Goal: Task Accomplishment & Management: Complete application form

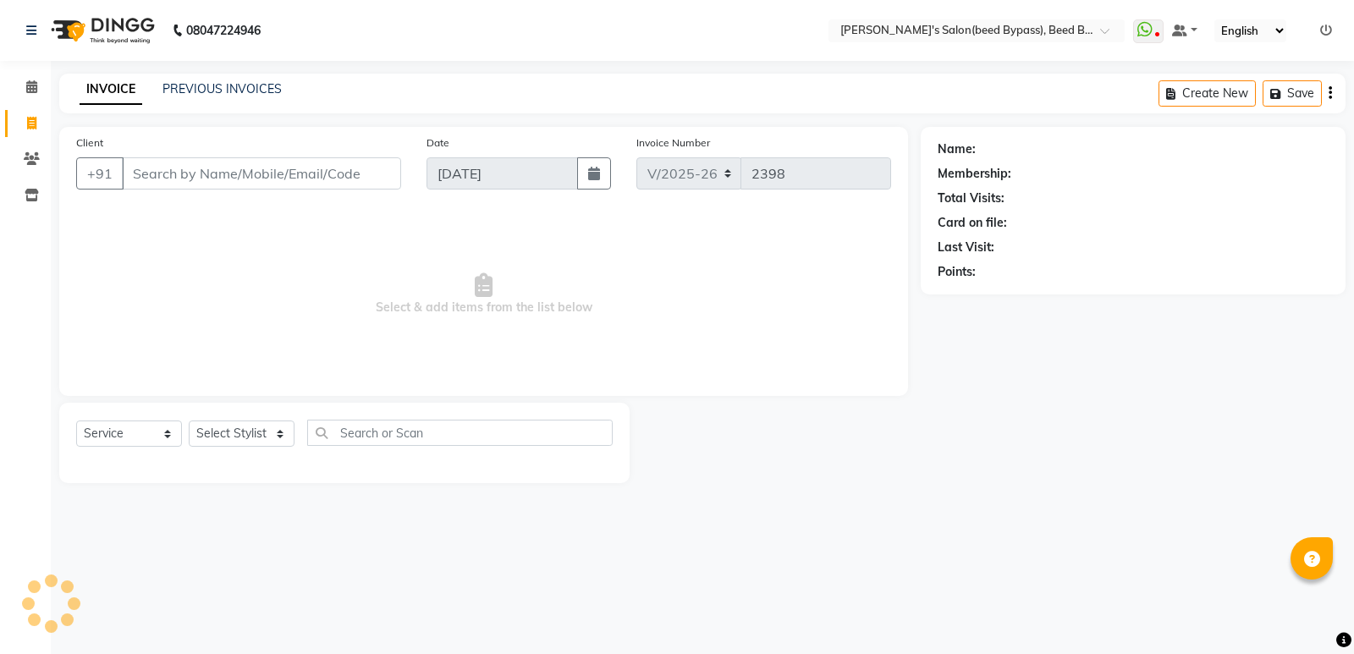
select select "4176"
select select "service"
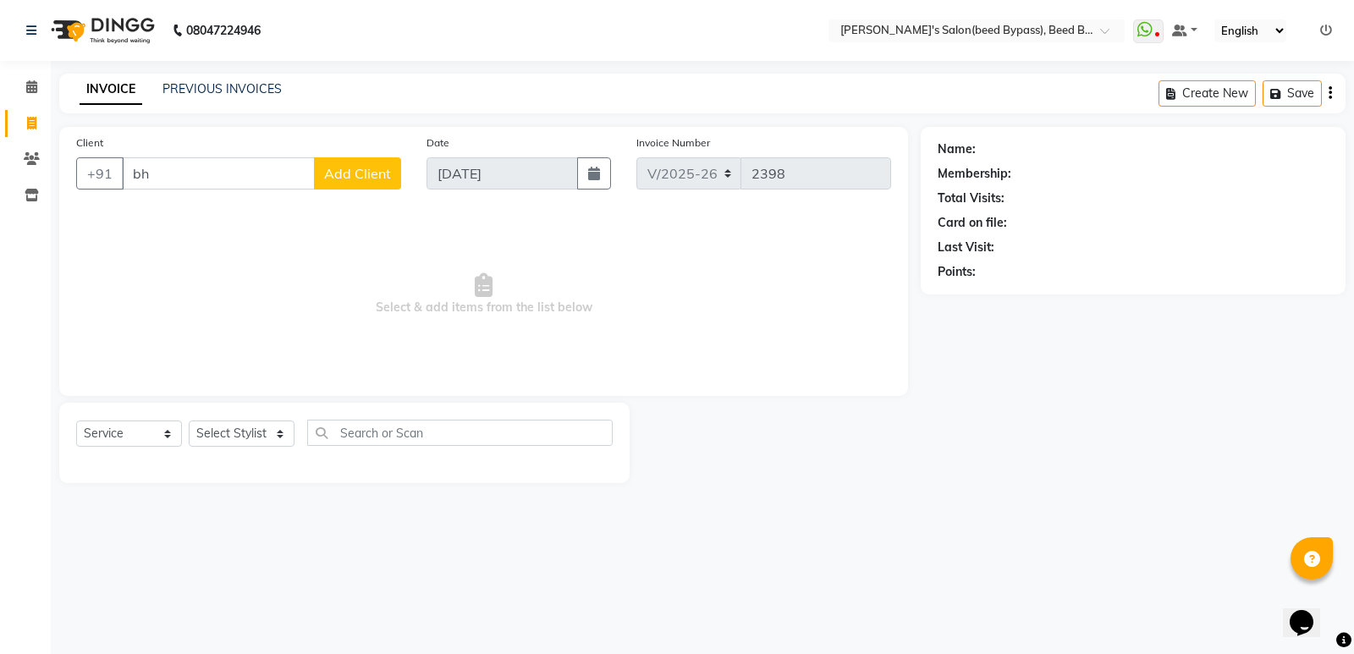
type input "b"
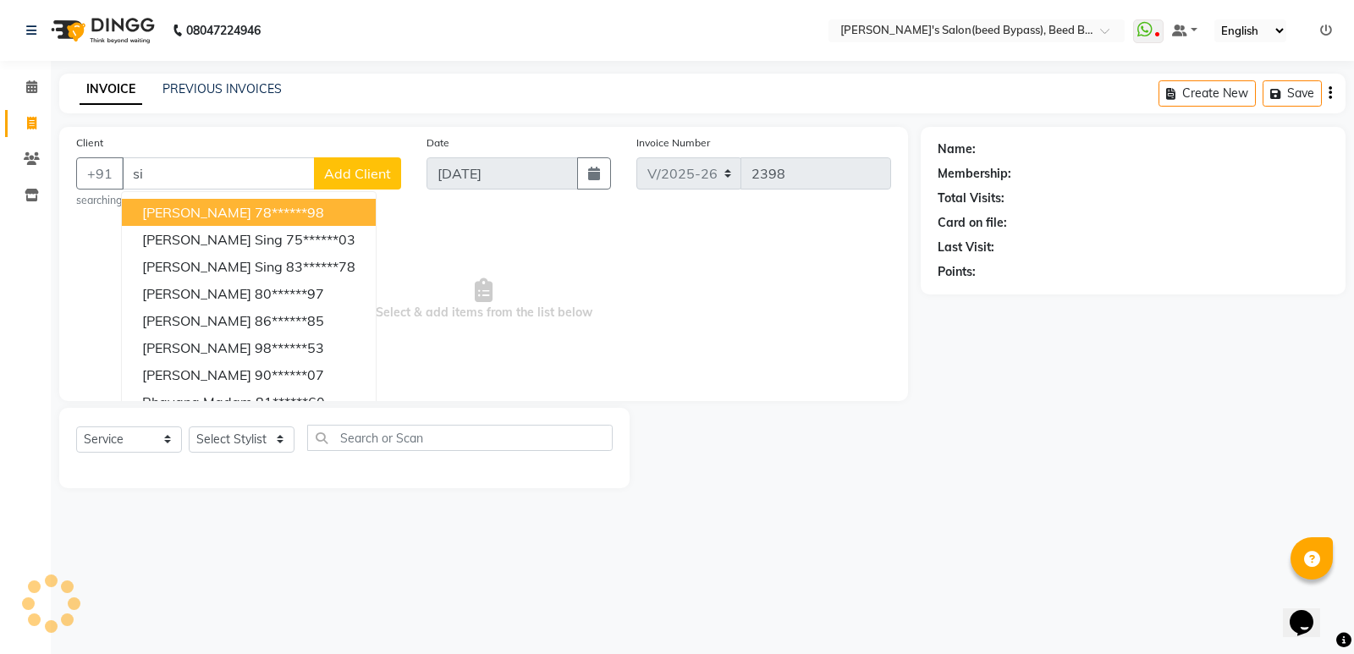
type input "s"
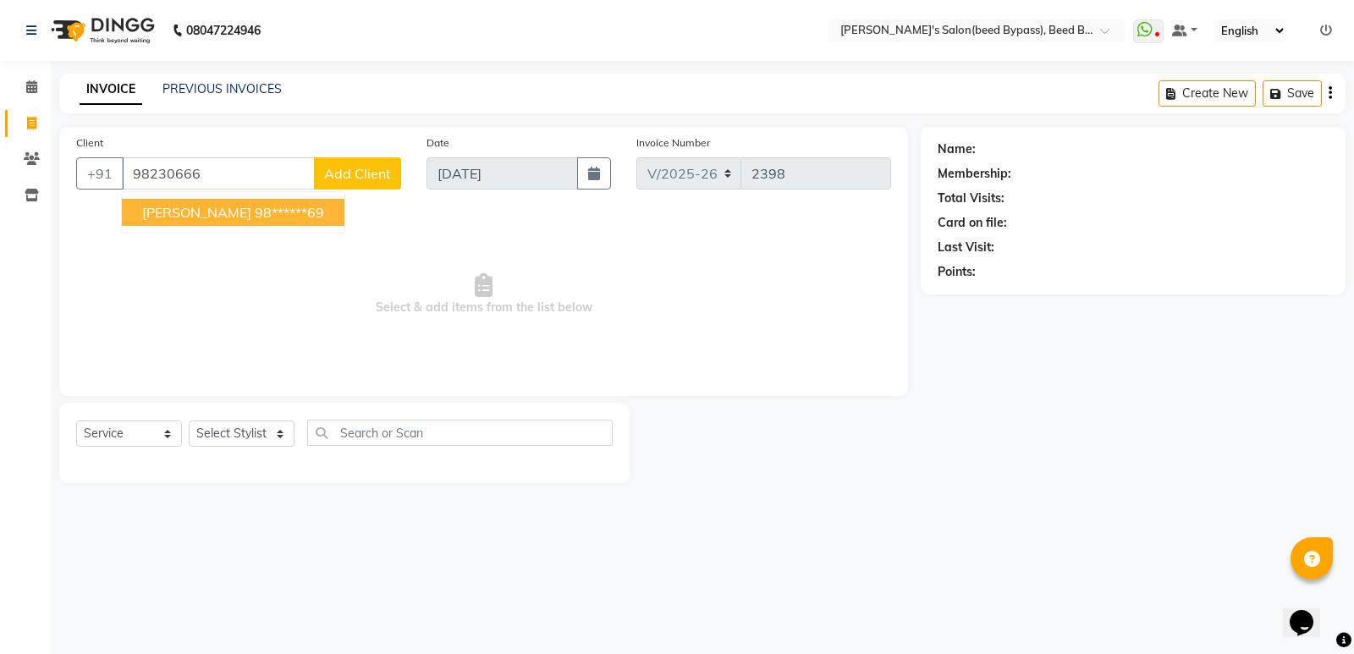
click at [306, 222] on button "Srikant upadhyay 98******69" at bounding box center [233, 212] width 223 height 27
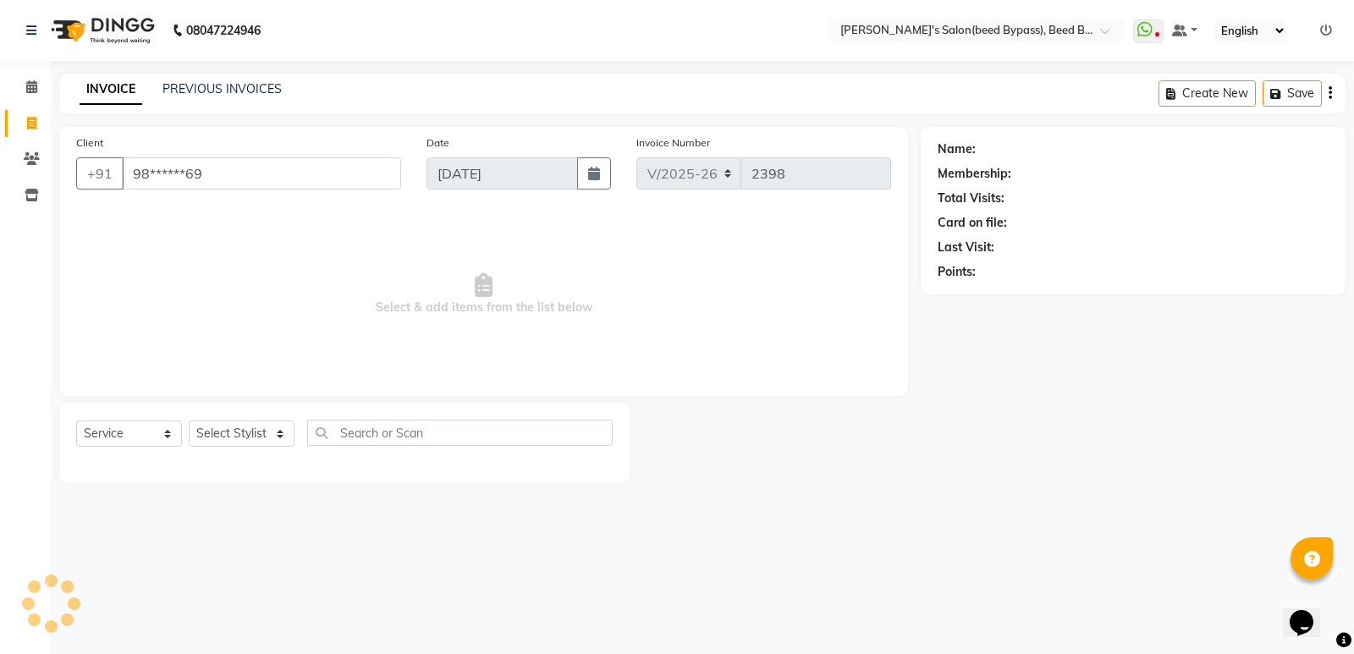
type input "98******69"
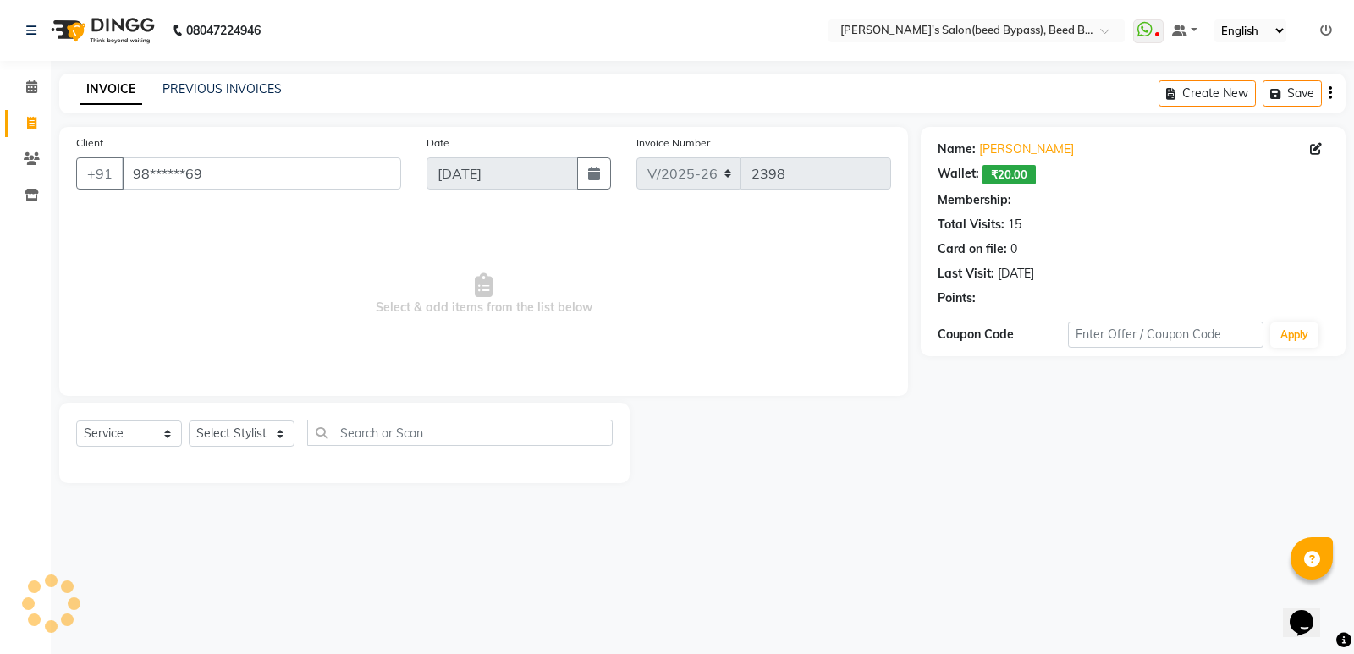
select select "1: Object"
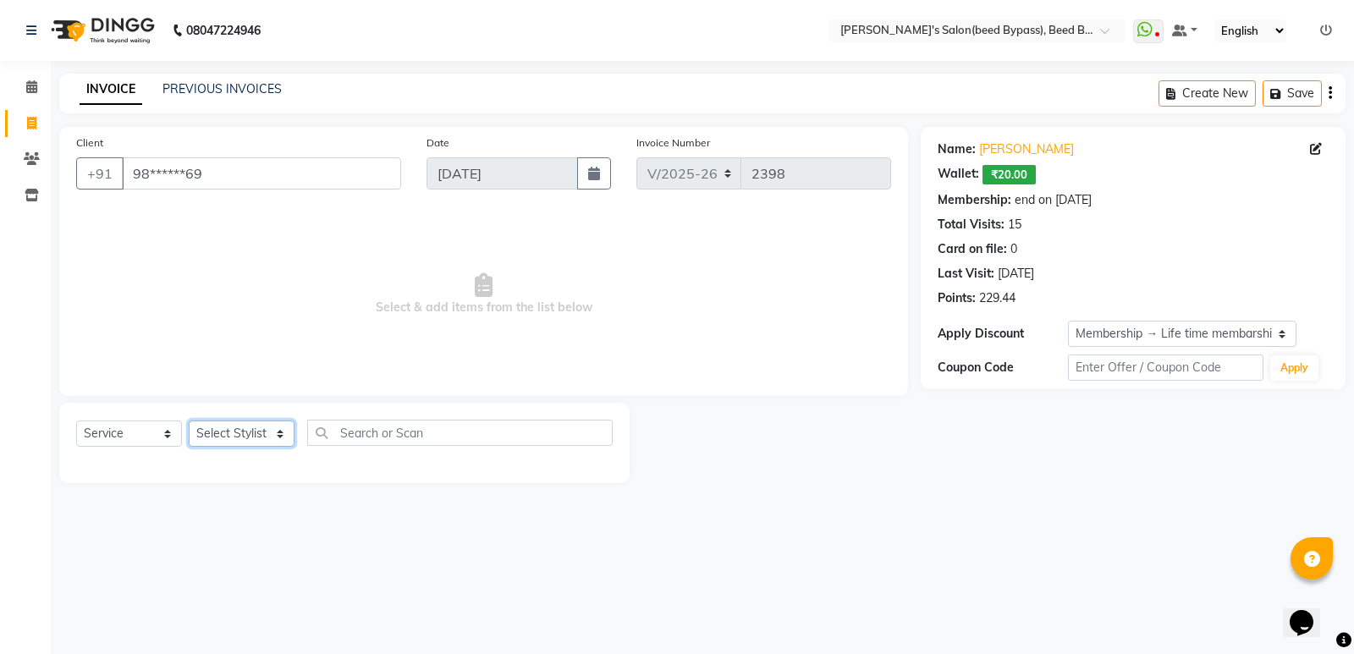
click at [253, 425] on select "Select Stylist [PERSON_NAME] manager [PERSON_NAME] V sagar [PERSON_NAME] [PERSO…" at bounding box center [242, 434] width 106 height 26
select select "22808"
click at [189, 421] on select "Select Stylist [PERSON_NAME] manager [PERSON_NAME] V sagar [PERSON_NAME] [PERSO…" at bounding box center [242, 434] width 106 height 26
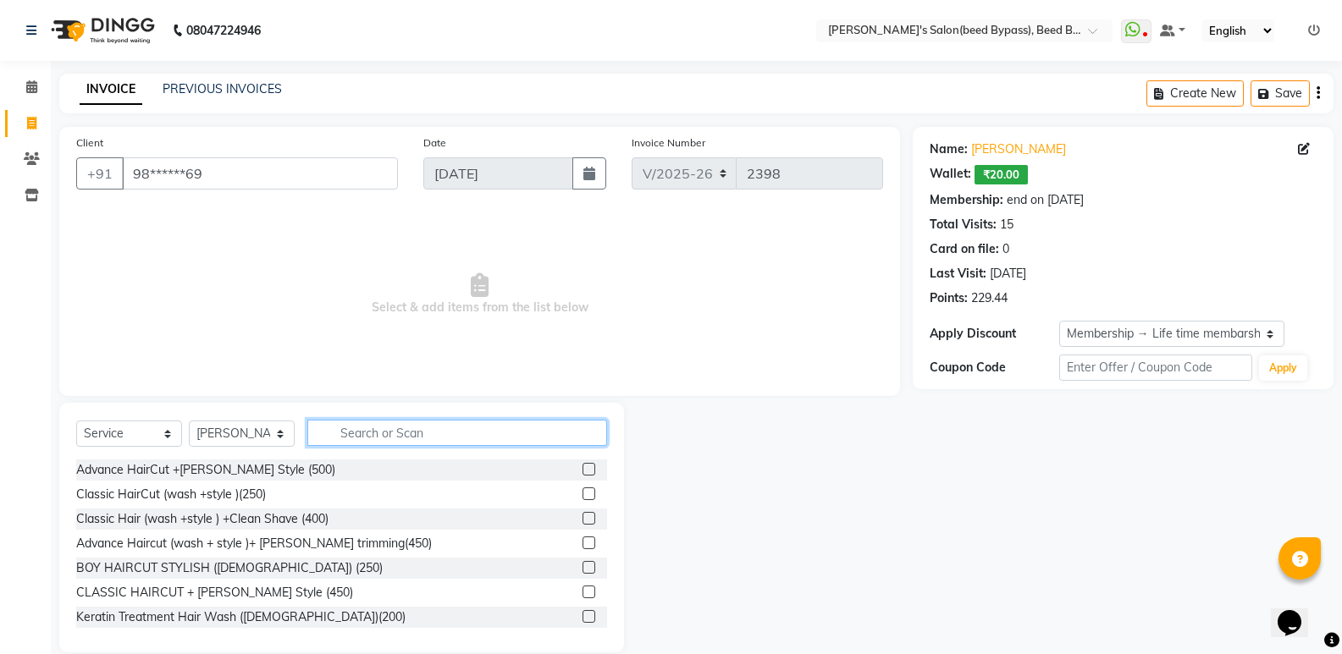
click at [467, 445] on input "text" at bounding box center [457, 433] width 300 height 26
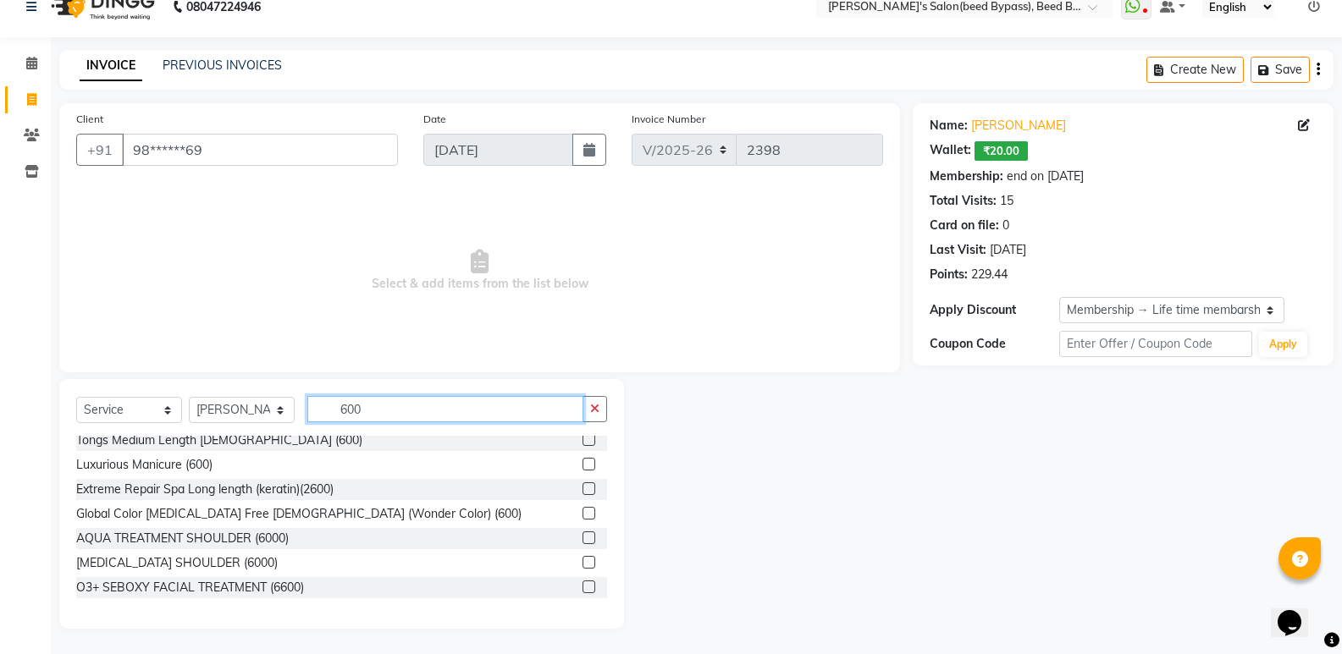
scroll to position [496, 0]
type input "600"
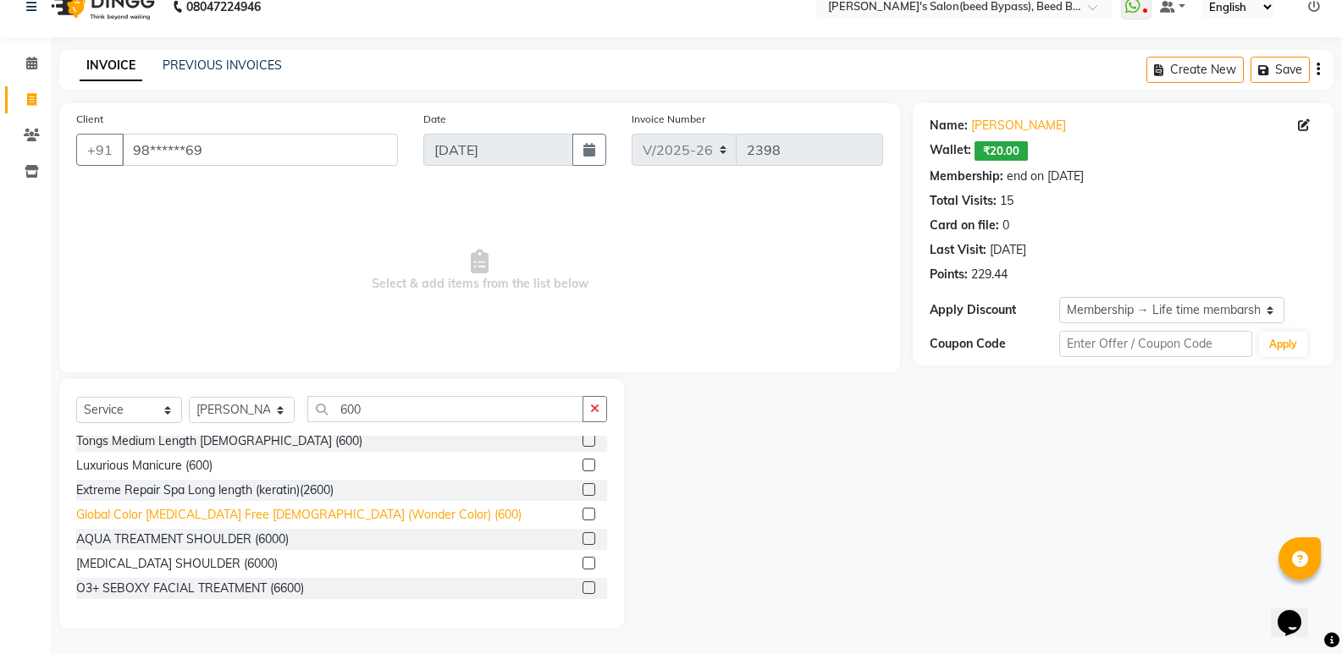
click at [345, 515] on div "Global Color [MEDICAL_DATA] Free [DEMOGRAPHIC_DATA] (Wonder Color) (600)" at bounding box center [298, 515] width 445 height 18
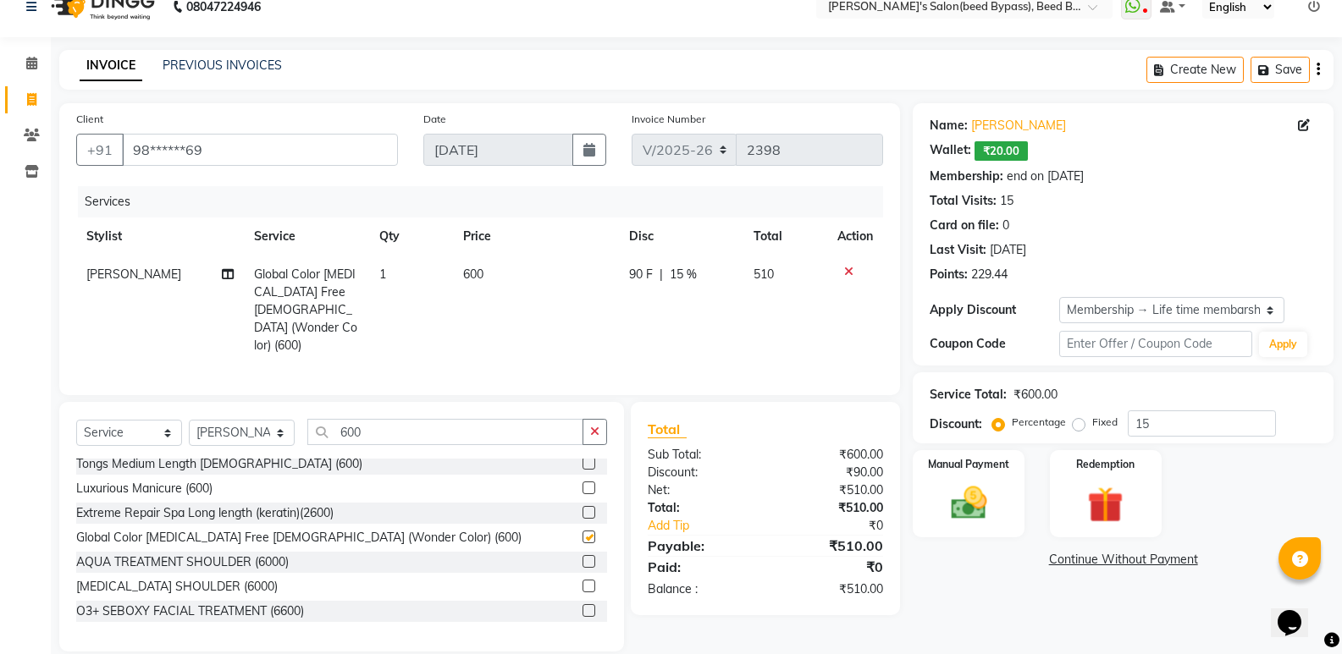
checkbox input "false"
click at [375, 419] on input "600" at bounding box center [445, 432] width 276 height 26
type input "6"
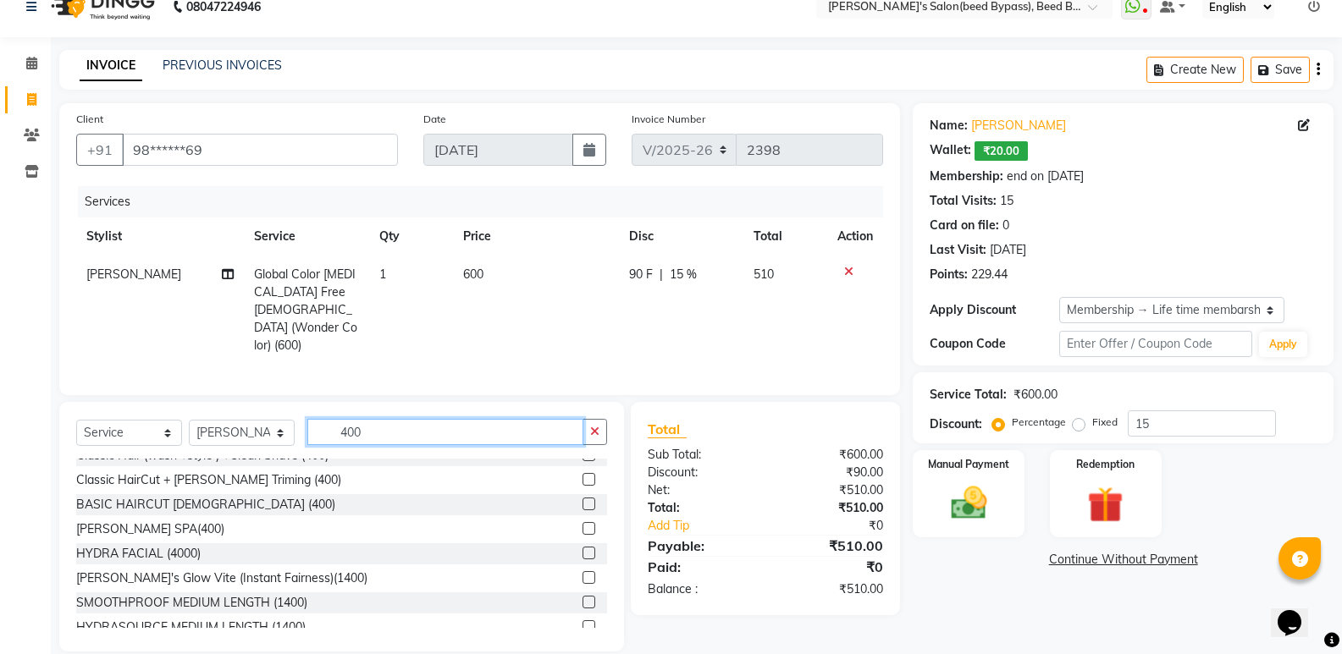
scroll to position [0, 0]
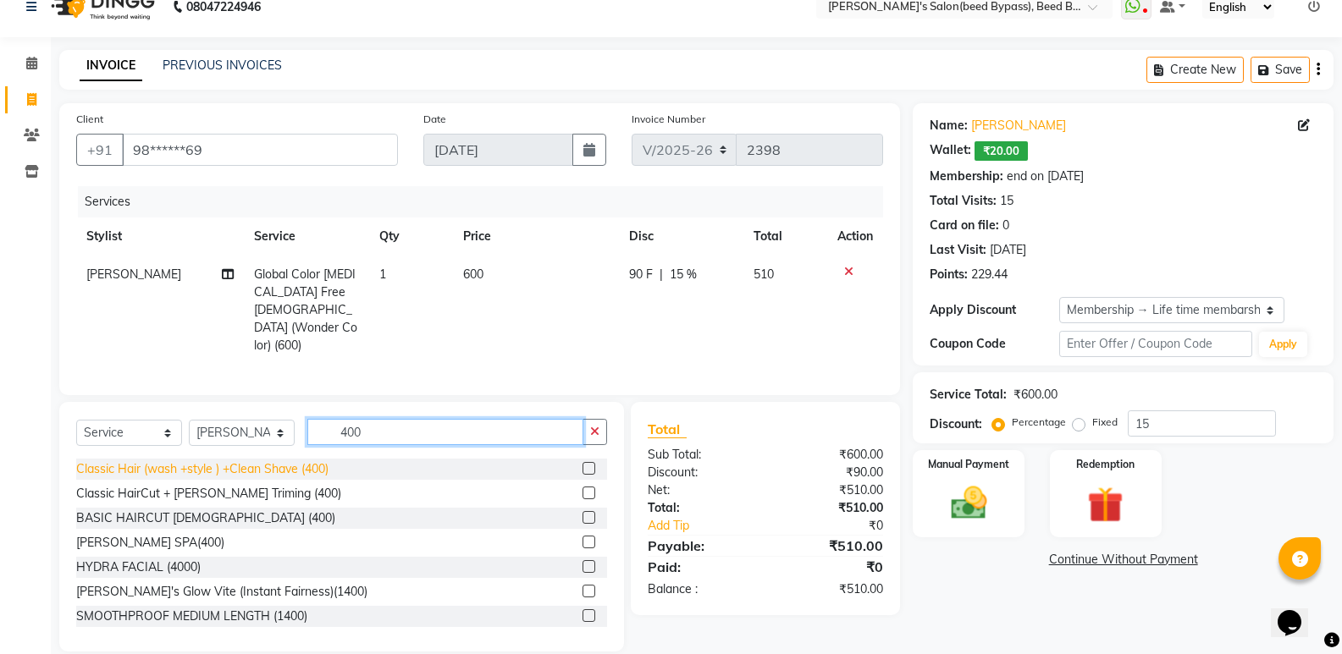
type input "400"
click at [272, 460] on div "Classic Hair (wash +style ) +Clean Shave (400)" at bounding box center [202, 469] width 252 height 18
checkbox input "false"
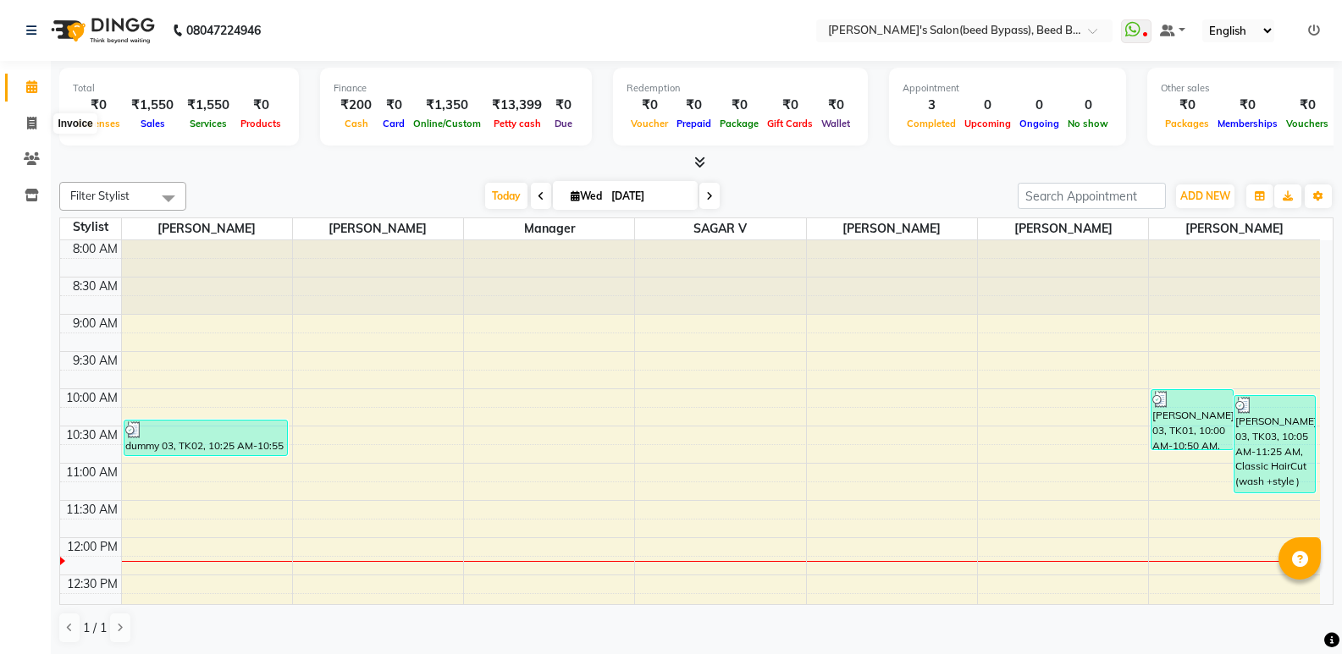
click at [34, 120] on icon at bounding box center [31, 123] width 9 height 13
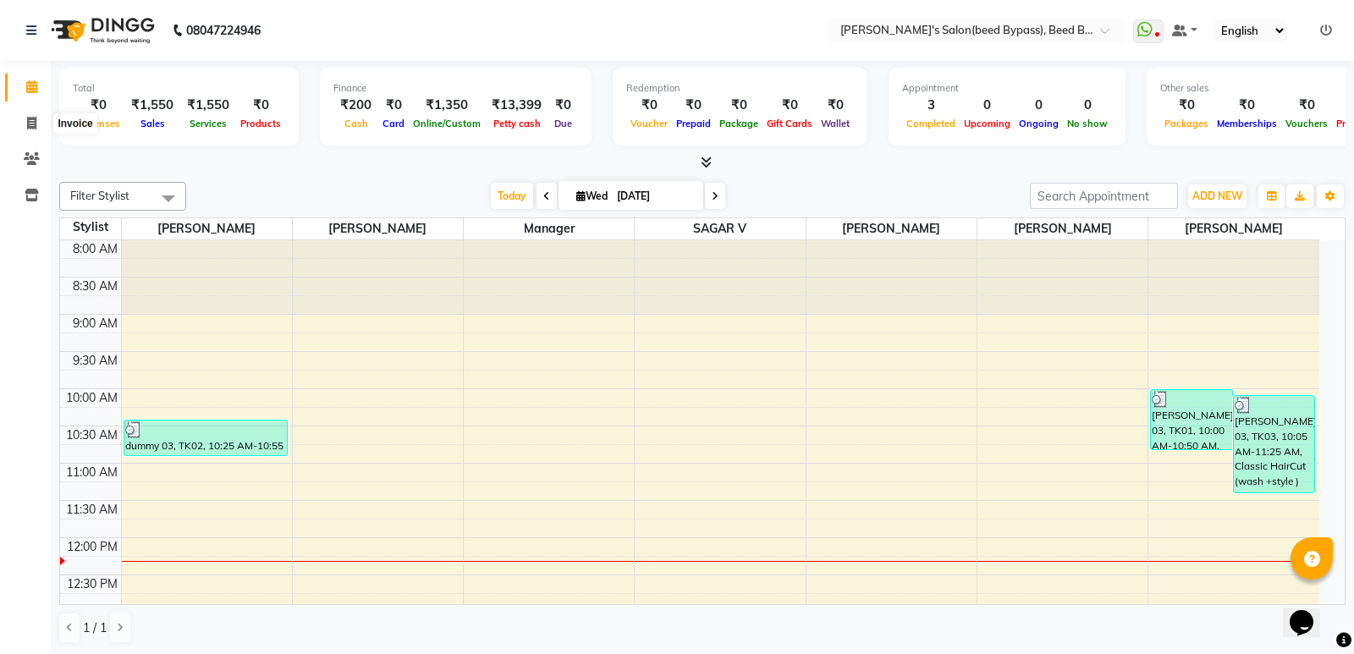
select select "service"
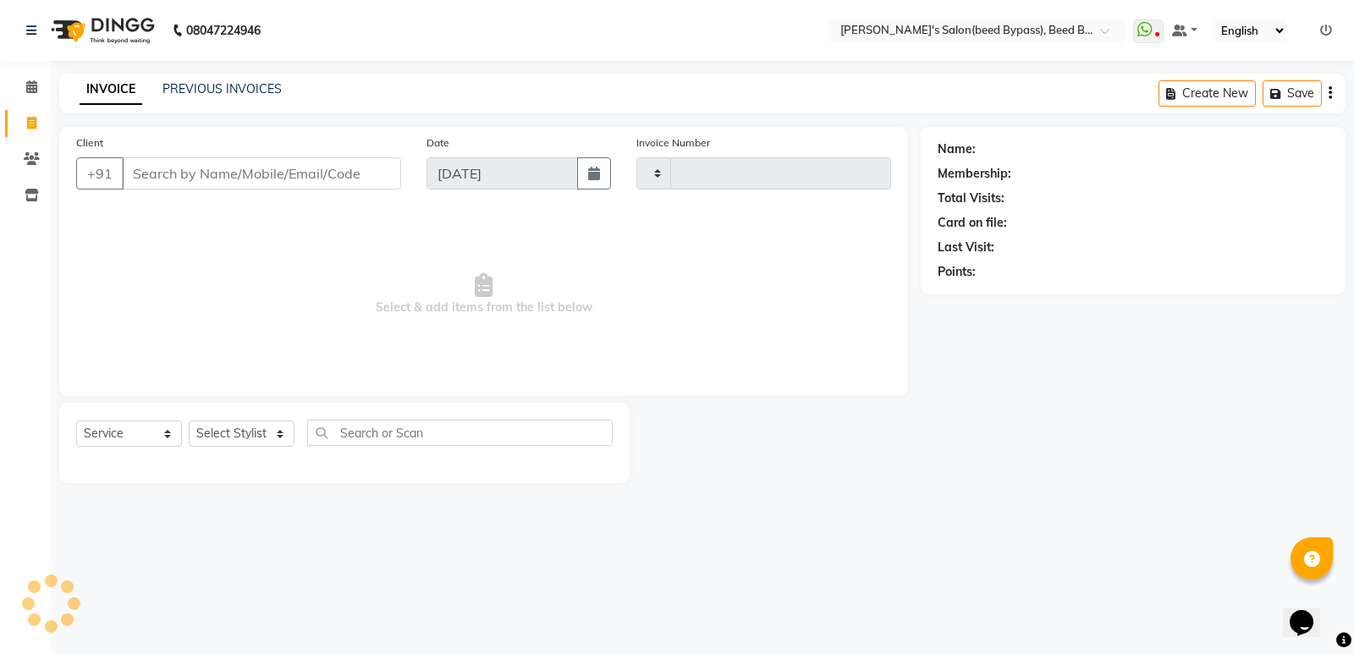
type input "2398"
select select "4176"
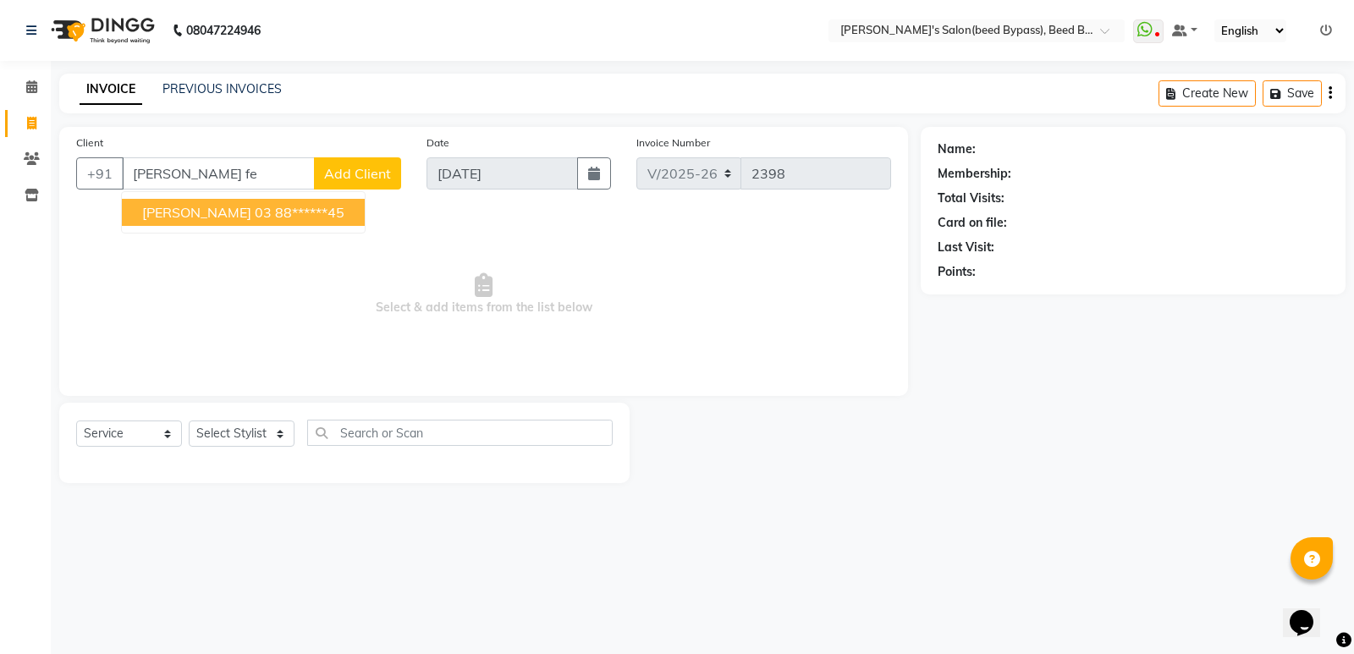
click at [259, 216] on span "[PERSON_NAME] 03" at bounding box center [207, 212] width 130 height 17
type input "88******45"
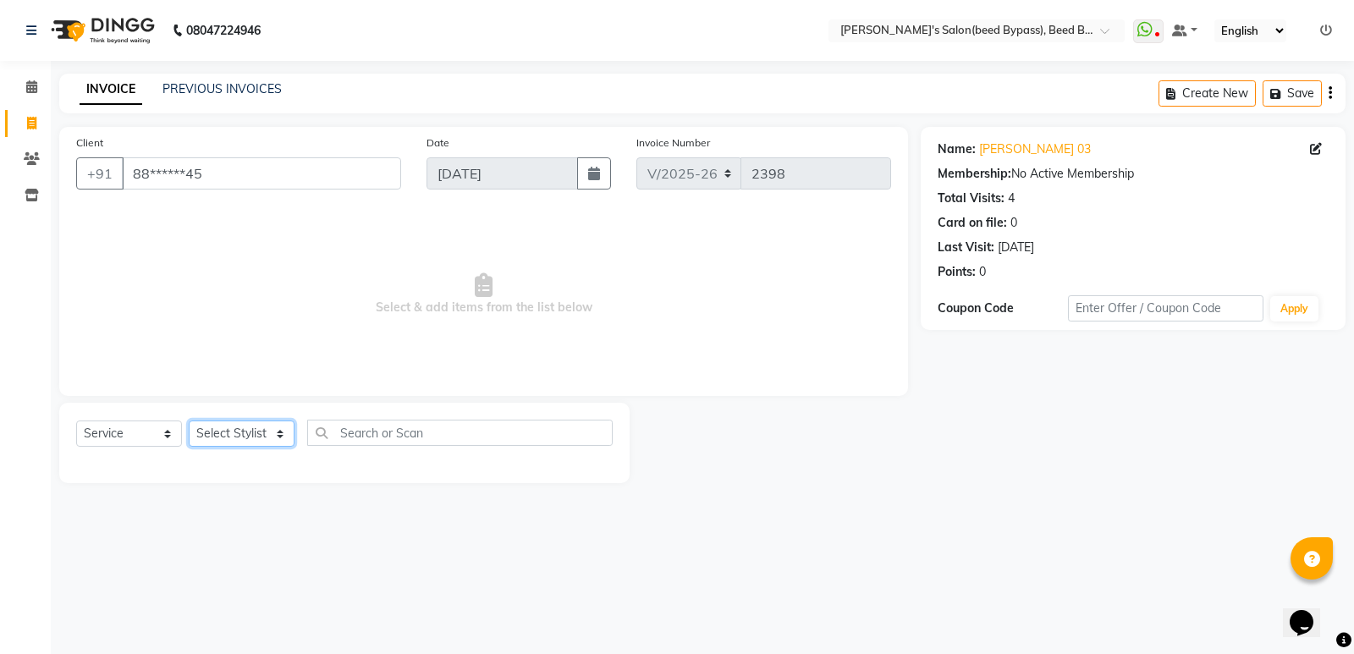
click at [262, 441] on select "Select Stylist [PERSON_NAME] manager [PERSON_NAME] V sagar [PERSON_NAME] [PERSO…" at bounding box center [242, 434] width 106 height 26
click at [416, 432] on input "text" at bounding box center [460, 433] width 306 height 26
click at [258, 438] on select "Select Stylist [PERSON_NAME] manager [PERSON_NAME] V sagar [PERSON_NAME] [PERSO…" at bounding box center [242, 434] width 106 height 26
select select "77699"
click at [189, 421] on select "Select Stylist [PERSON_NAME] manager [PERSON_NAME] V sagar [PERSON_NAME] [PERSO…" at bounding box center [242, 434] width 106 height 26
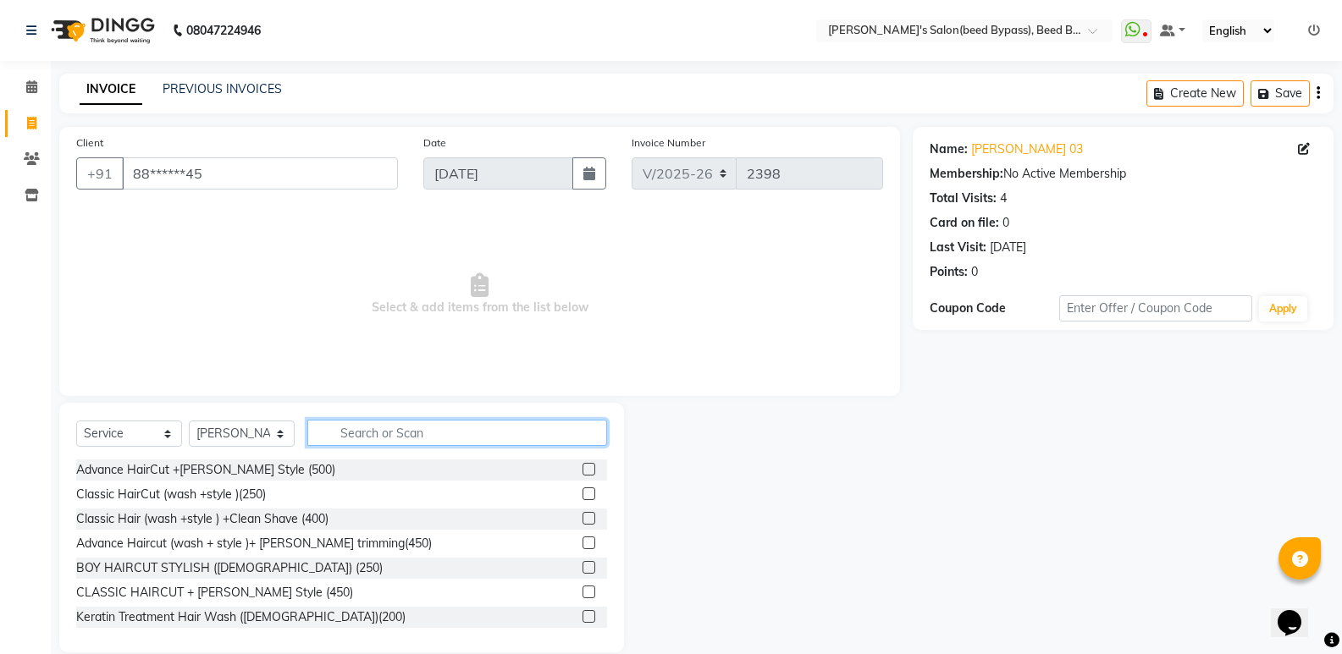
click at [428, 427] on input "text" at bounding box center [457, 433] width 300 height 26
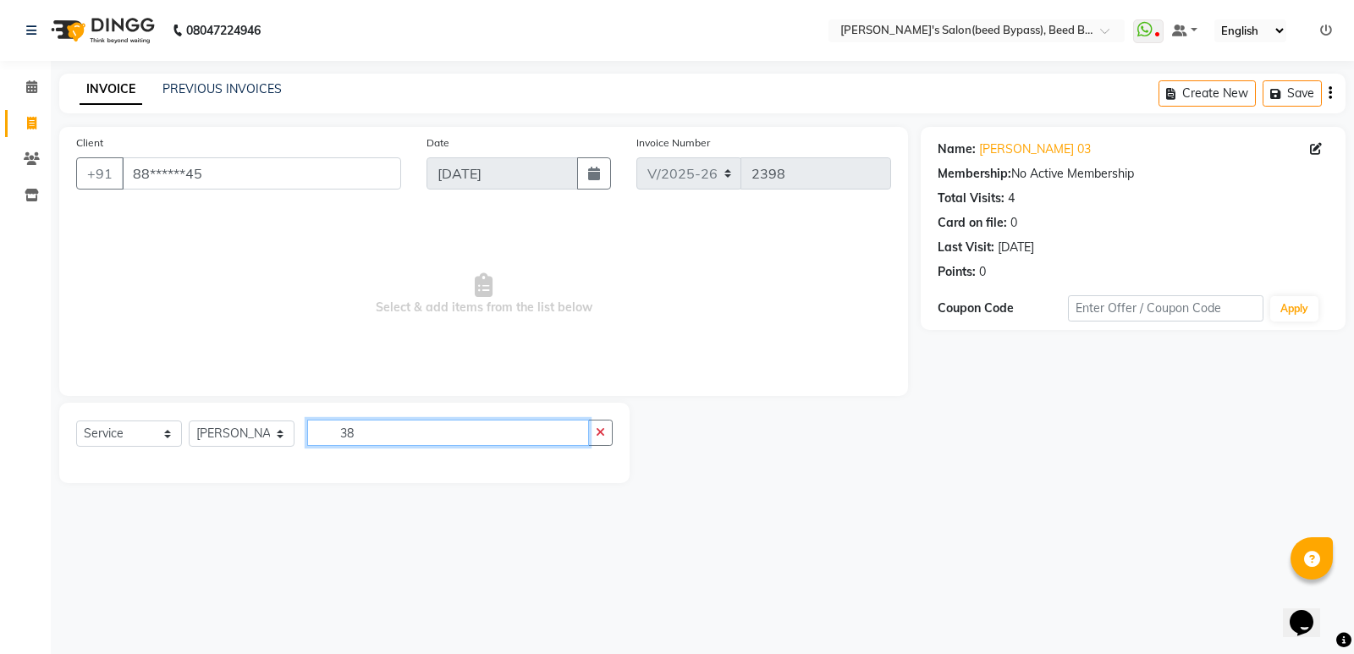
type input "3"
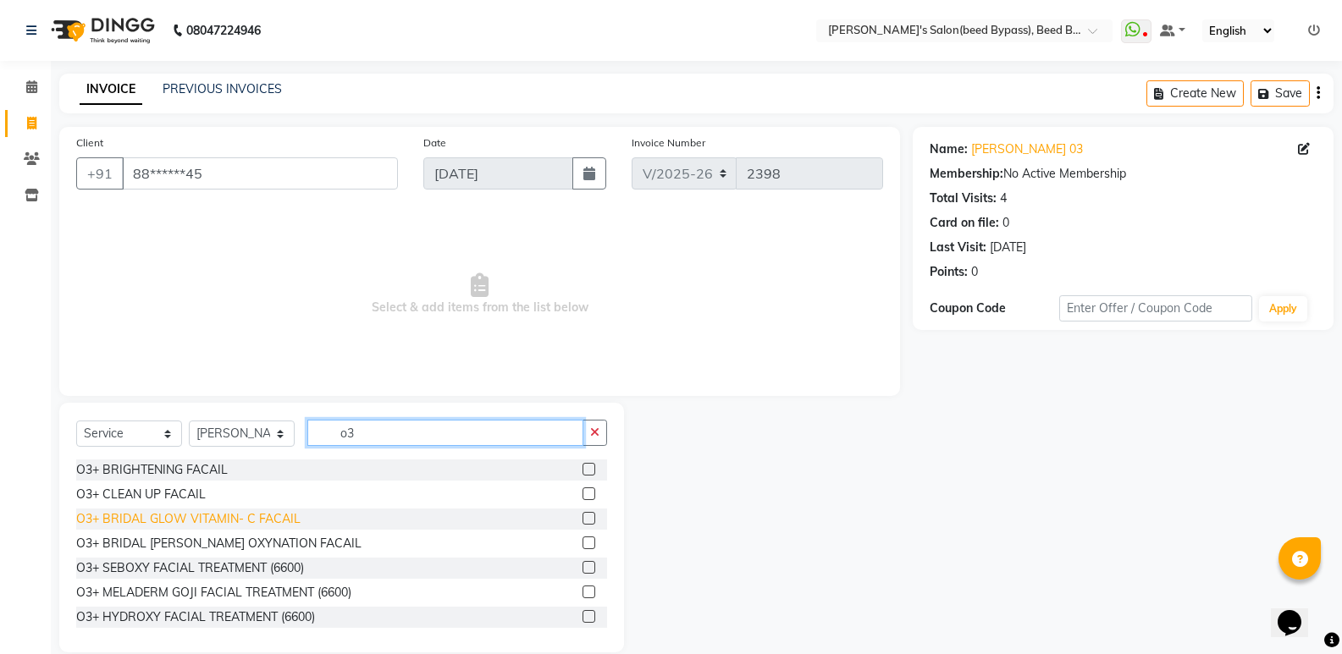
type input "o3"
click at [269, 521] on div "O3+ BRIDAL GLOW VITAMIN- C FACAIL" at bounding box center [188, 519] width 224 height 18
checkbox input "false"
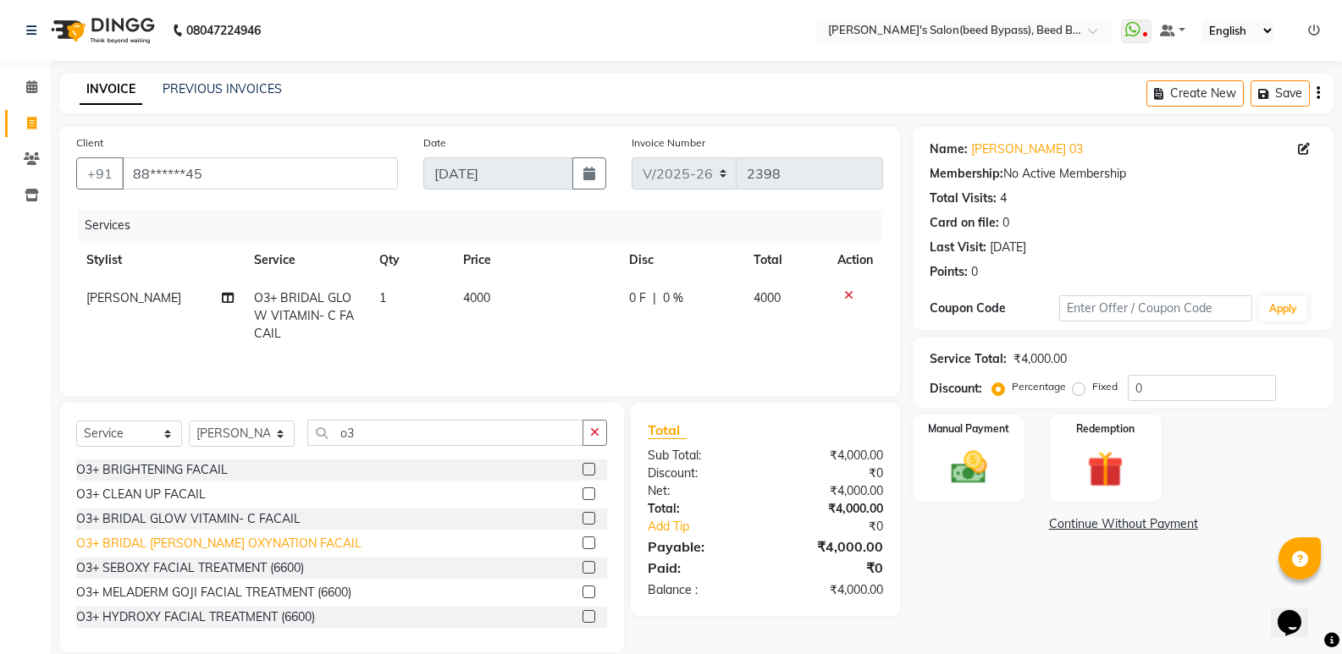
click at [256, 544] on div "O3+ BRIDAL [PERSON_NAME] OXYNATION FACAIL" at bounding box center [218, 544] width 285 height 18
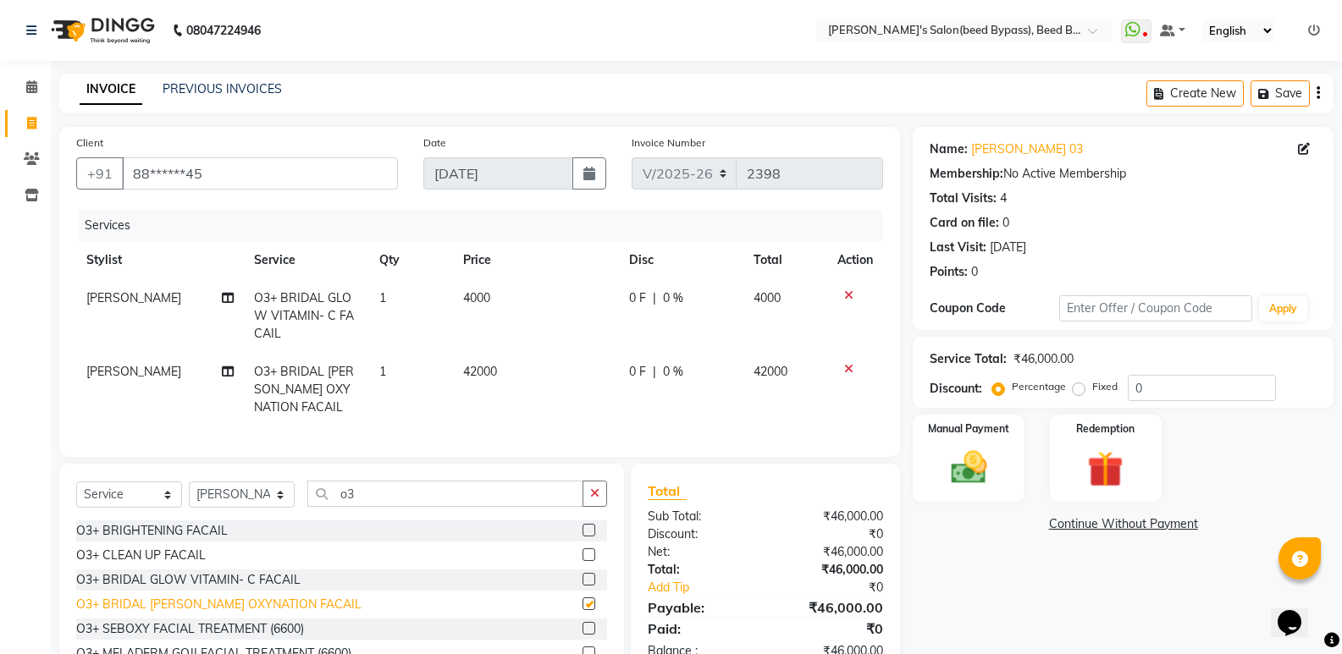
checkbox input "false"
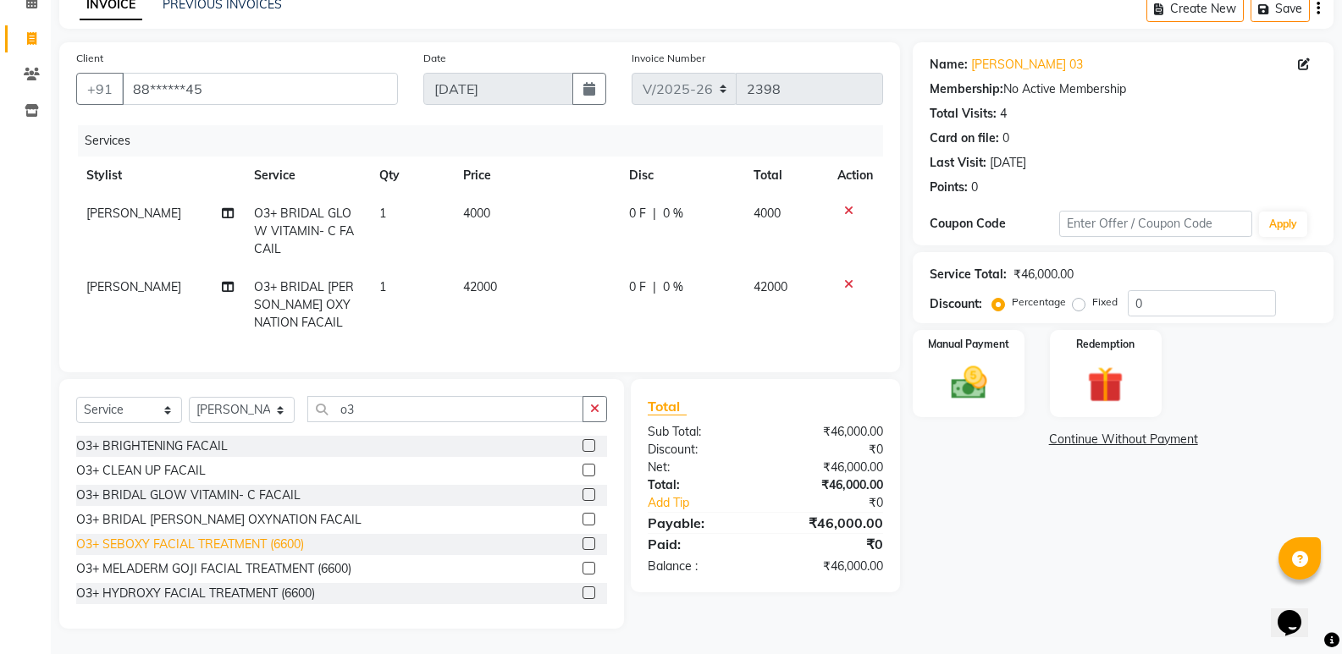
click at [222, 543] on div "O3+ SEBOXY FACIAL TREATMENT (6600)" at bounding box center [190, 545] width 228 height 18
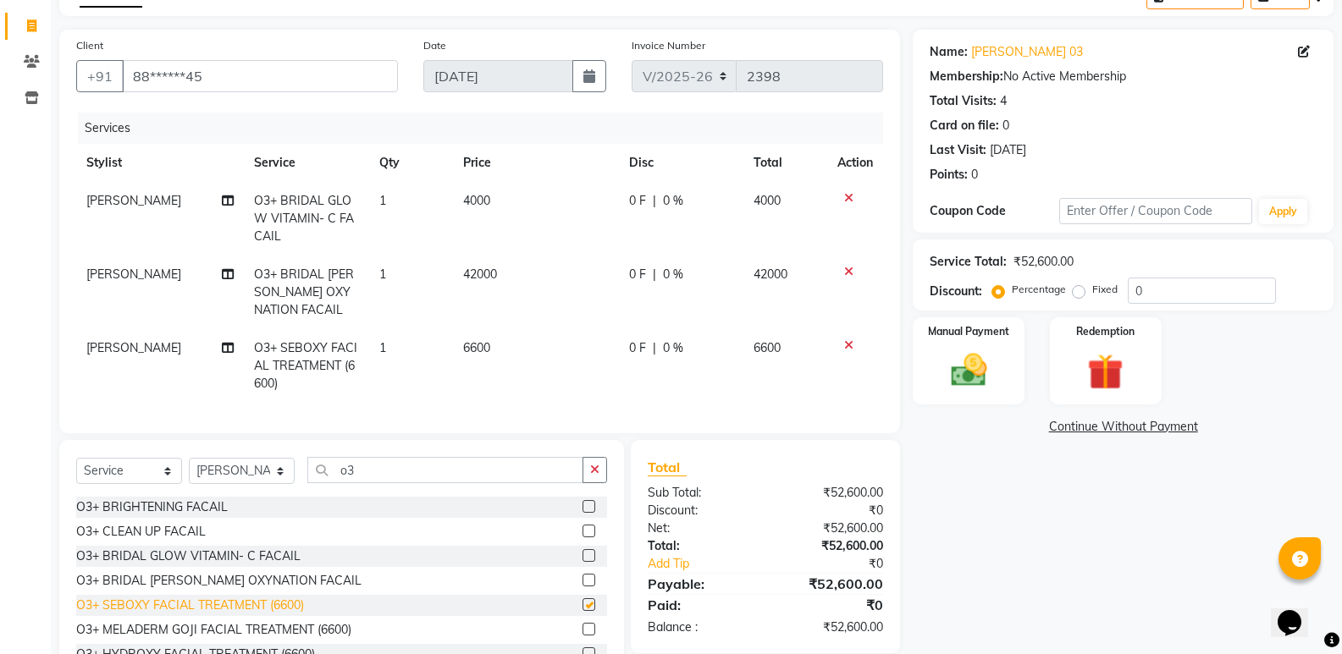
checkbox input "false"
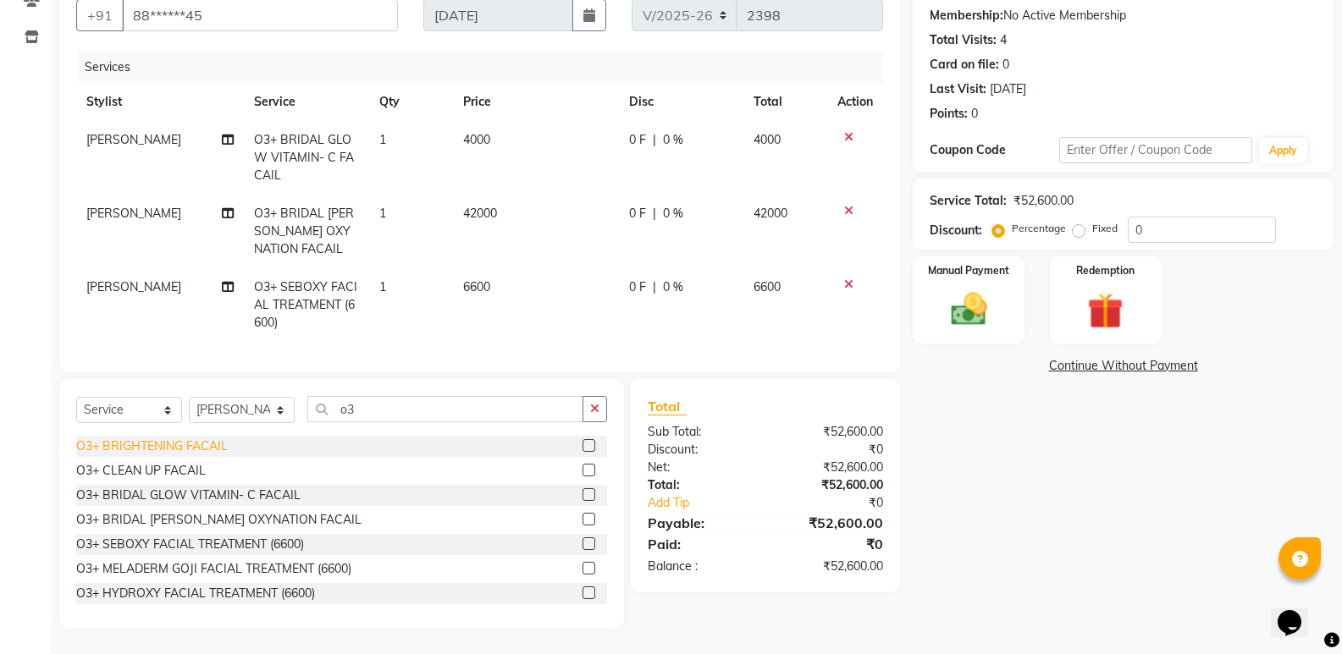
click at [158, 447] on div "O3+ BRIGHTENING FACAIL" at bounding box center [152, 447] width 152 height 18
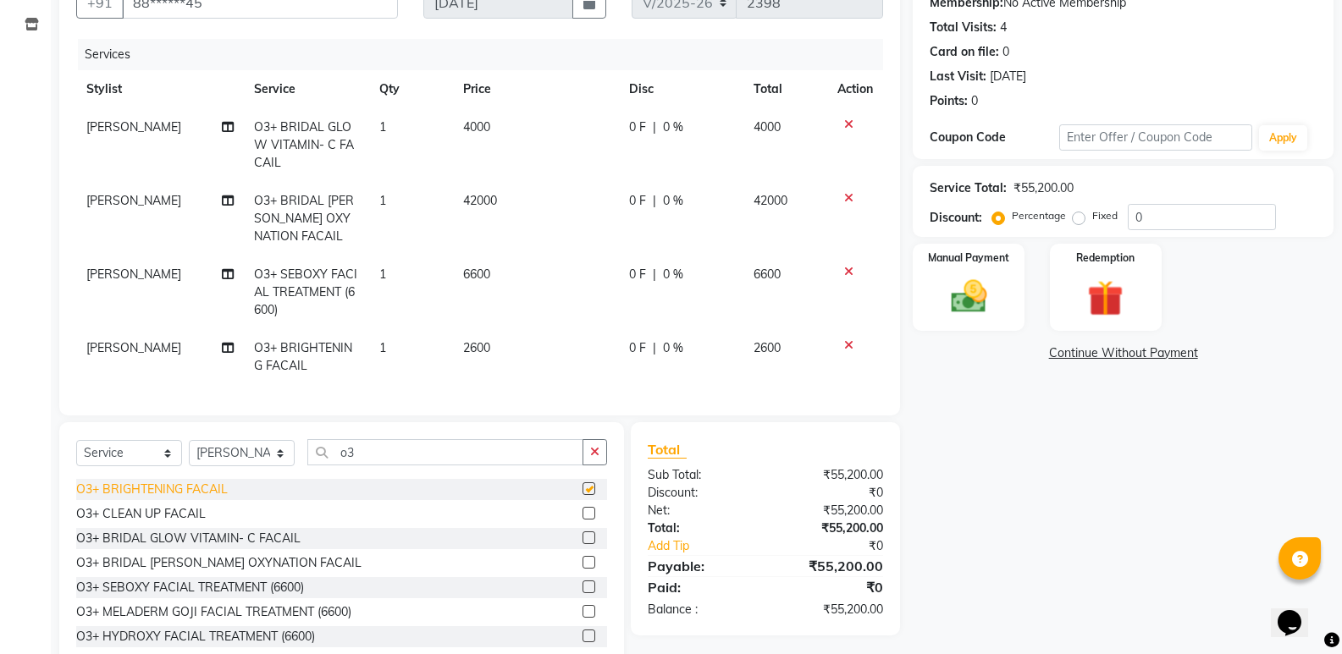
checkbox input "false"
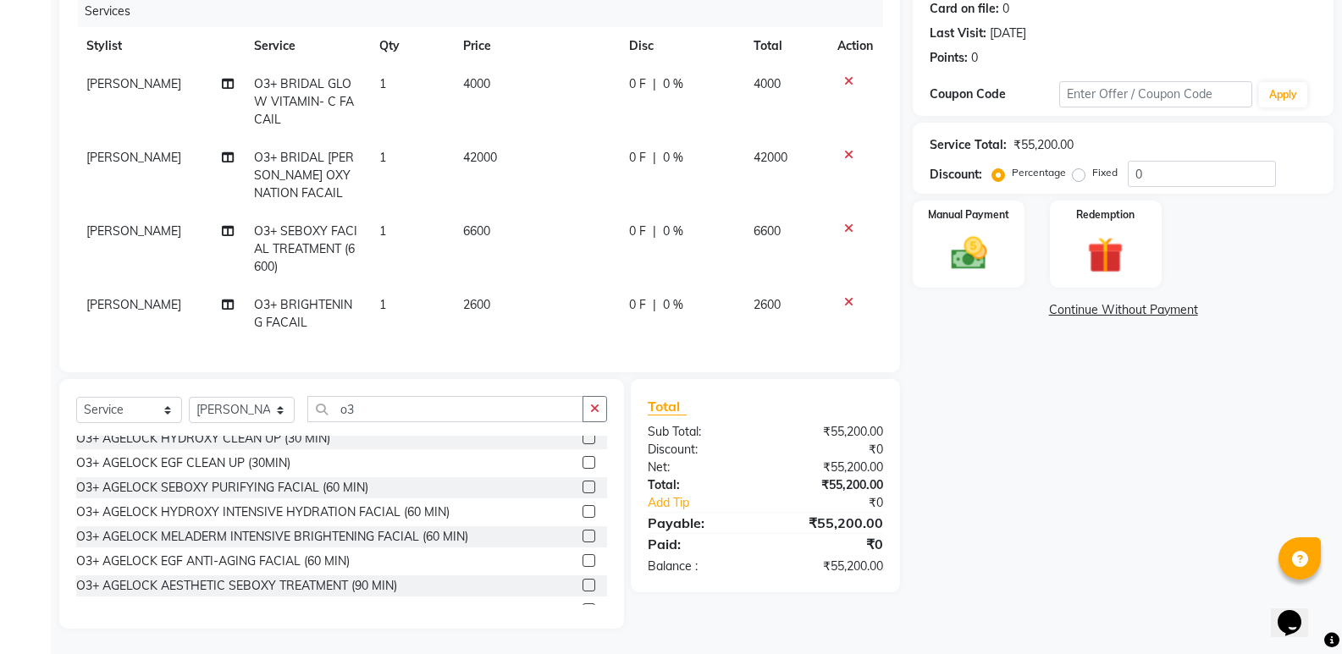
scroll to position [254, 0]
click at [842, 75] on div at bounding box center [855, 81] width 36 height 12
click at [846, 149] on icon at bounding box center [848, 155] width 9 height 12
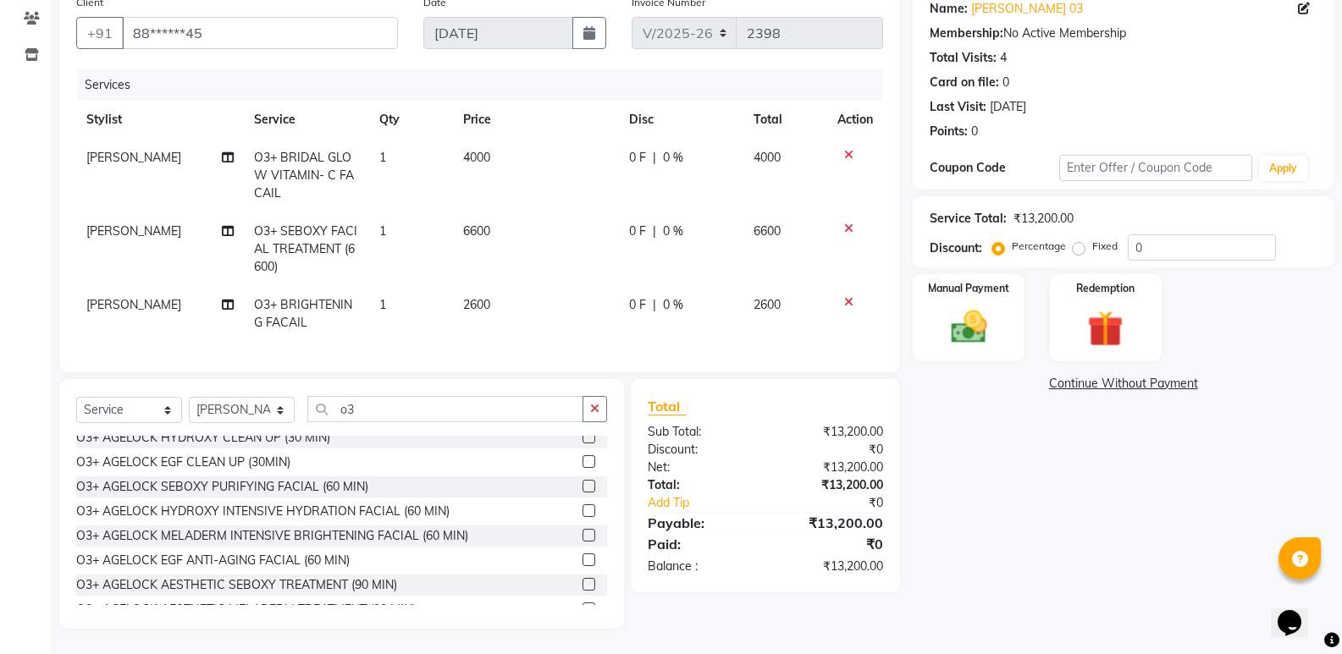
click at [846, 149] on icon at bounding box center [848, 155] width 9 height 12
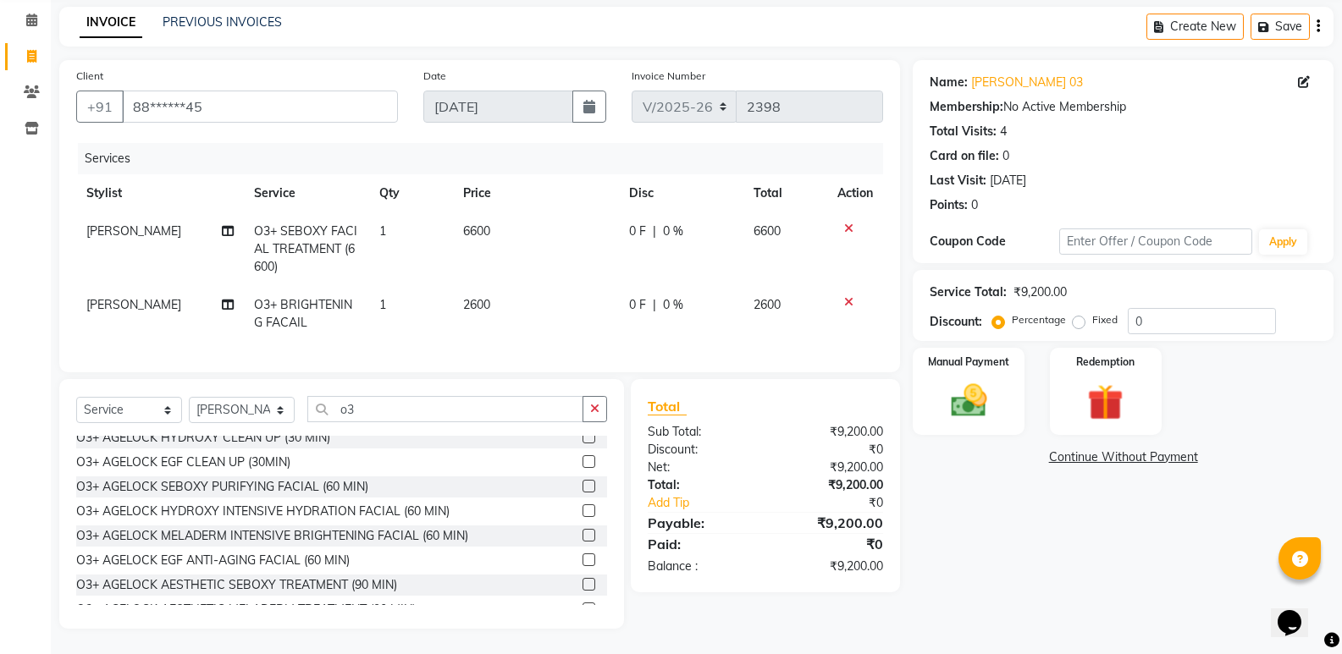
scroll to position [80, 0]
click at [849, 223] on icon at bounding box center [848, 229] width 9 height 12
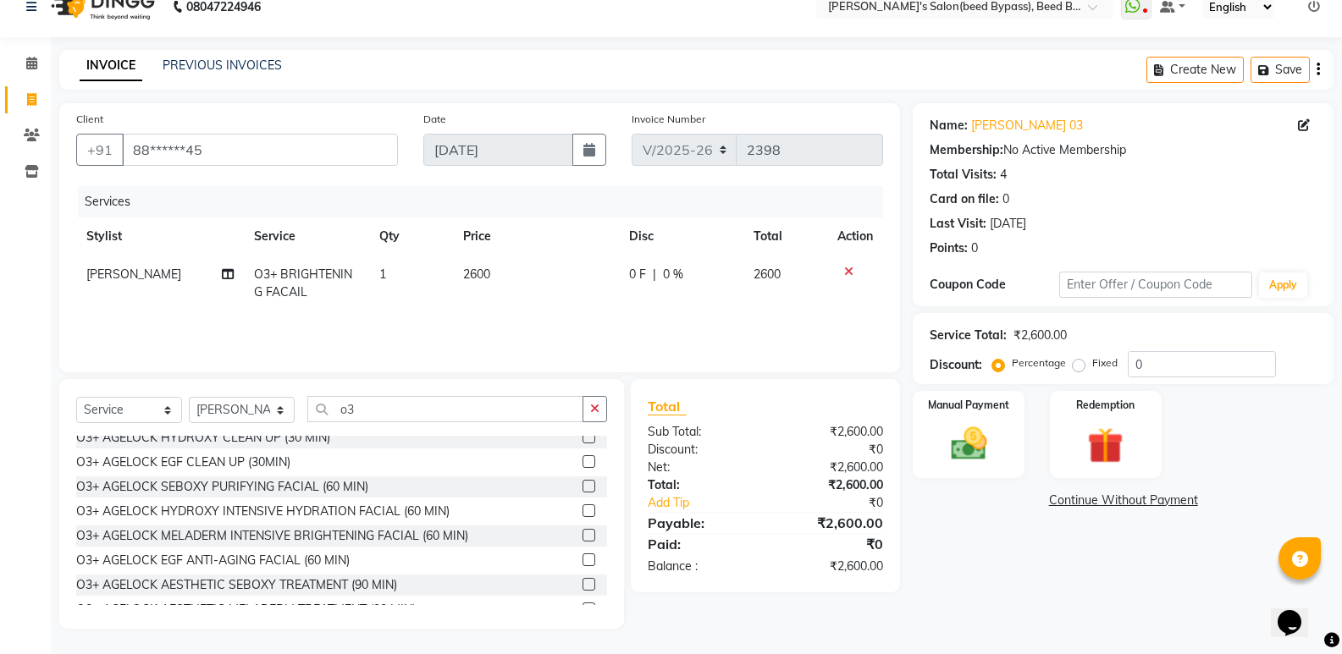
scroll to position [24, 0]
click at [846, 268] on icon at bounding box center [848, 272] width 9 height 12
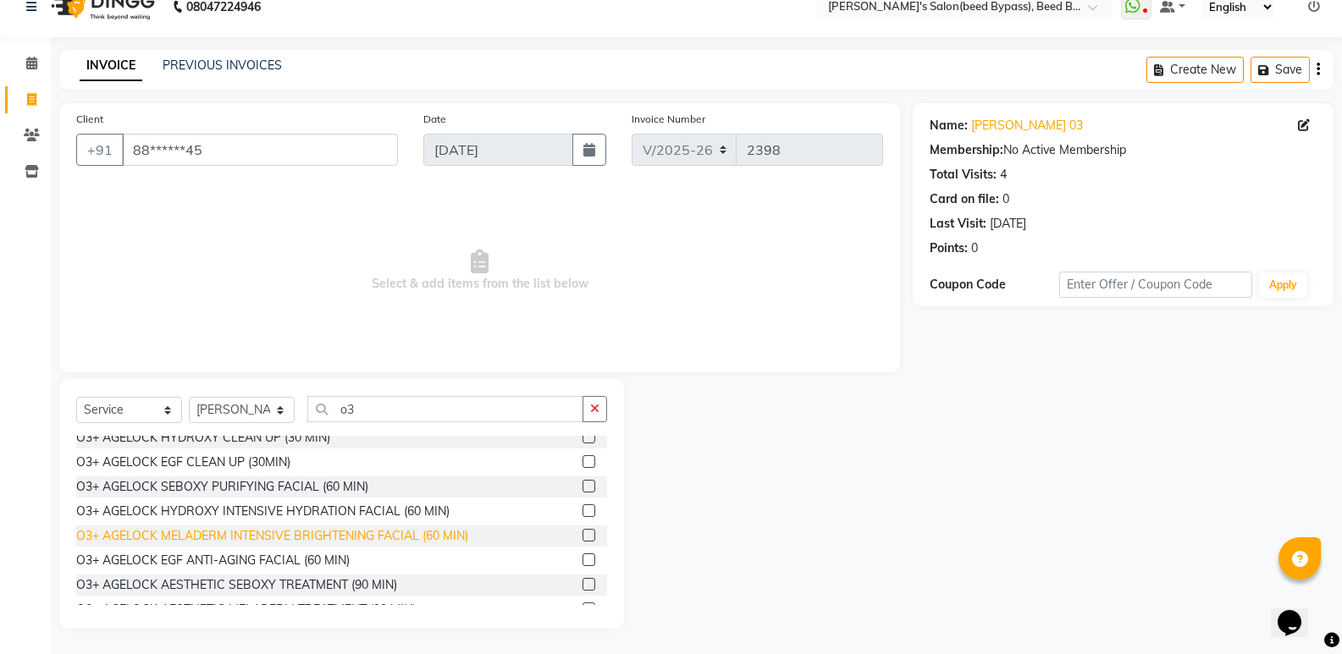
click at [254, 528] on div "O3+ AGELOCK MELADERM INTENSIVE BRIGHTENING FACIAL (60 MIN)" at bounding box center [272, 536] width 392 height 18
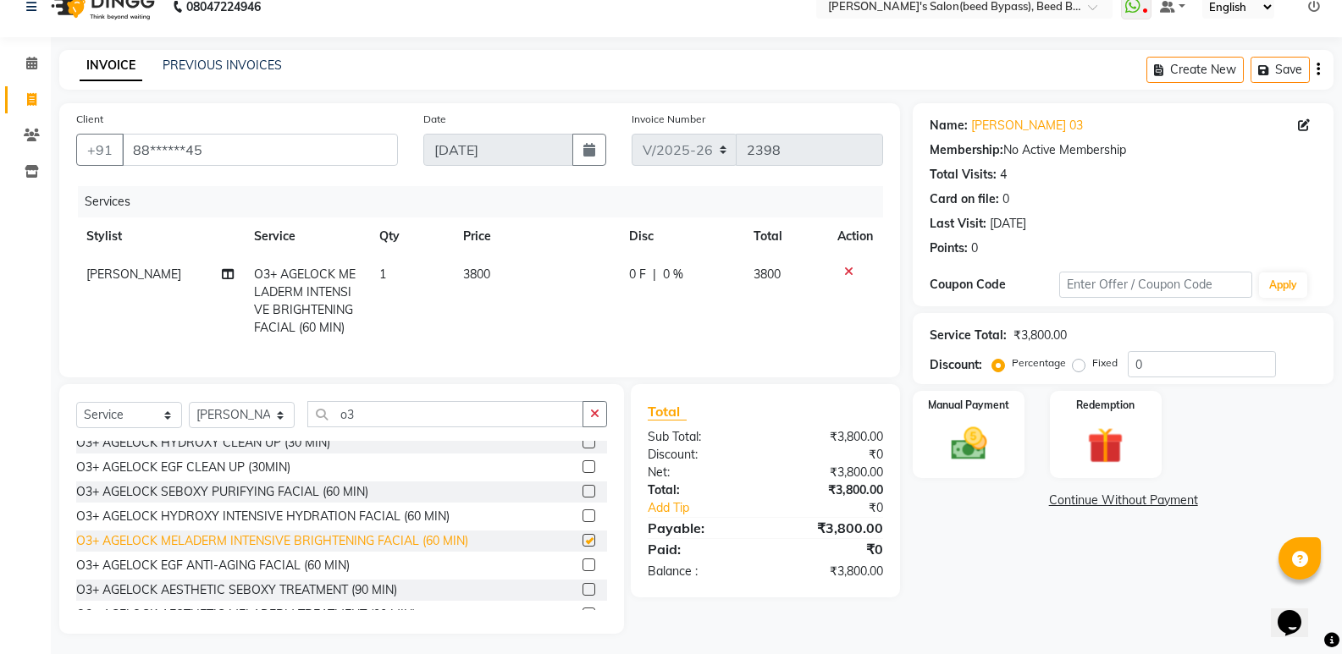
scroll to position [41, 0]
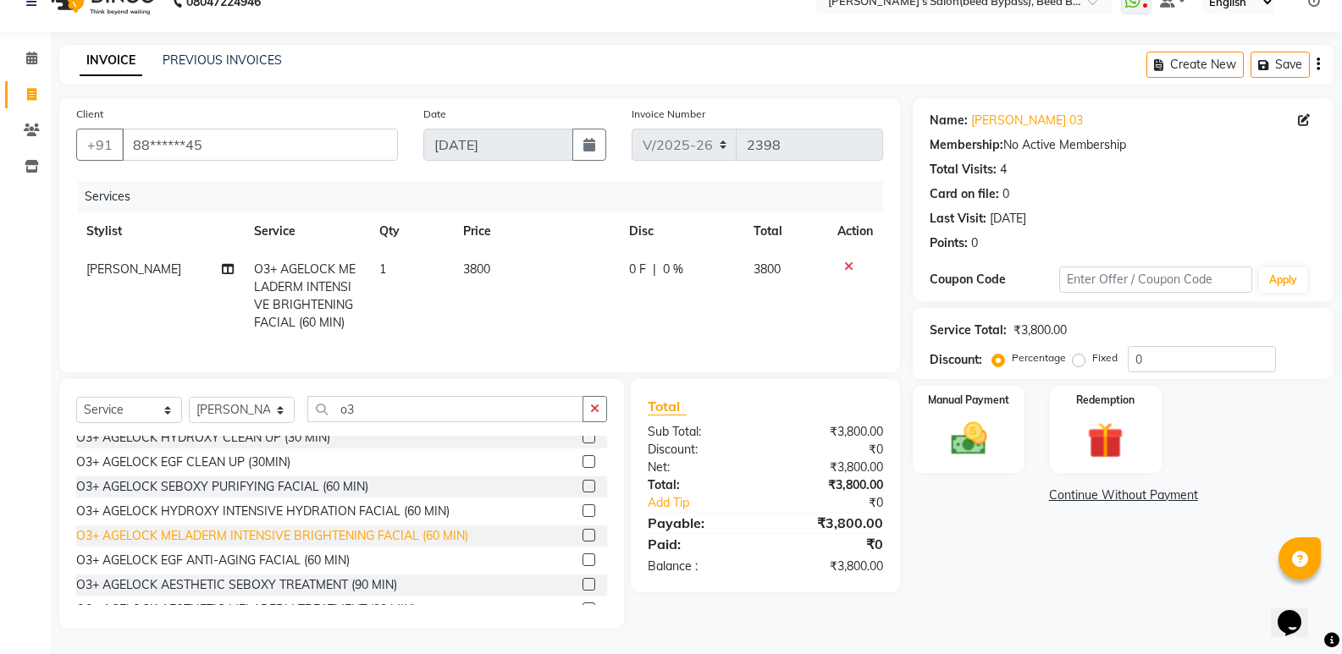
checkbox input "false"
click at [256, 507] on div "O3+ AGELOCK HYDROXY INTENSIVE HYDRATION FACIAL (60 MIN)" at bounding box center [262, 512] width 373 height 18
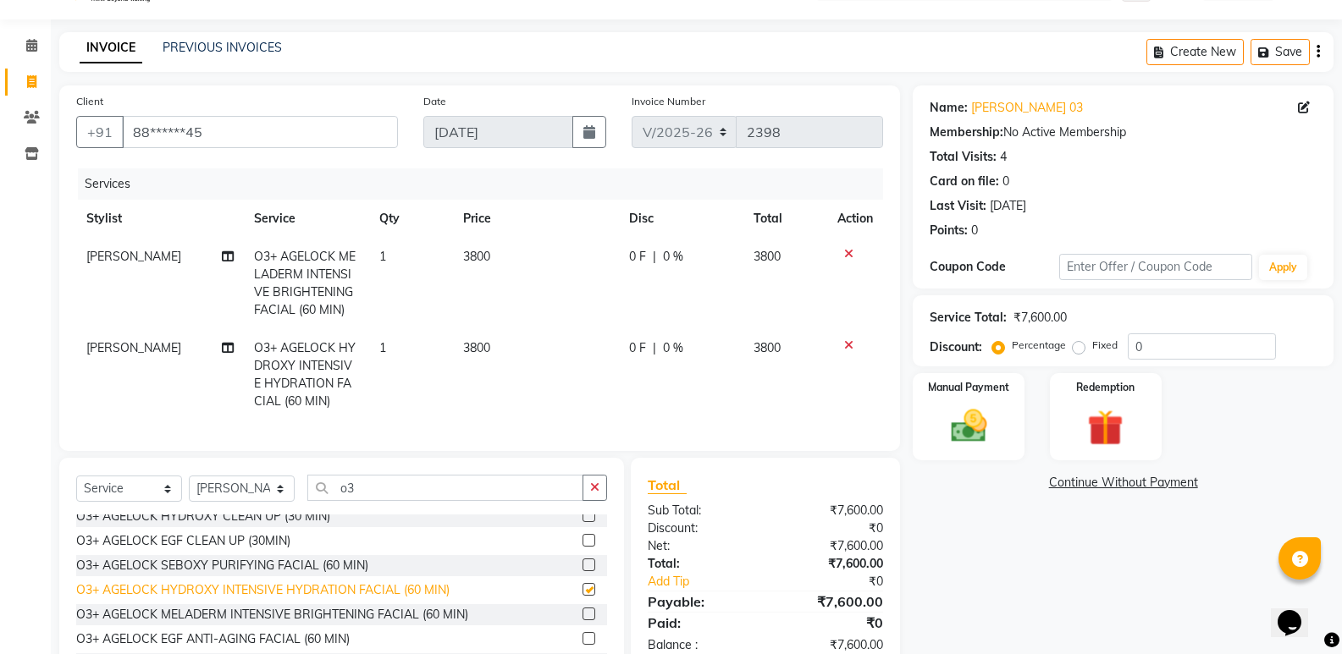
scroll to position [133, 0]
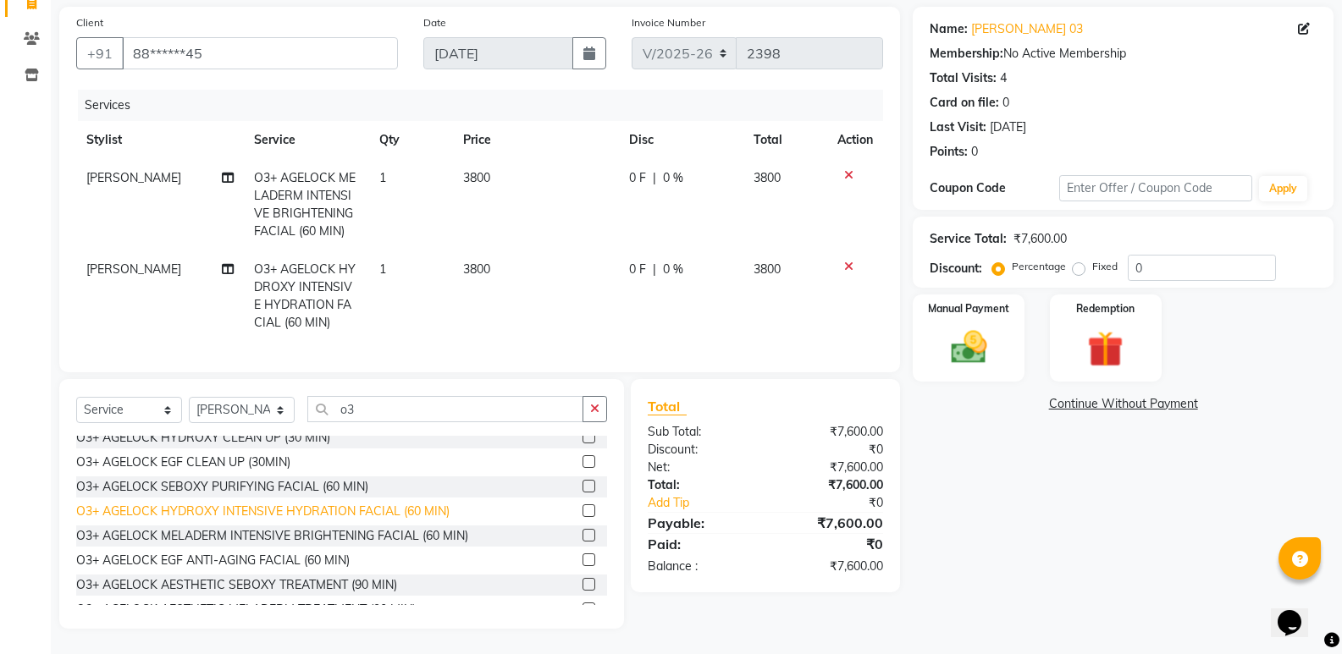
checkbox input "false"
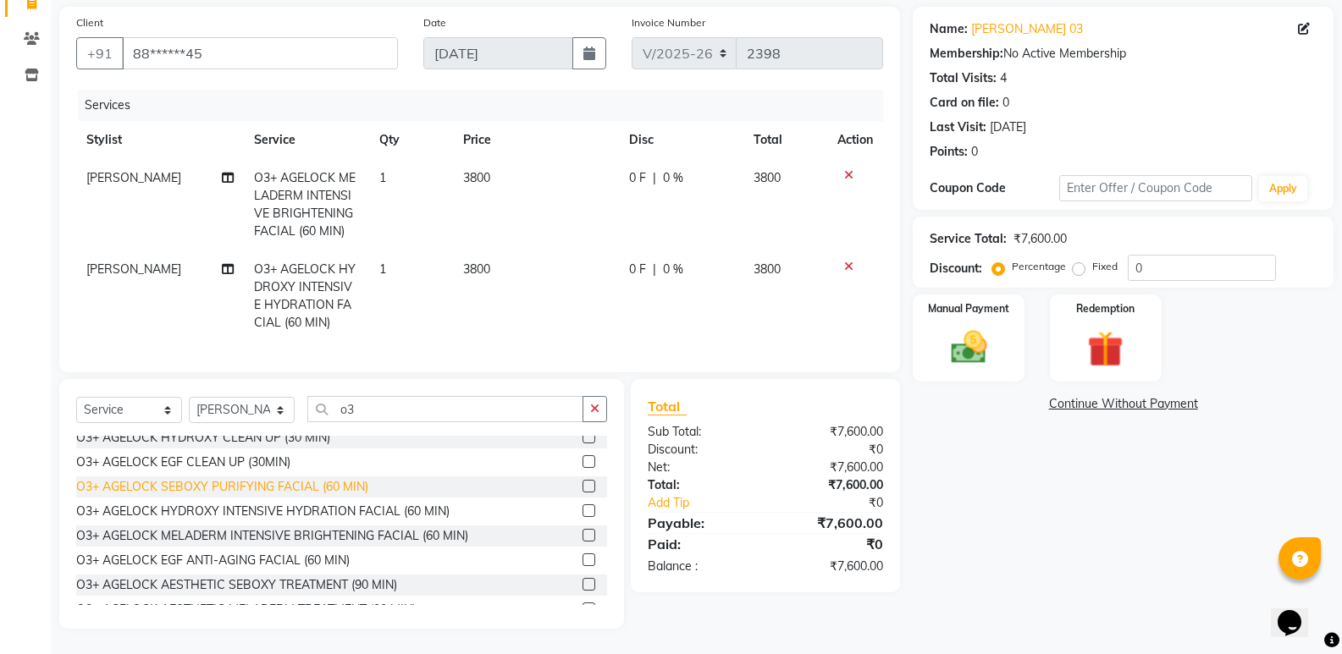
click at [261, 479] on div "O3+ AGELOCK SEBOXY PURIFYING FACIAL (60 MIN)" at bounding box center [222, 487] width 292 height 18
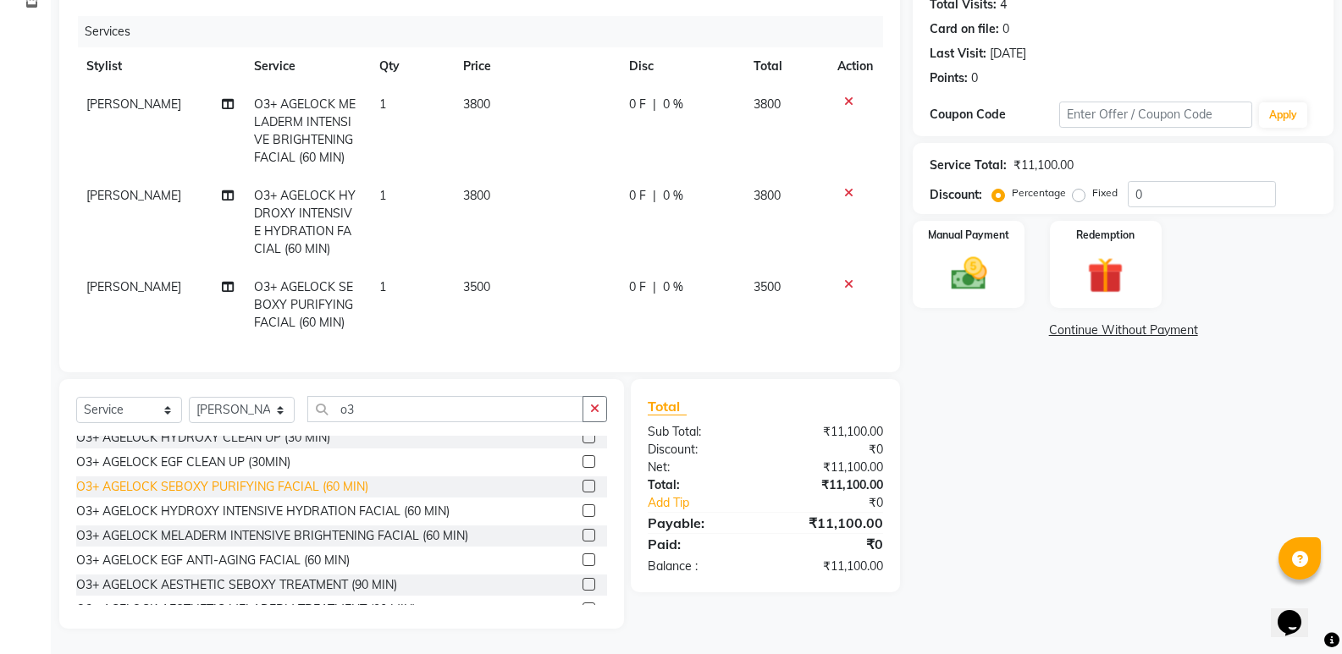
checkbox input "false"
click at [844, 187] on icon at bounding box center [848, 193] width 9 height 12
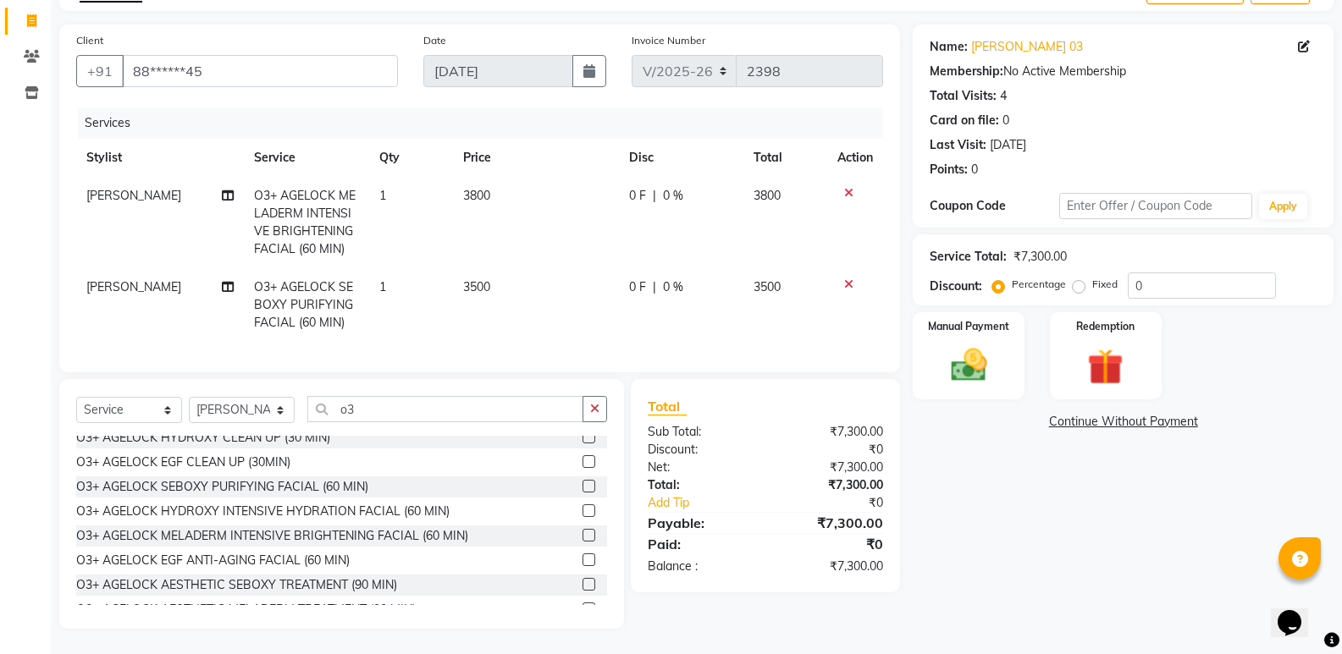
click at [844, 278] on icon at bounding box center [848, 284] width 9 height 12
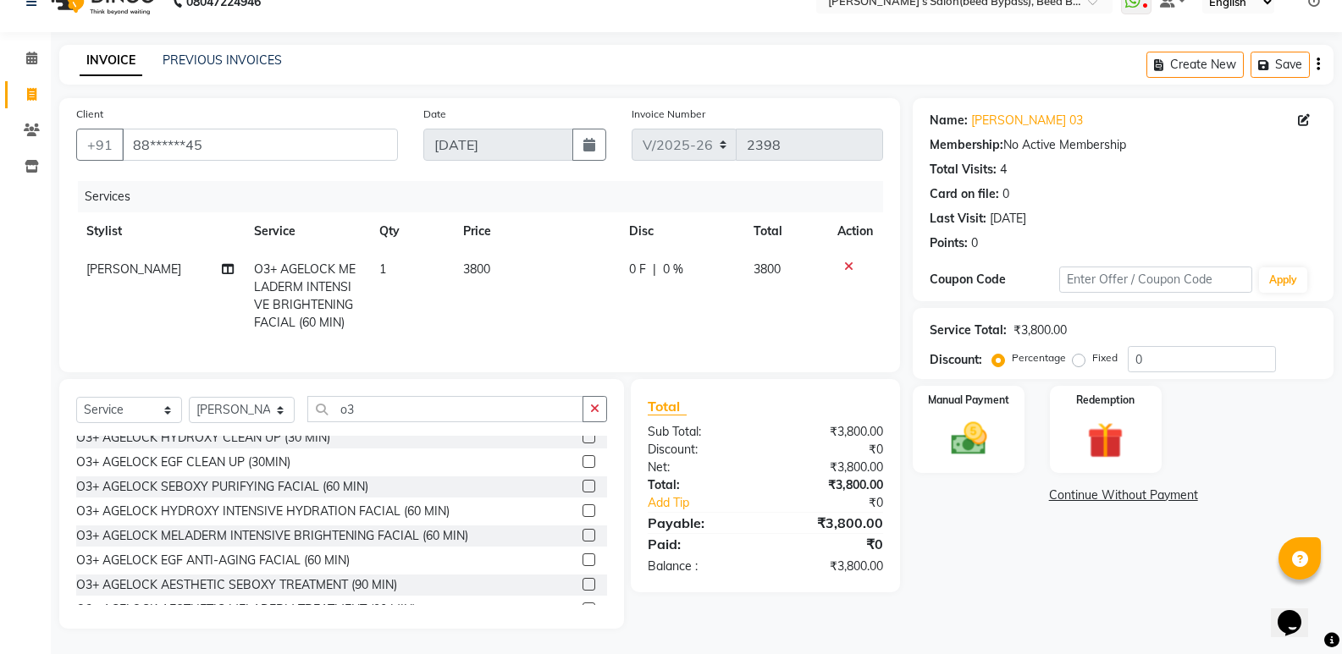
scroll to position [41, 0]
click at [405, 407] on input "o3" at bounding box center [445, 409] width 276 height 26
type input "o"
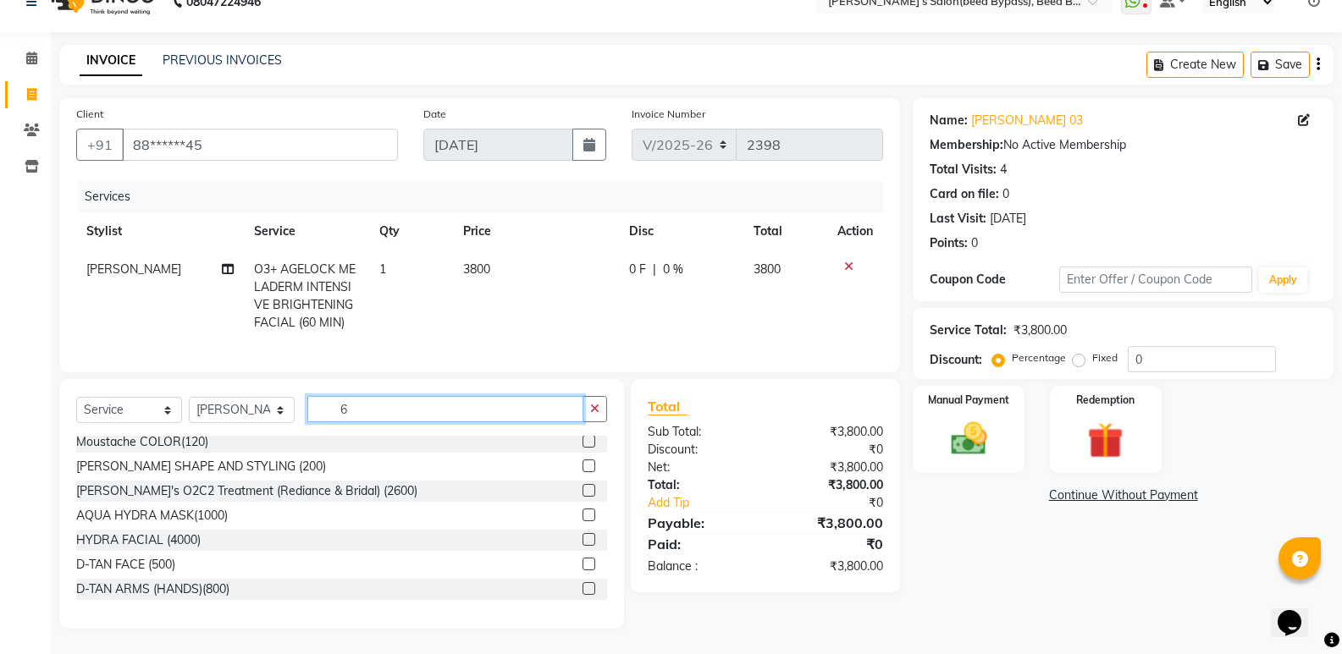
scroll to position [0, 0]
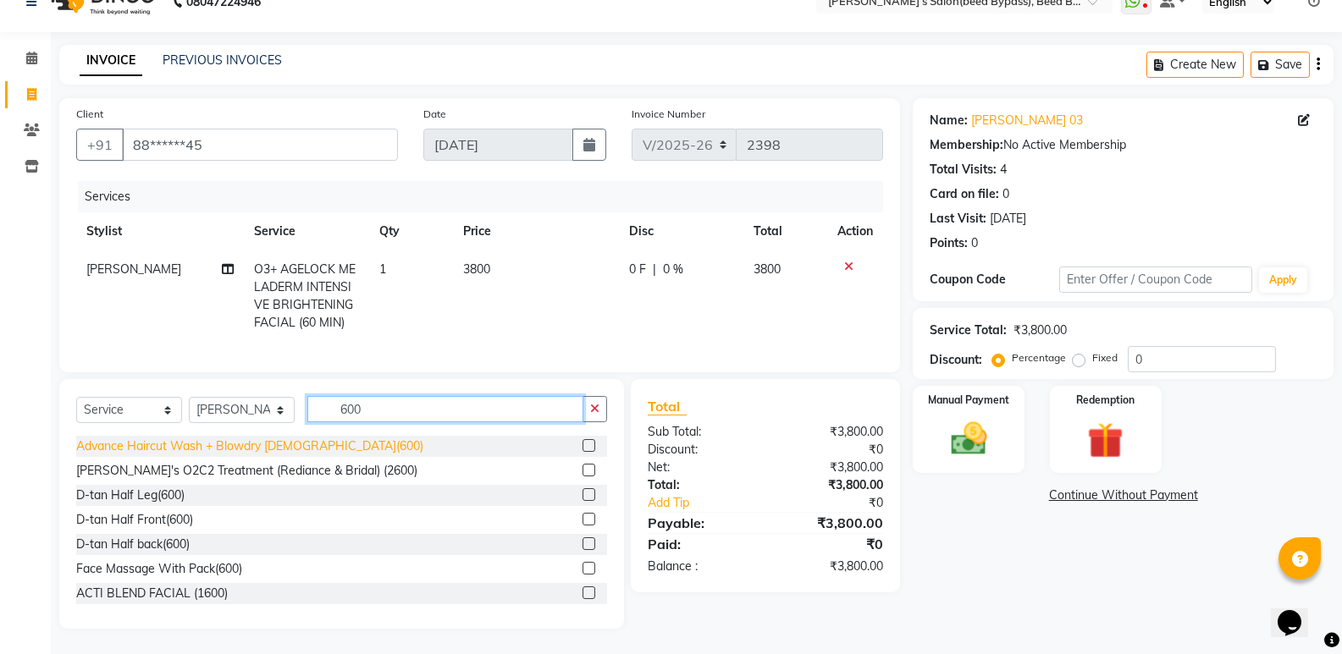
type input "600"
click at [179, 451] on div "Advance Haircut Wash + Blowdry [DEMOGRAPHIC_DATA](600)" at bounding box center [249, 447] width 347 height 18
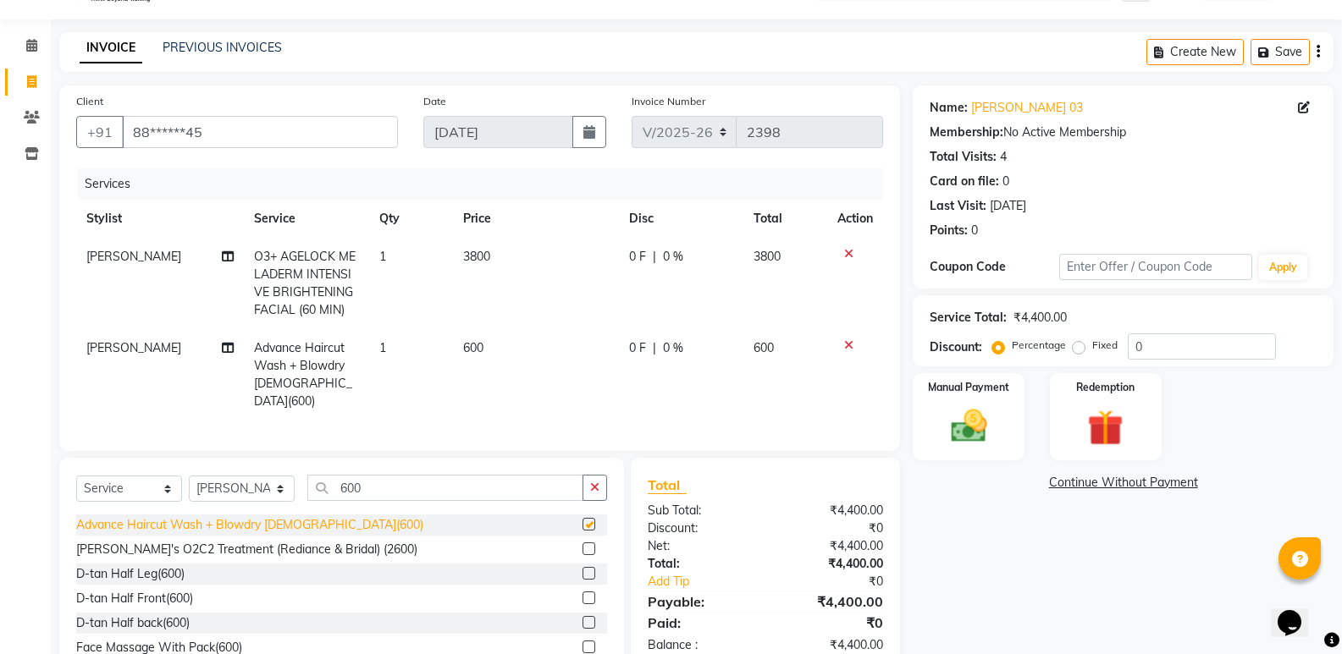
checkbox input "false"
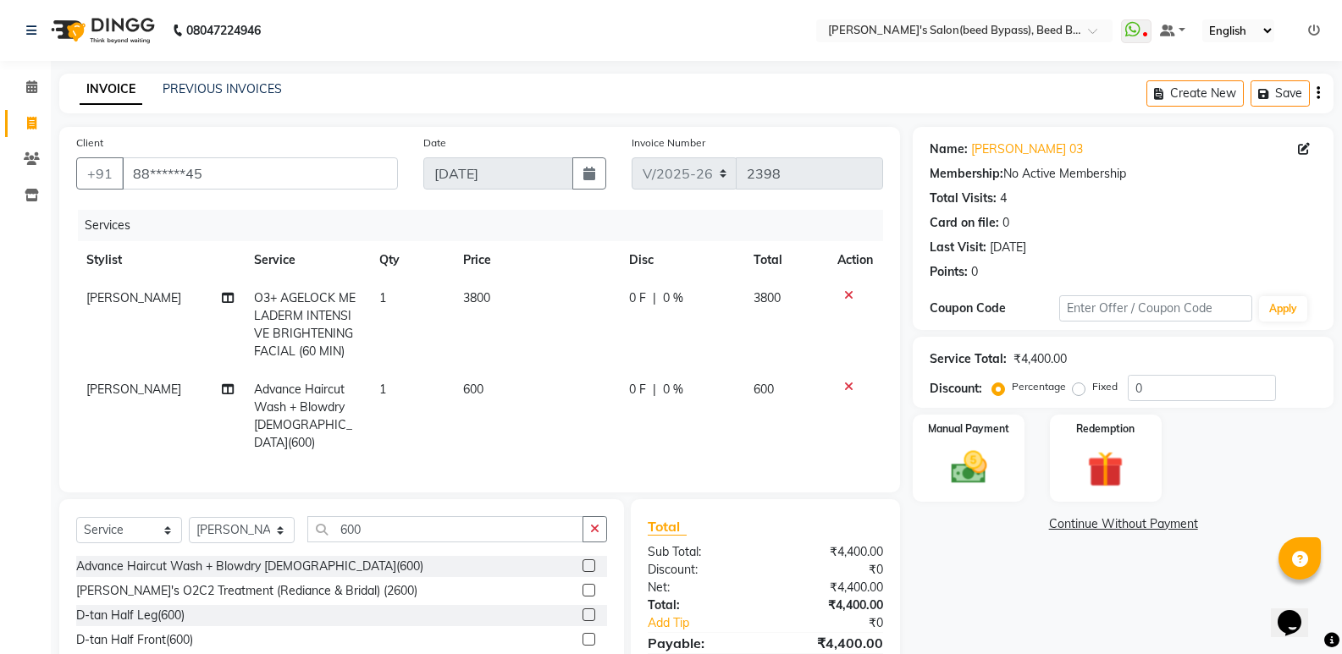
click at [844, 390] on icon at bounding box center [848, 387] width 9 height 12
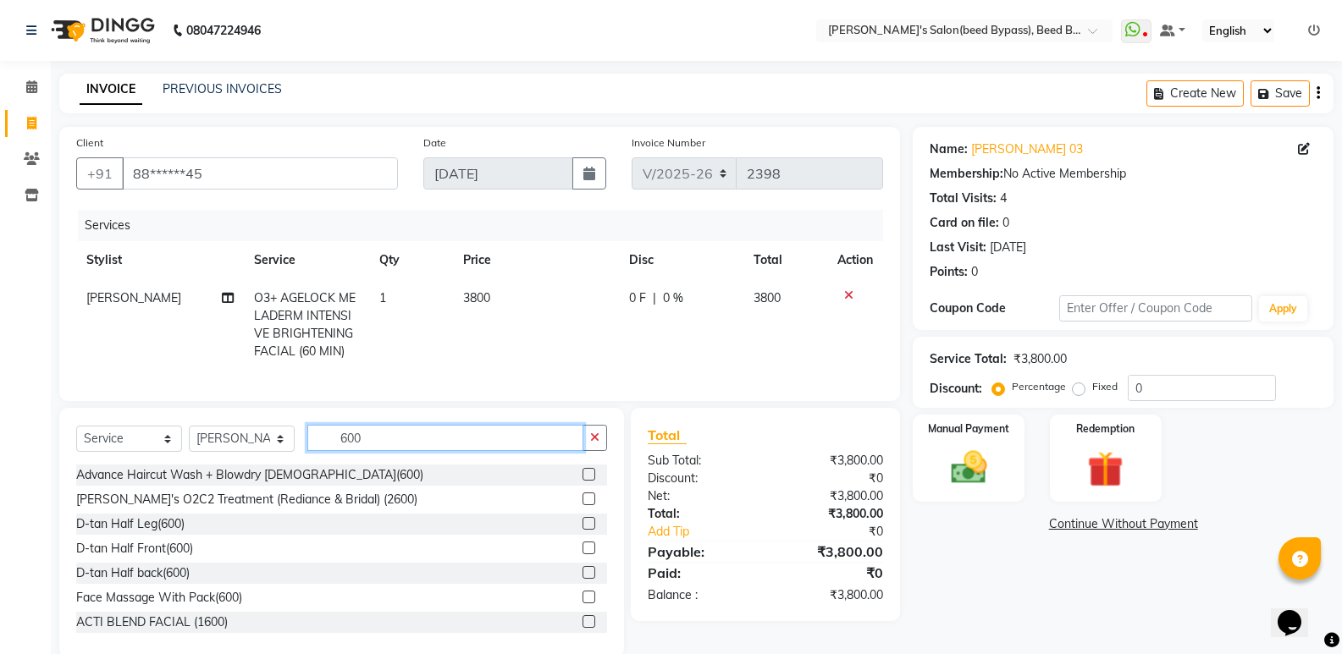
click at [400, 441] on input "600" at bounding box center [445, 438] width 276 height 26
type input "6"
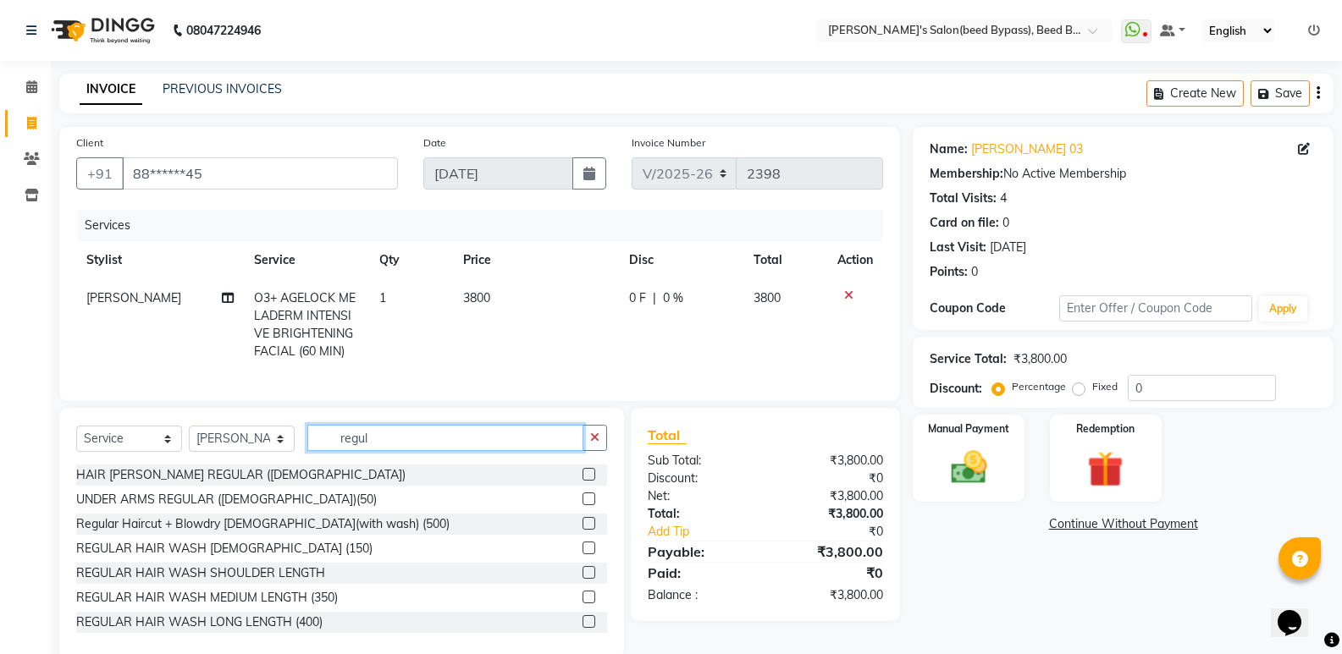
scroll to position [41, 0]
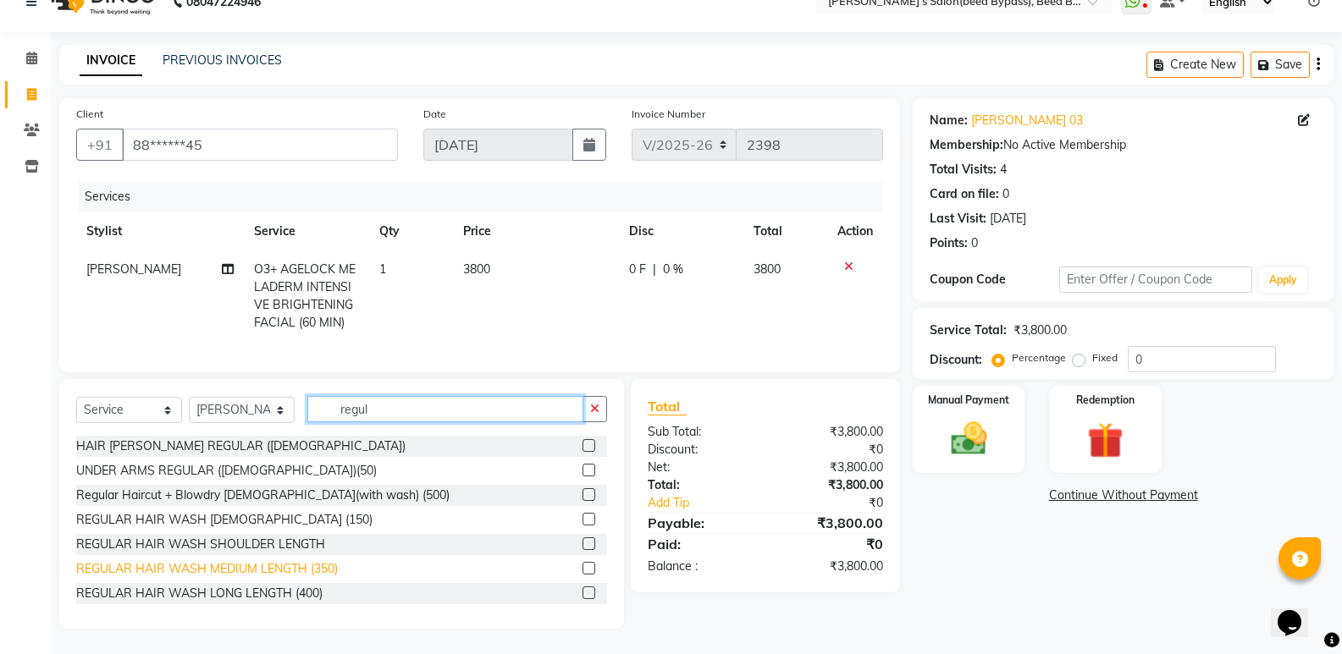
type input "regul"
click at [177, 571] on div "REGULAR HAIR WASH MEDIUM LENGTH (350)" at bounding box center [207, 569] width 262 height 18
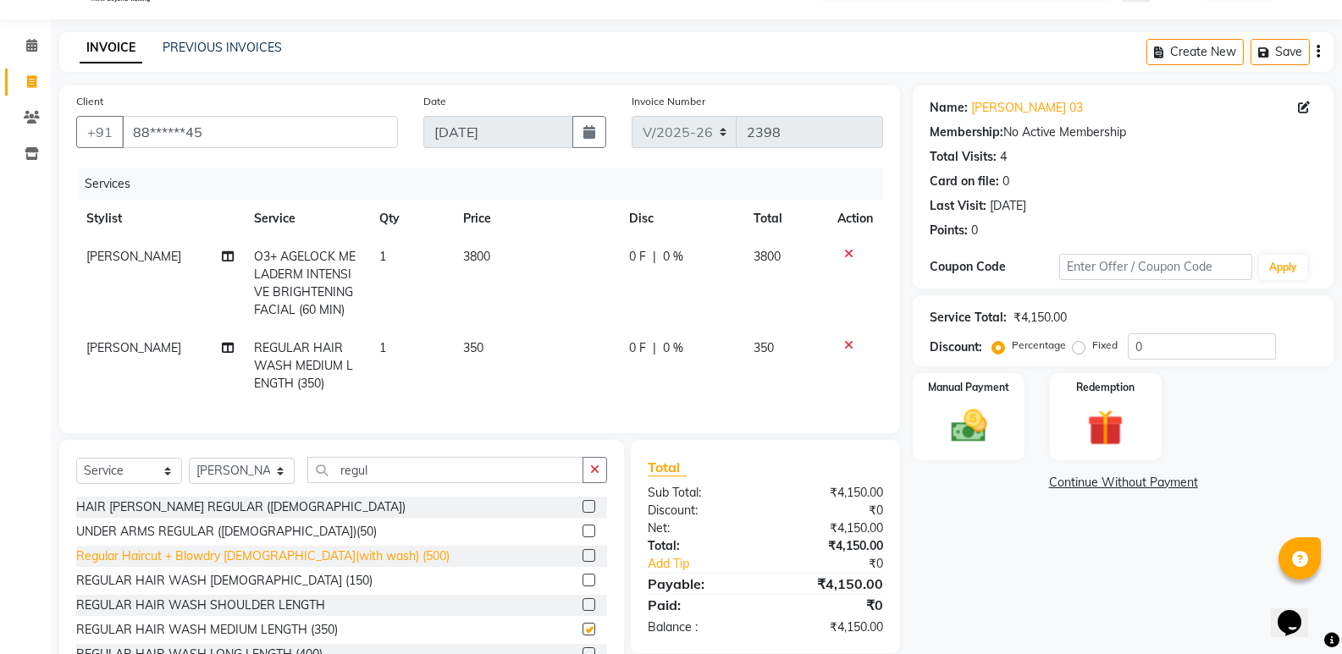
checkbox input "false"
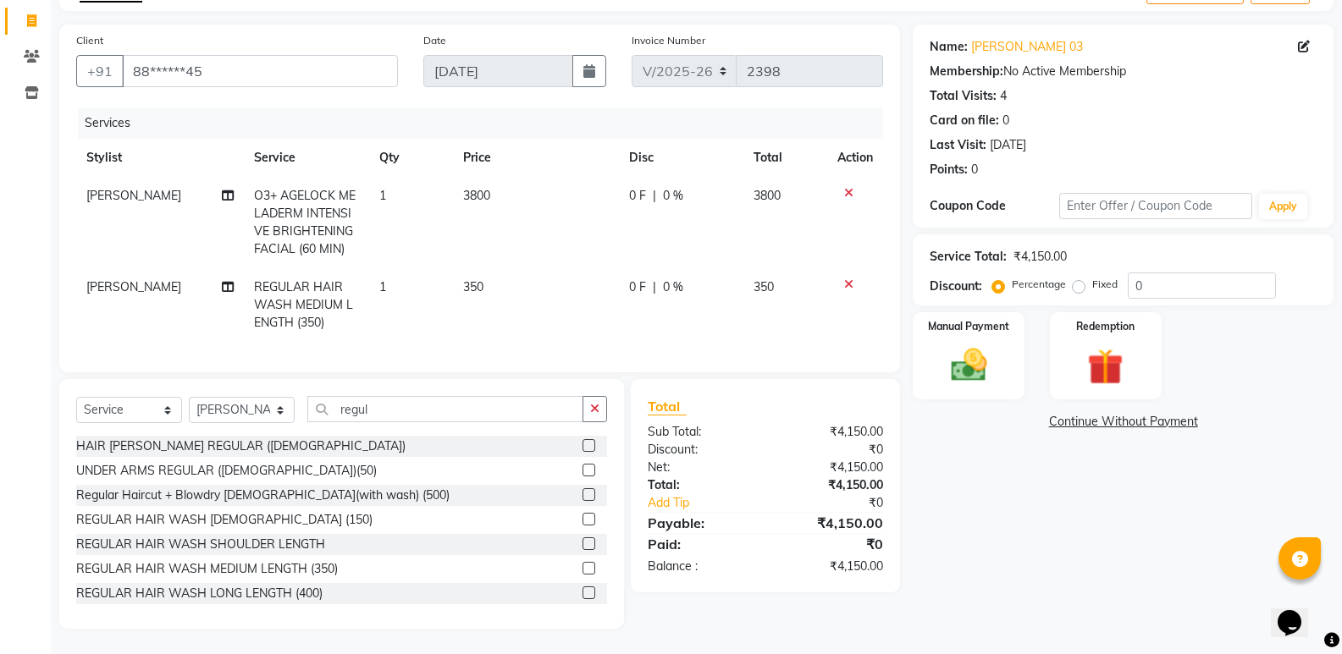
scroll to position [115, 0]
click at [481, 283] on td "350" at bounding box center [536, 305] width 166 height 74
select select "77699"
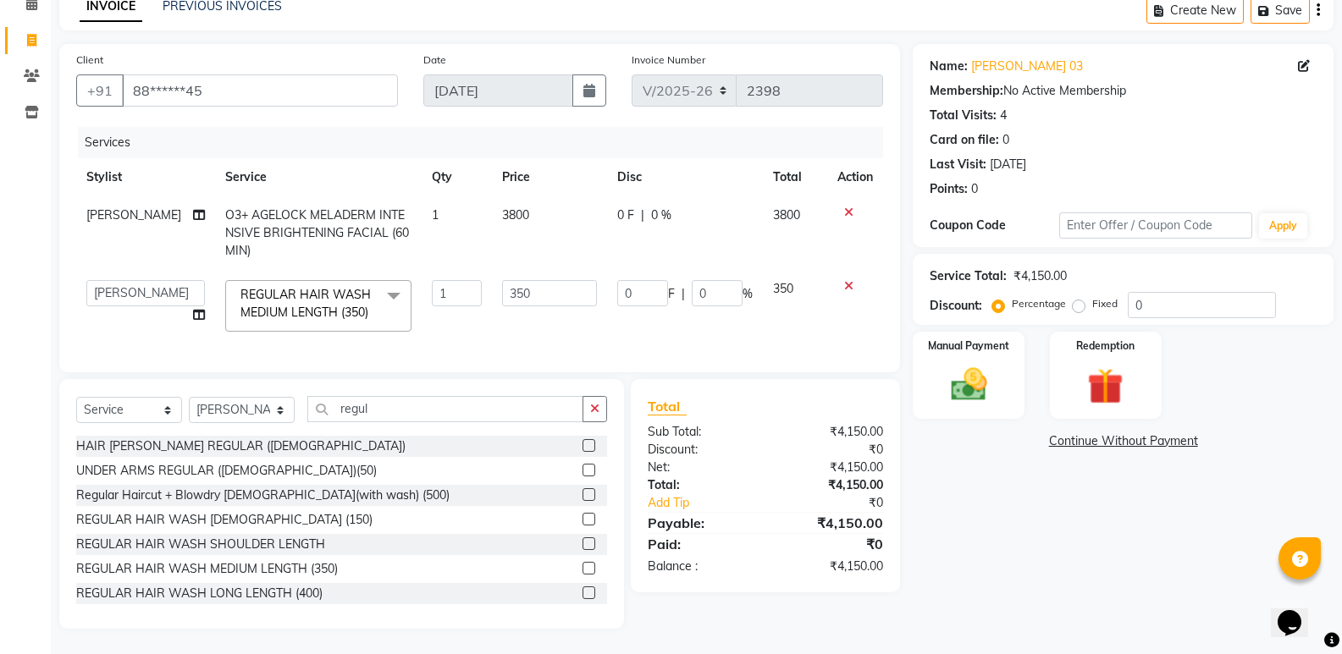
scroll to position [96, 0]
click at [532, 280] on input "350" at bounding box center [549, 293] width 95 height 26
type input "300"
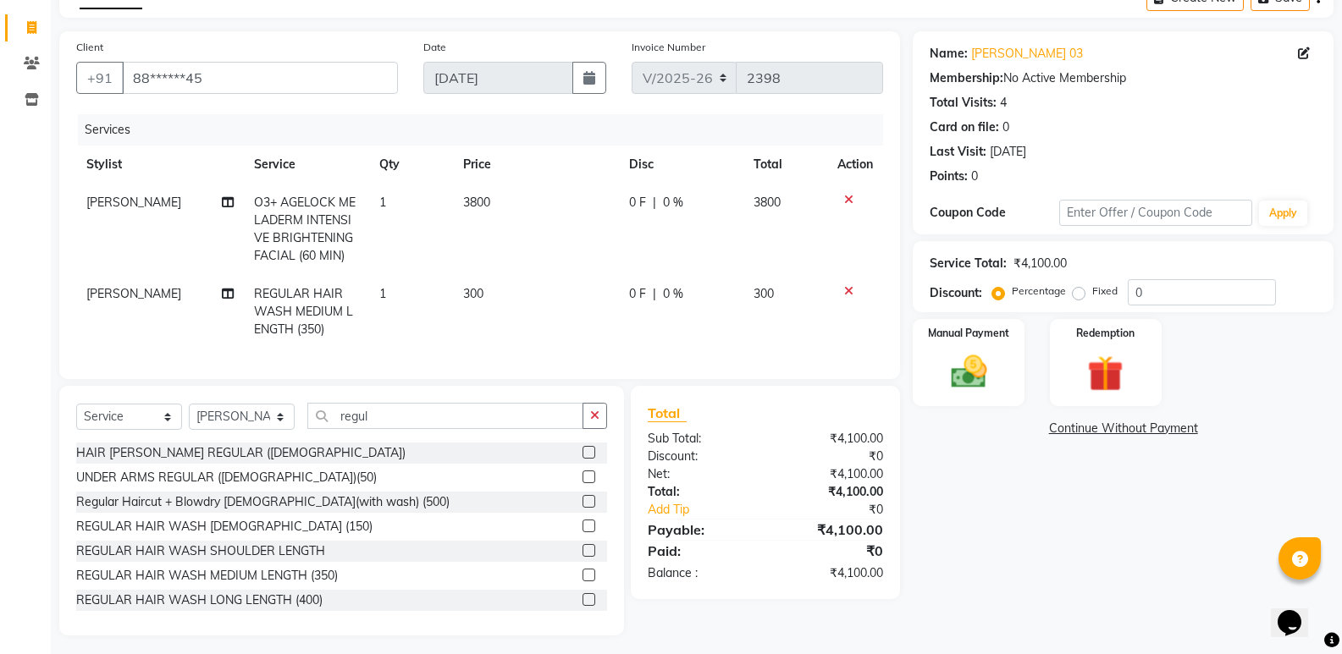
click at [613, 308] on tr "[PERSON_NAME] REGULAR HAIR WASH MEDIUM LENGTH (350) 1 300 0 F | 0 % 300" at bounding box center [479, 312] width 807 height 74
click at [398, 428] on input "regul" at bounding box center [445, 416] width 276 height 26
type input "r"
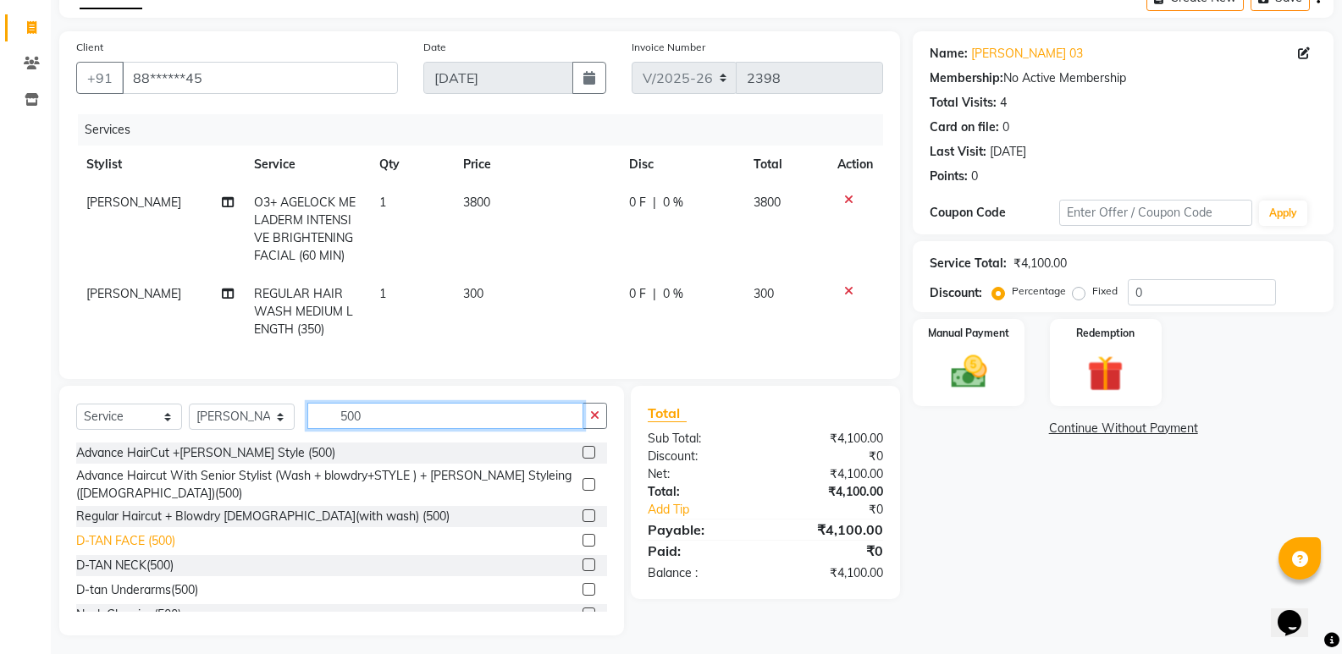
type input "500"
click at [152, 550] on div "D-TAN FACE (500)" at bounding box center [125, 541] width 99 height 18
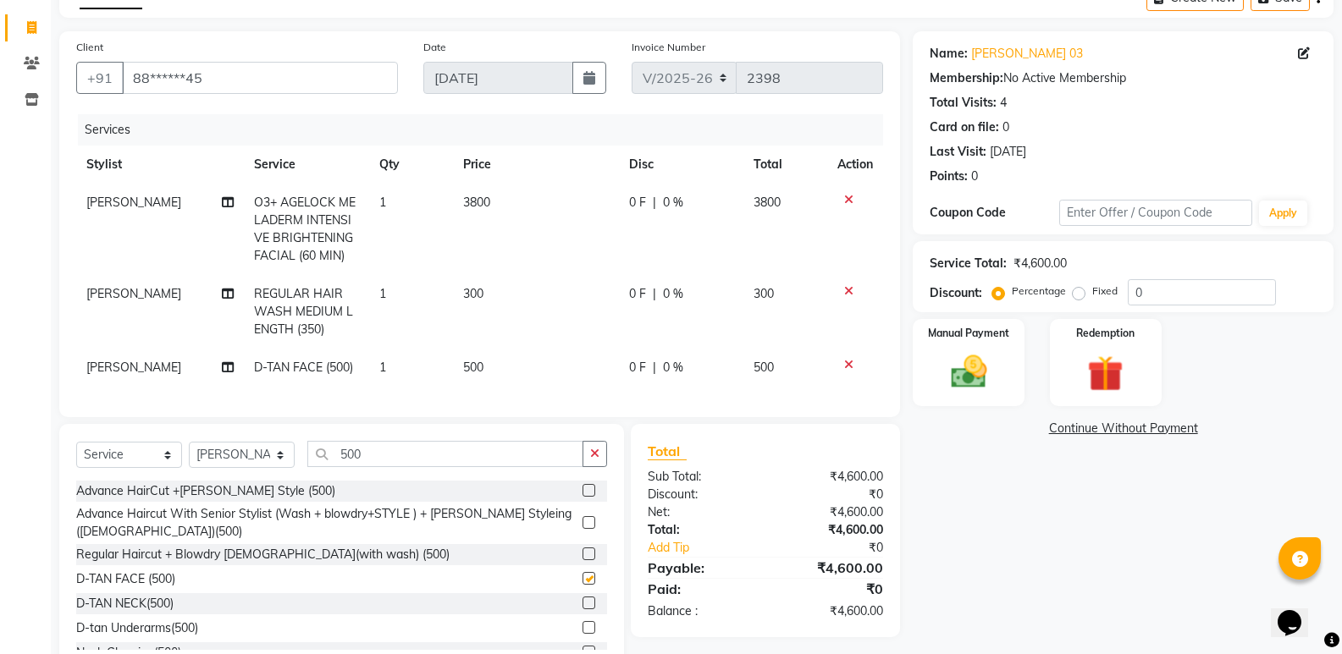
checkbox input "false"
click at [481, 370] on span "500" at bounding box center [473, 367] width 20 height 15
select select "77699"
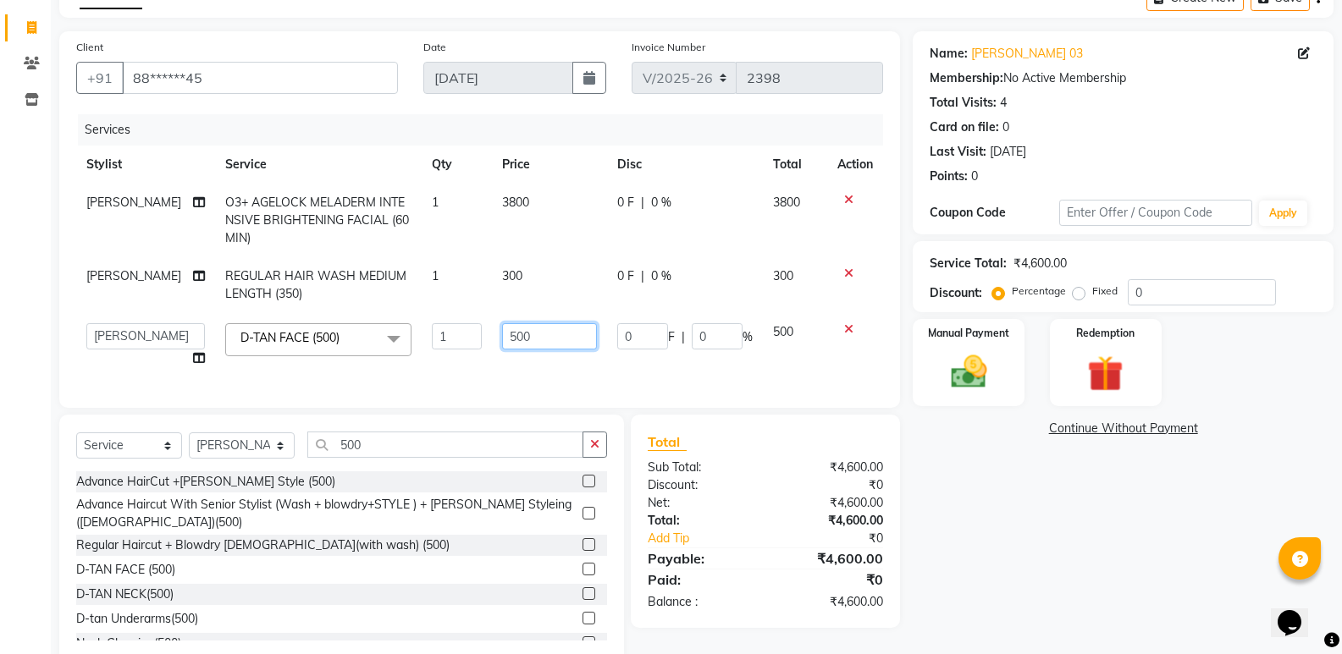
drag, startPoint x: 528, startPoint y: 341, endPoint x: 477, endPoint y: 355, distance: 52.6
click at [500, 355] on td "500" at bounding box center [549, 345] width 115 height 64
type input "5"
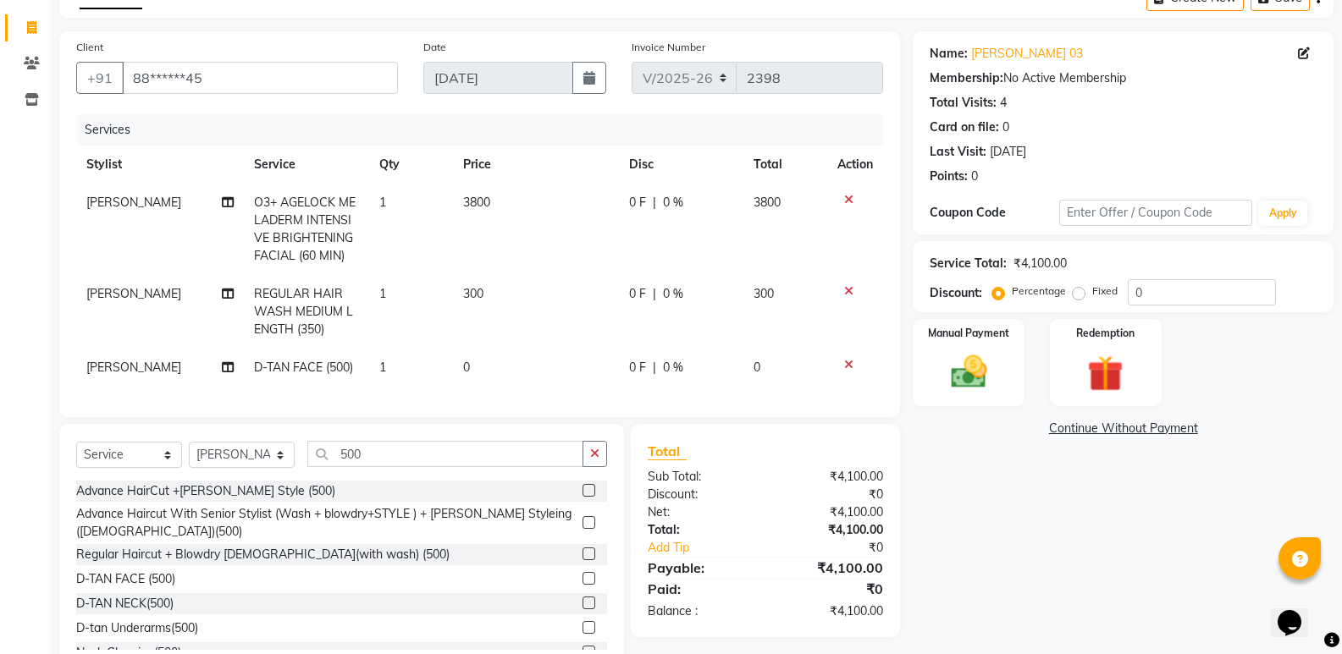
click at [478, 361] on td "0" at bounding box center [536, 368] width 166 height 38
select select "77699"
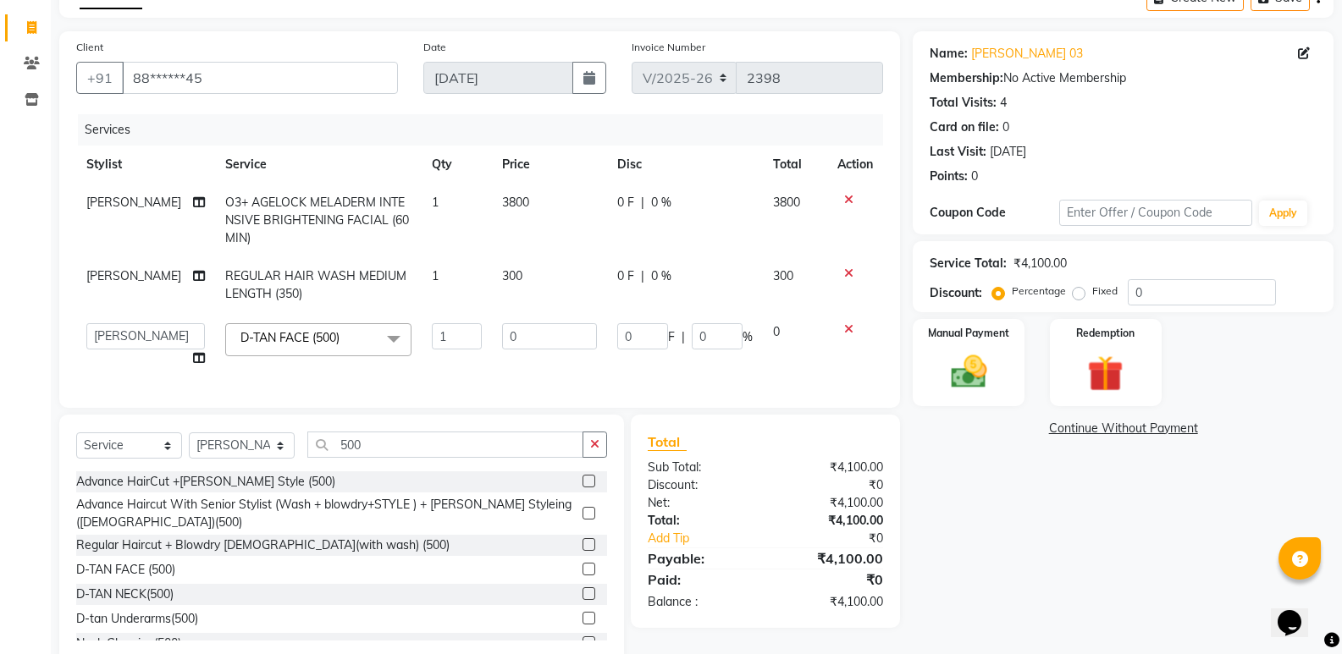
click at [515, 273] on td "300" at bounding box center [549, 285] width 115 height 56
select select "77699"
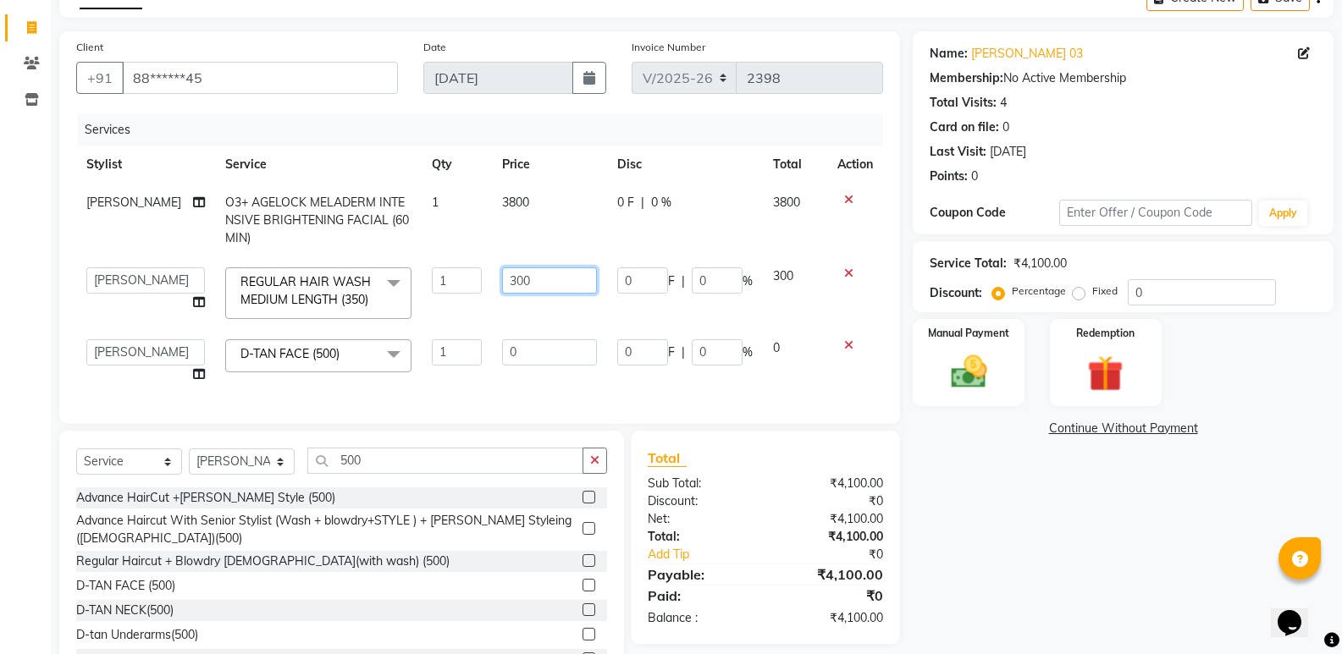
click at [540, 274] on input "300" at bounding box center [549, 280] width 95 height 26
type input "3"
type input "350"
click at [598, 311] on td "350" at bounding box center [549, 293] width 115 height 72
select select "77699"
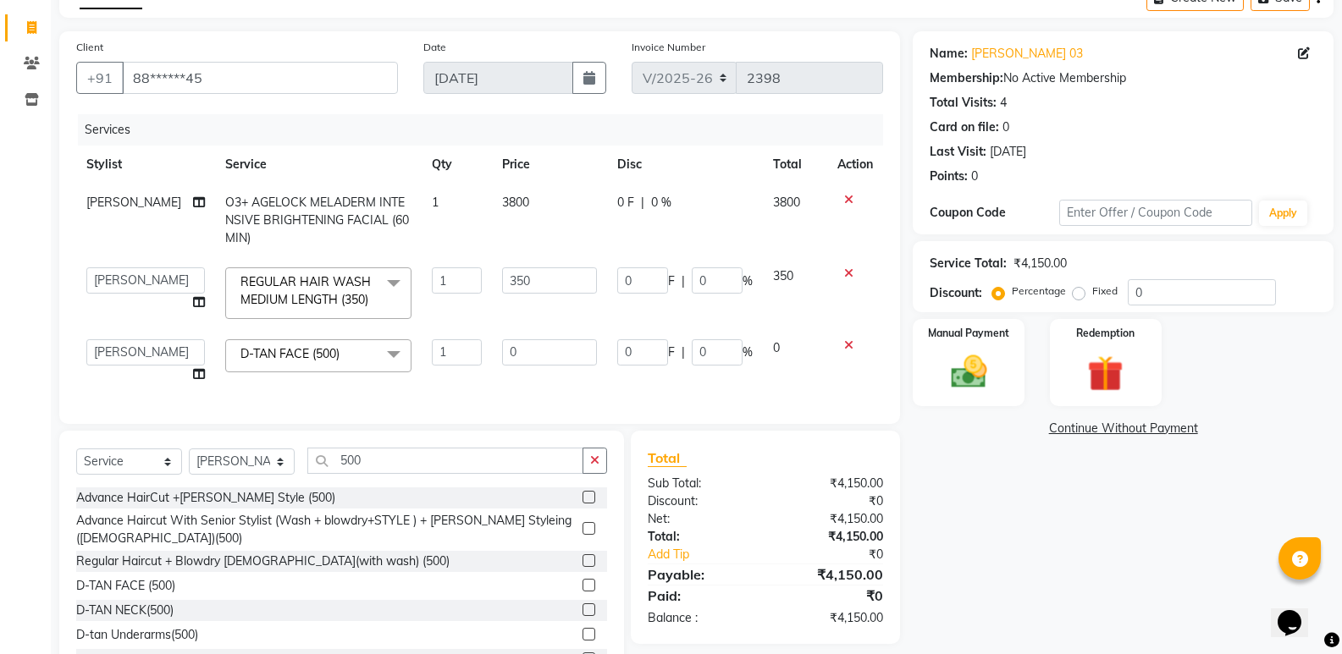
scroll to position [160, 0]
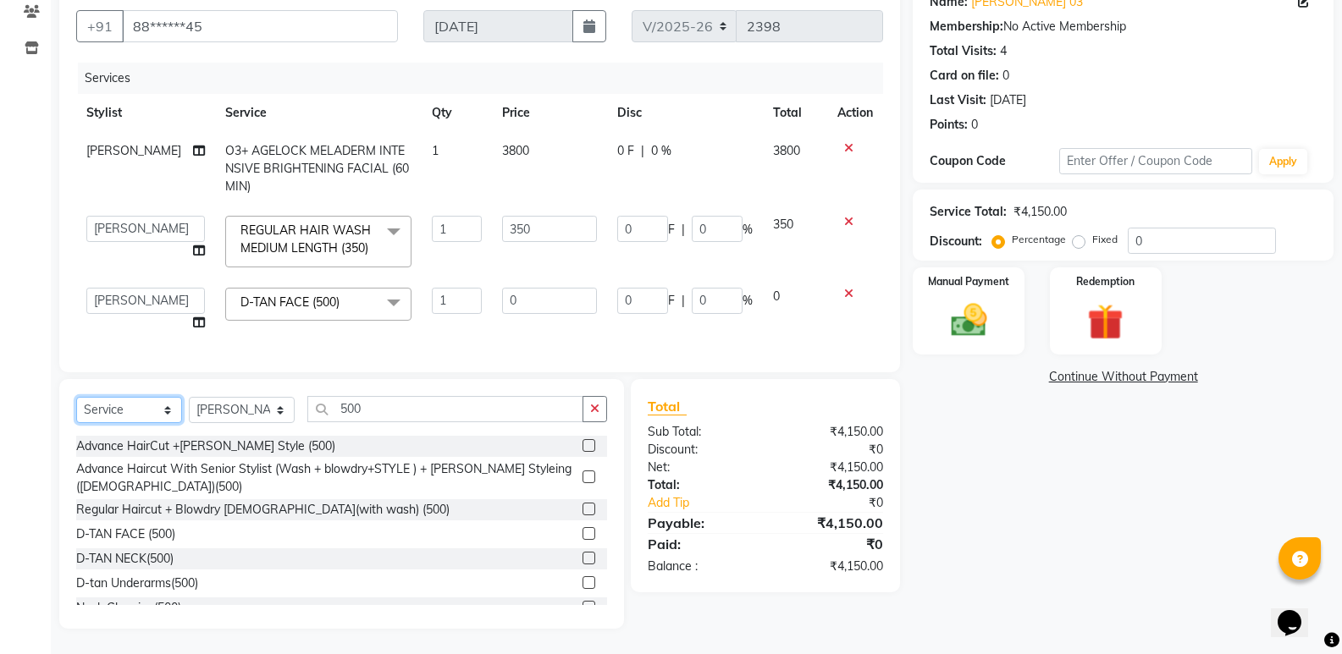
click at [140, 414] on select "Select Service Product Membership Package Voucher Prepaid Gift Card" at bounding box center [129, 410] width 106 height 26
select select "product"
click at [76, 397] on select "Select Service Product Membership Package Voucher Prepaid Gift Card" at bounding box center [129, 410] width 106 height 26
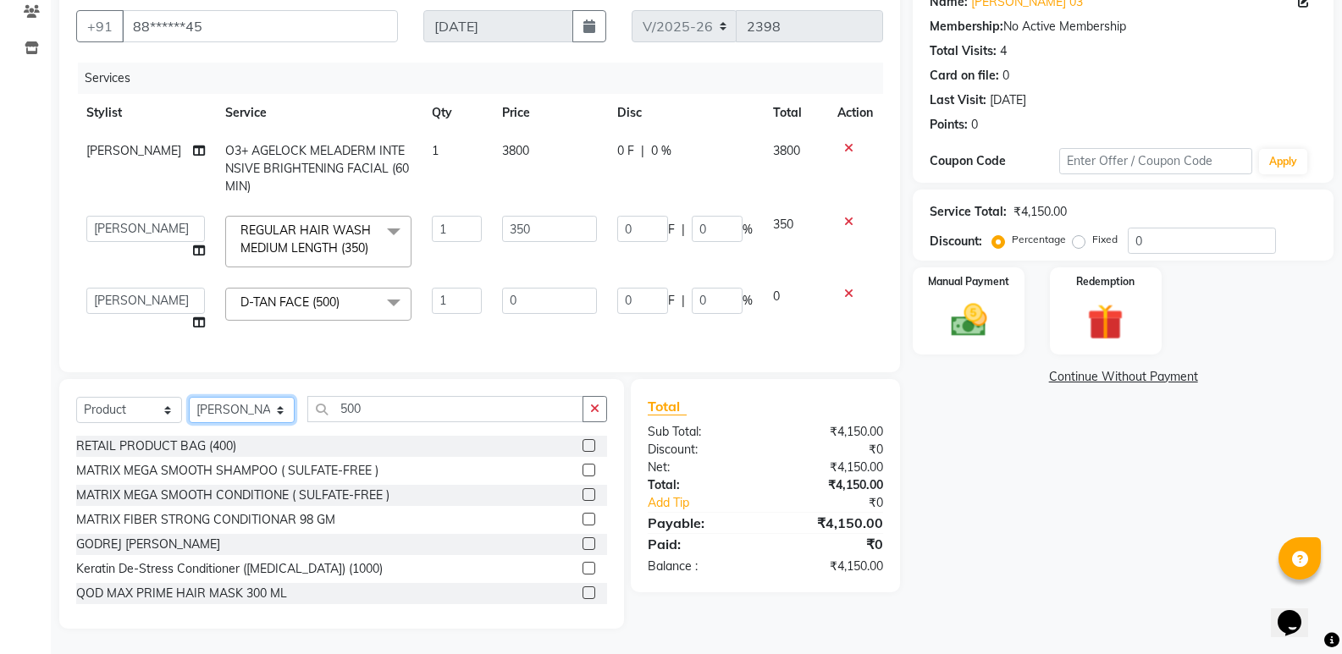
click at [259, 406] on select "Select Stylist [PERSON_NAME] manager [PERSON_NAME] V sagar [PERSON_NAME] [PERSO…" at bounding box center [242, 410] width 106 height 26
select select "22808"
click at [189, 397] on select "Select Stylist [PERSON_NAME] manager [PERSON_NAME] V sagar [PERSON_NAME] [PERSO…" at bounding box center [242, 410] width 106 height 26
drag, startPoint x: 406, startPoint y: 413, endPoint x: 381, endPoint y: 408, distance: 25.9
click at [392, 413] on input "500" at bounding box center [445, 409] width 276 height 26
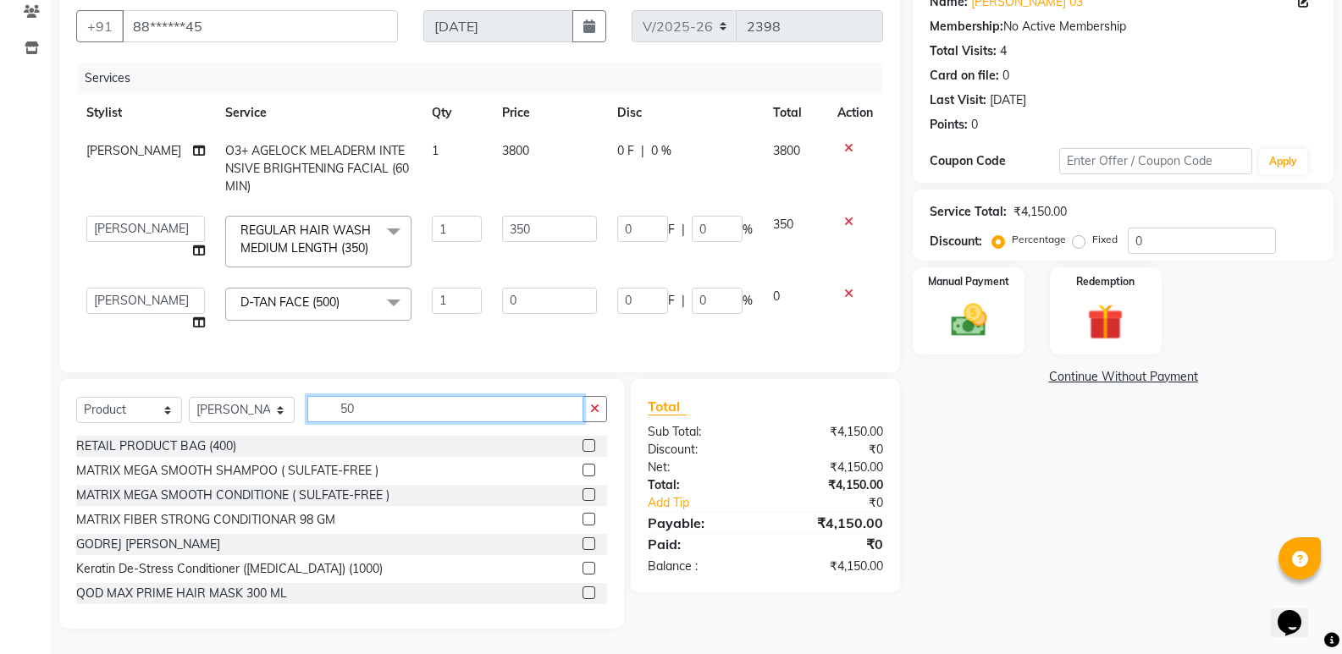
type input "5"
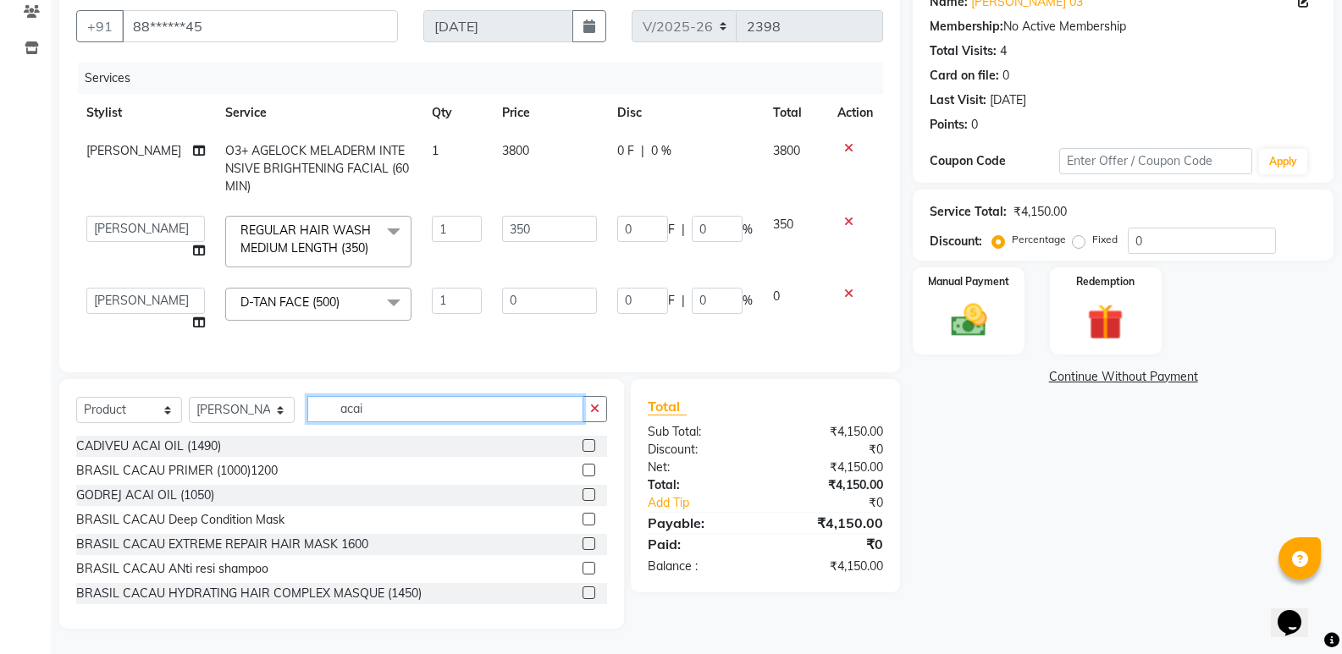
scroll to position [124, 0]
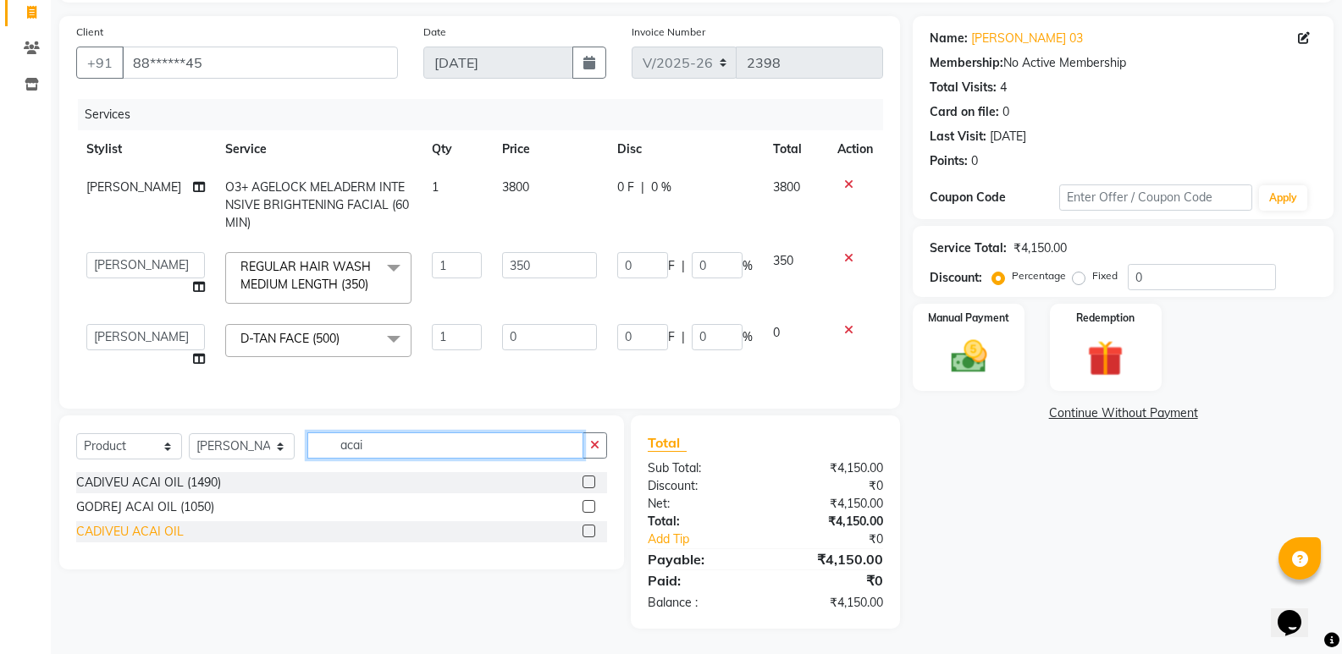
type input "acai"
click at [141, 528] on div "CADIVEU ACAI OIL" at bounding box center [130, 532] width 108 height 18
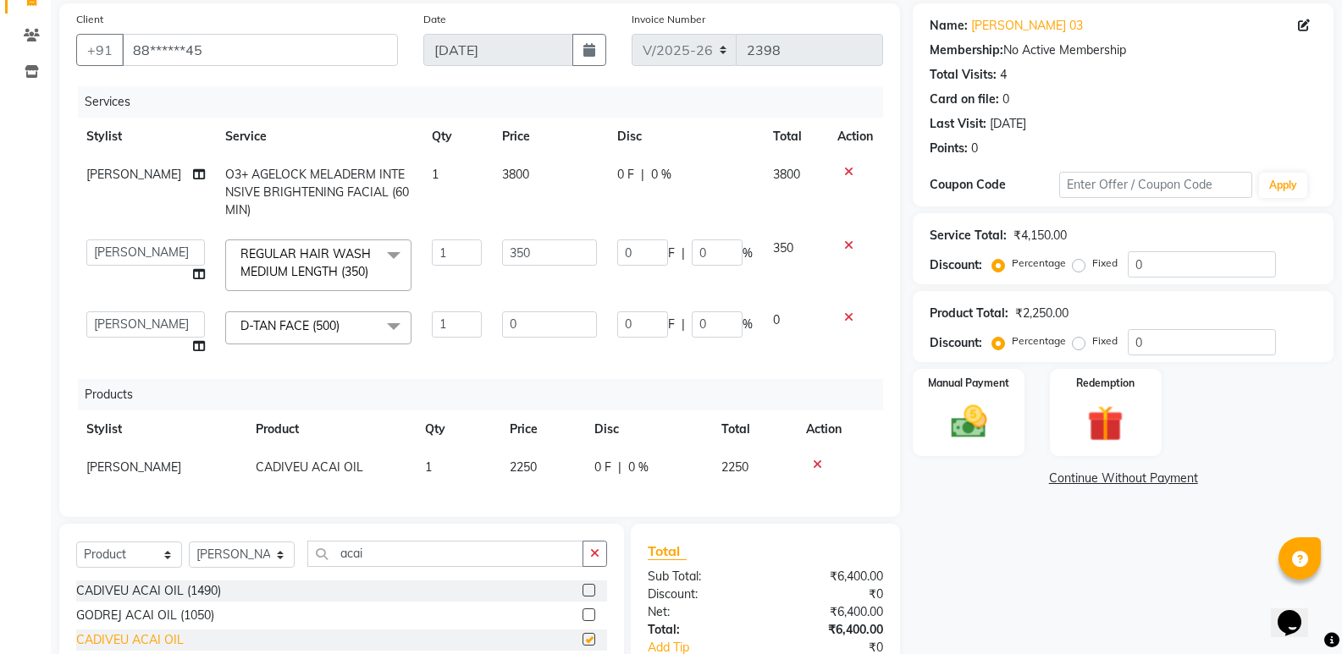
checkbox input "false"
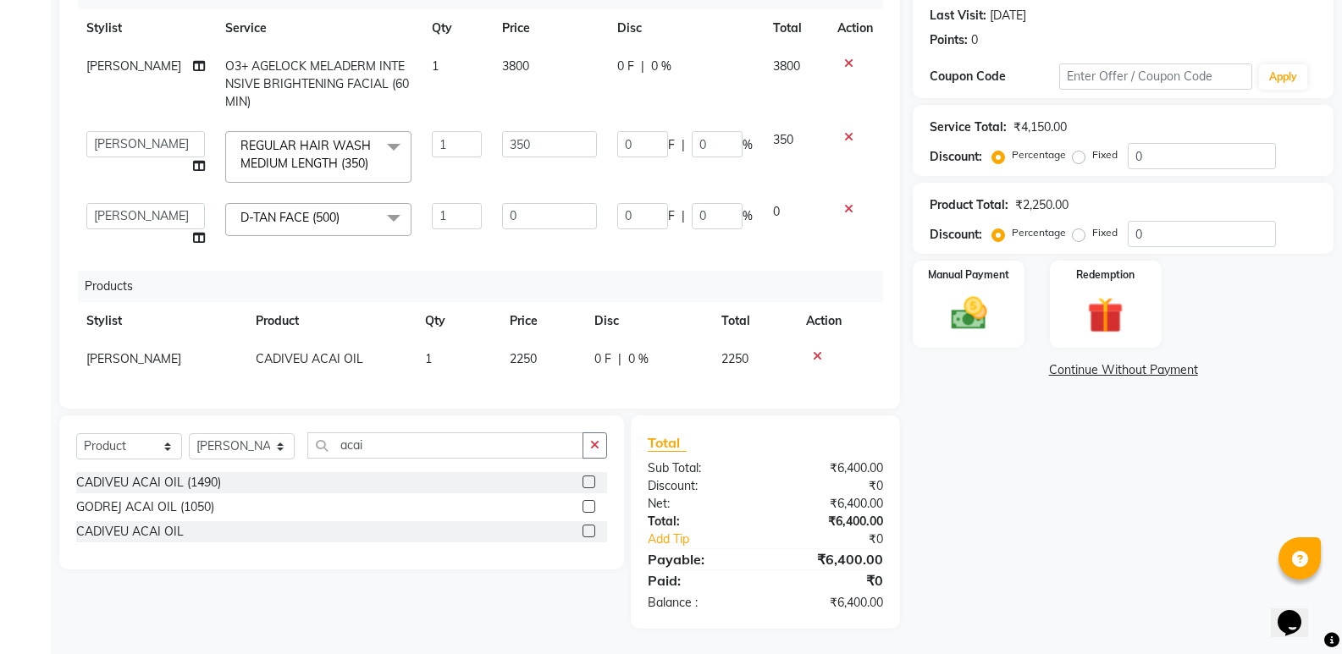
scroll to position [241, 0]
click at [990, 316] on img at bounding box center [968, 313] width 60 height 43
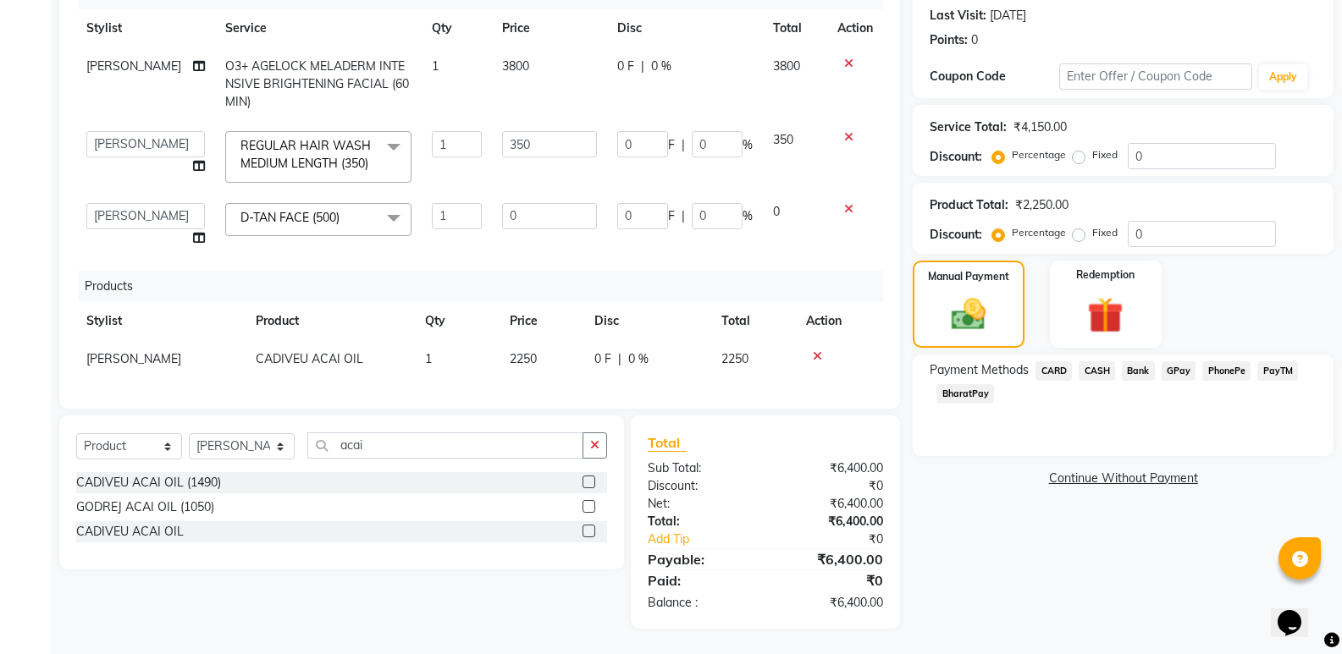
drag, startPoint x: 1092, startPoint y: 366, endPoint x: 1100, endPoint y: 364, distance: 8.6
click at [1093, 366] on span "CASH" at bounding box center [1096, 370] width 36 height 19
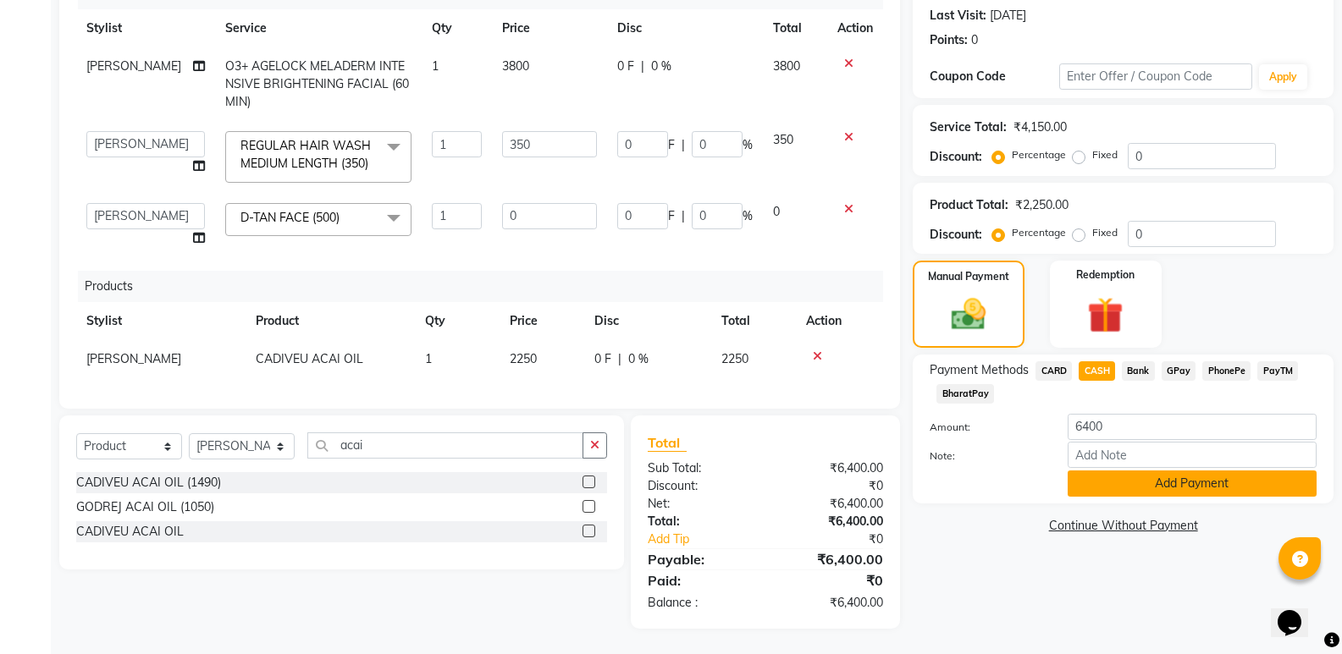
click at [1195, 477] on button "Add Payment" at bounding box center [1191, 484] width 249 height 26
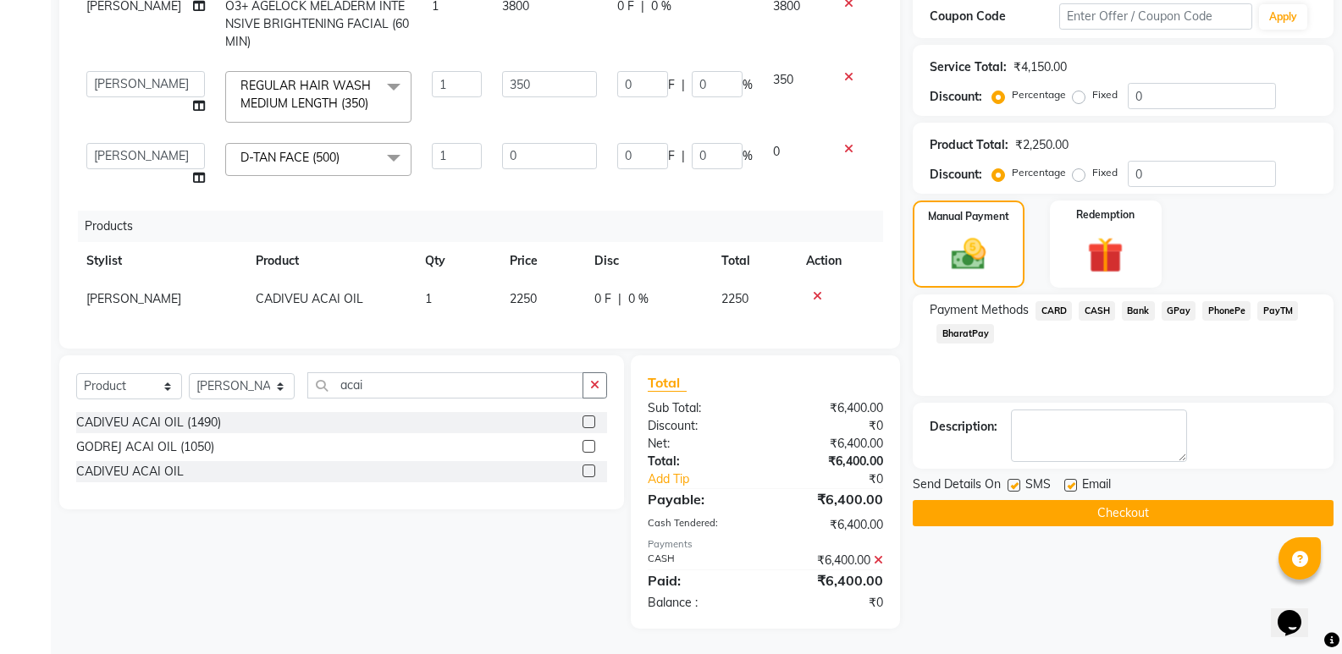
scroll to position [301, 0]
click at [1159, 500] on button "Checkout" at bounding box center [1122, 513] width 421 height 26
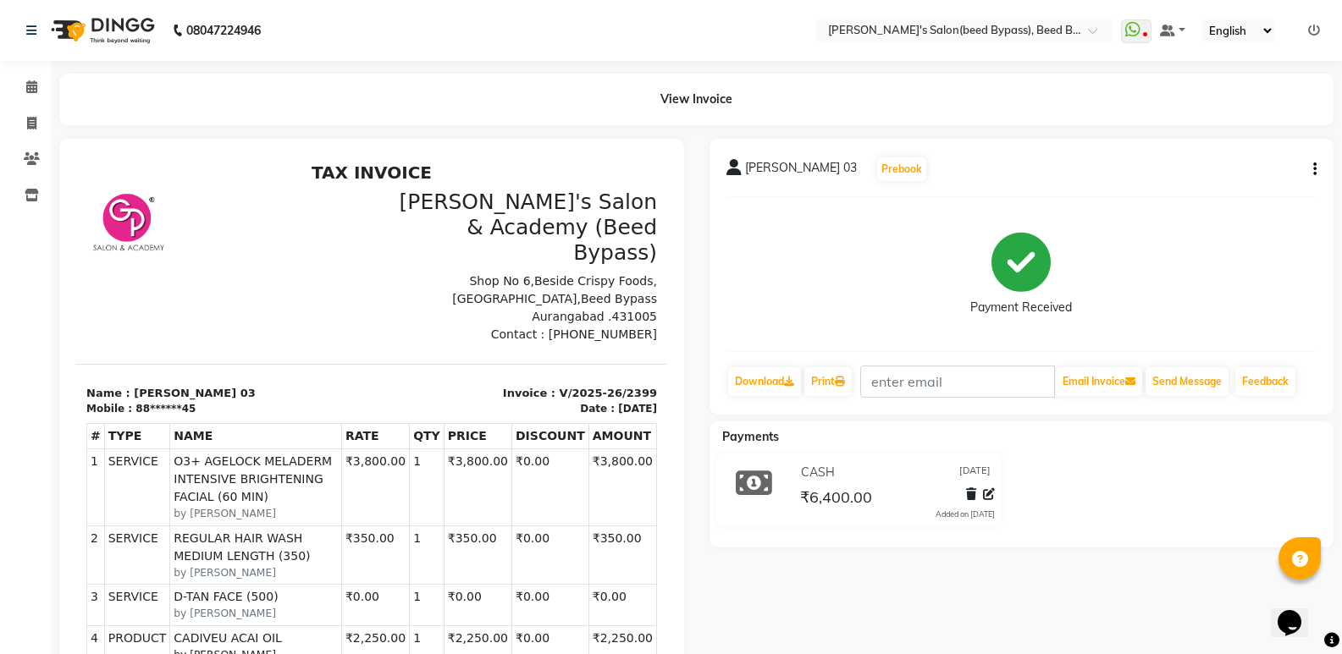
click at [1315, 169] on icon "button" at bounding box center [1314, 169] width 3 height 1
click at [1224, 203] on div "Edit Invoice" at bounding box center [1230, 200] width 116 height 21
select select "service"
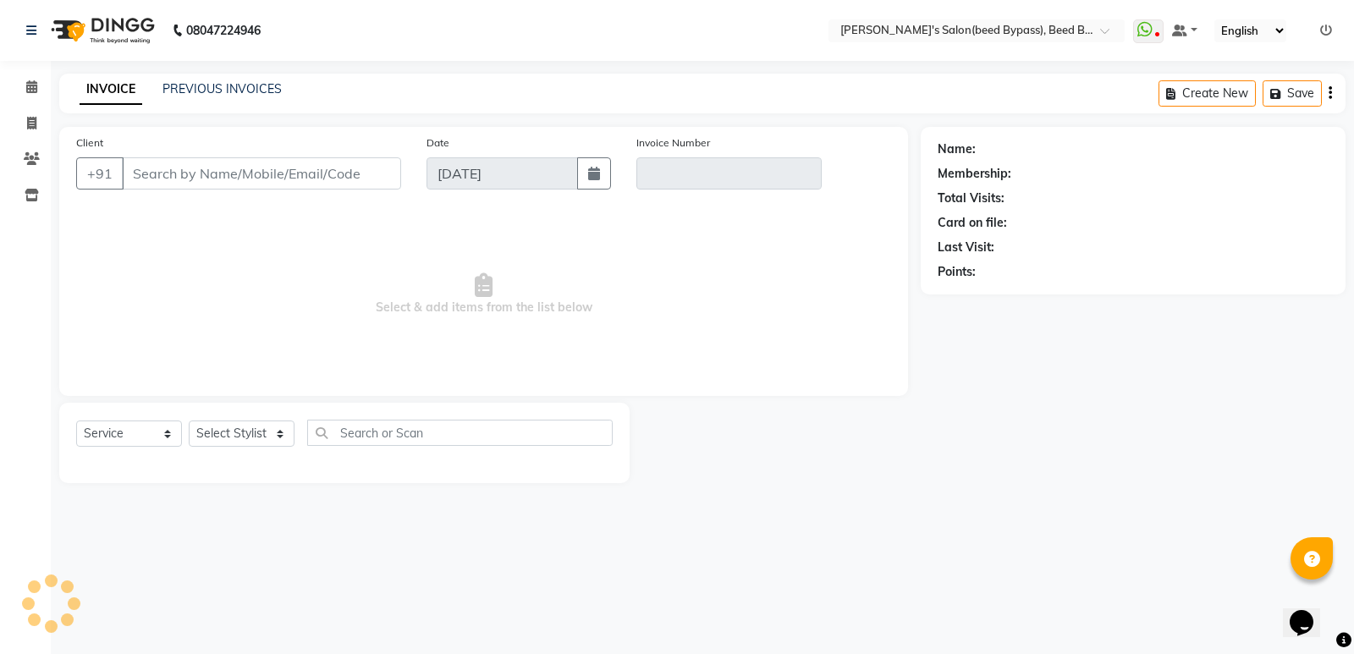
type input "88******45"
type input "V/2025-26/2399"
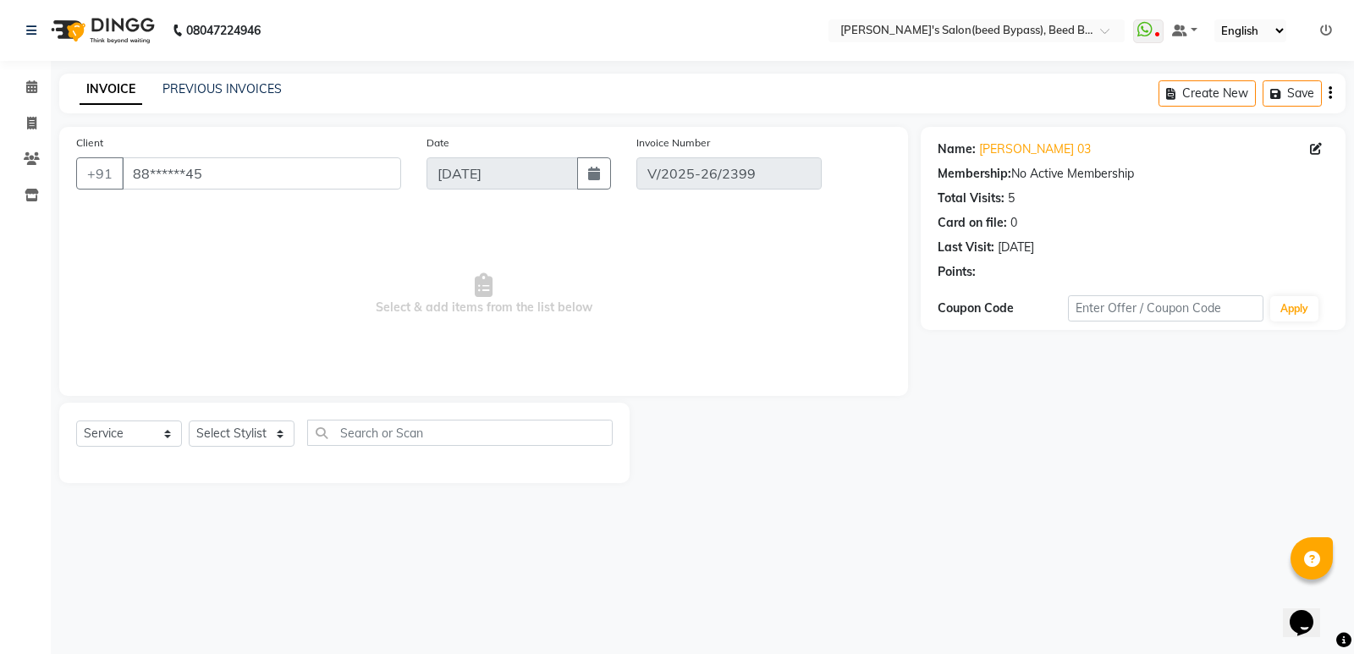
select select "select"
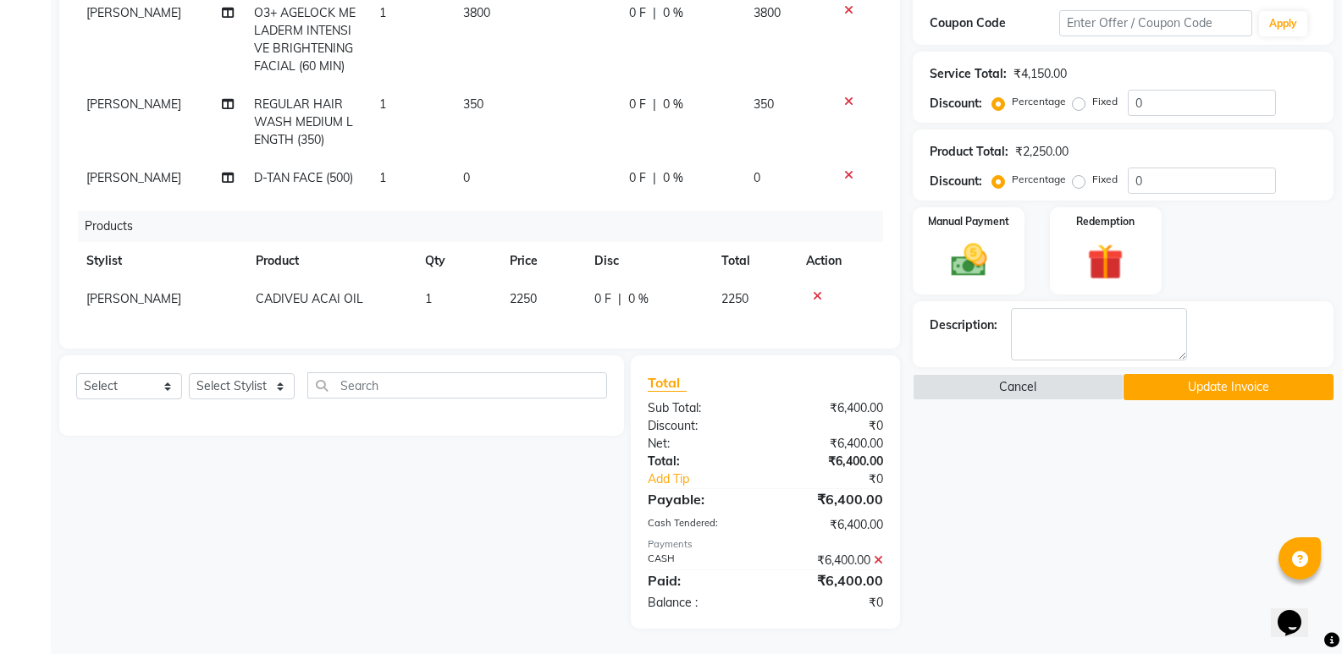
scroll to position [44, 0]
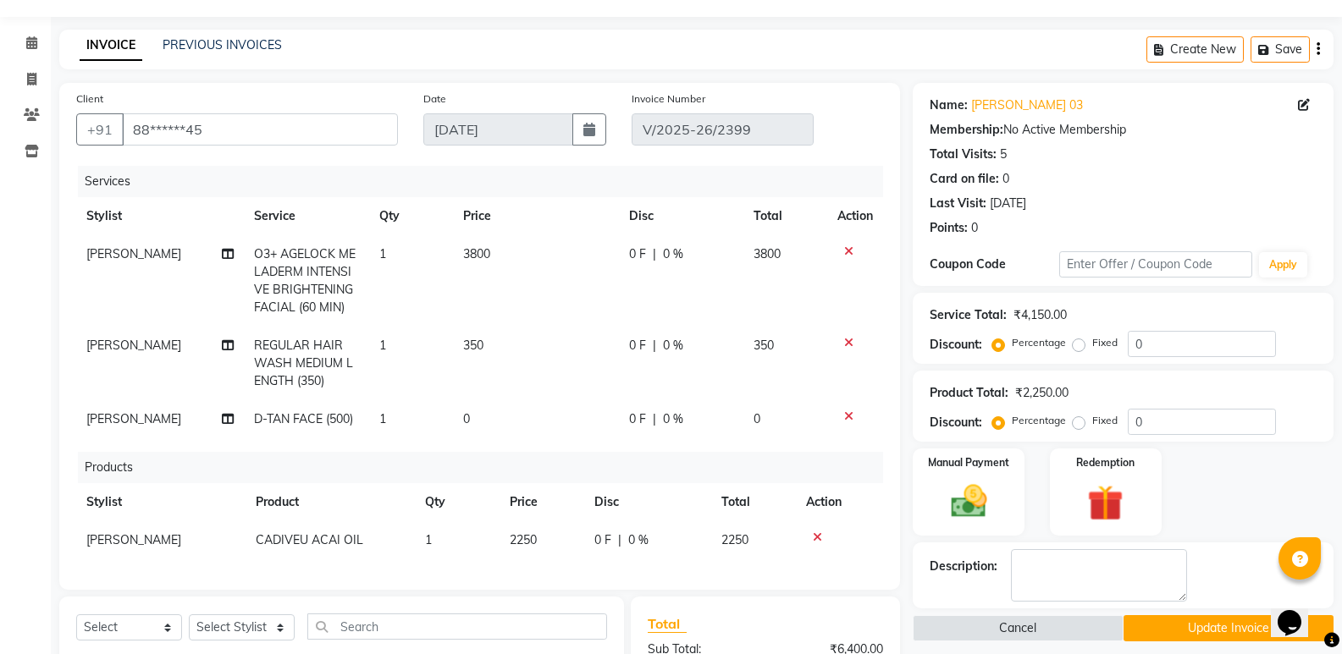
click at [493, 352] on td "350" at bounding box center [536, 364] width 166 height 74
select select "77699"
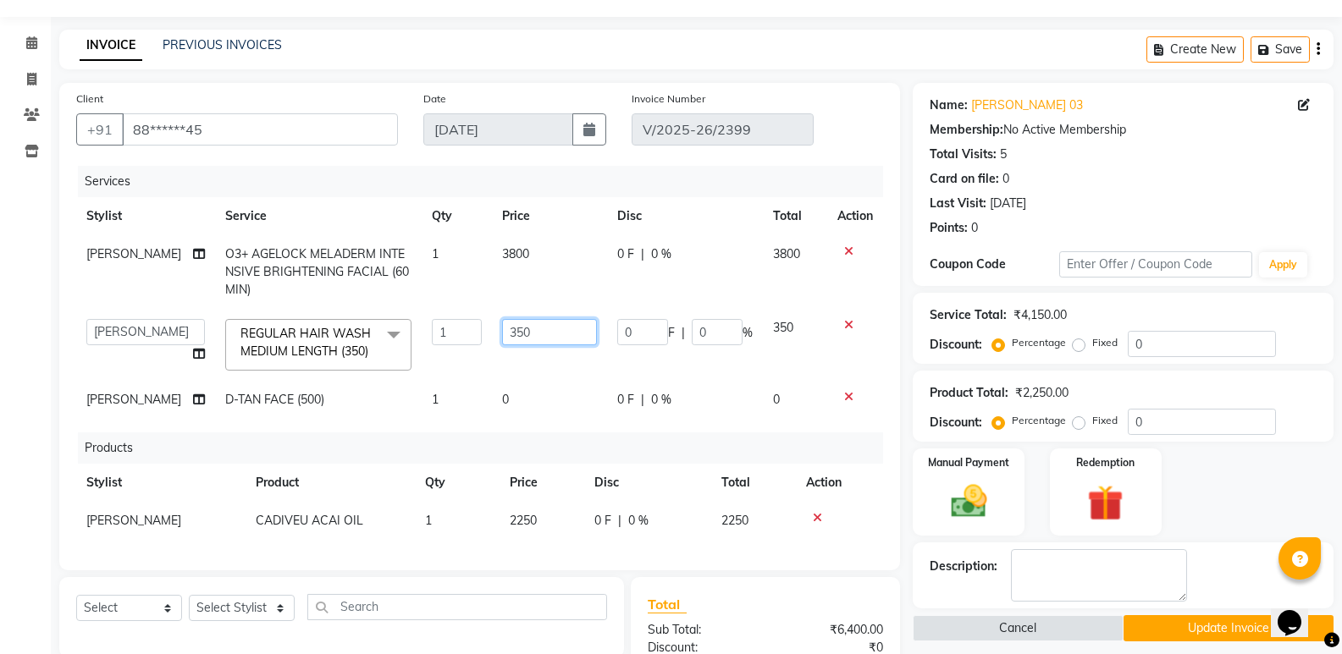
drag, startPoint x: 536, startPoint y: 333, endPoint x: 548, endPoint y: 326, distance: 13.6
click at [548, 326] on input "350" at bounding box center [549, 332] width 95 height 26
type input "300"
click at [553, 377] on td "300" at bounding box center [549, 345] width 115 height 72
select select "77699"
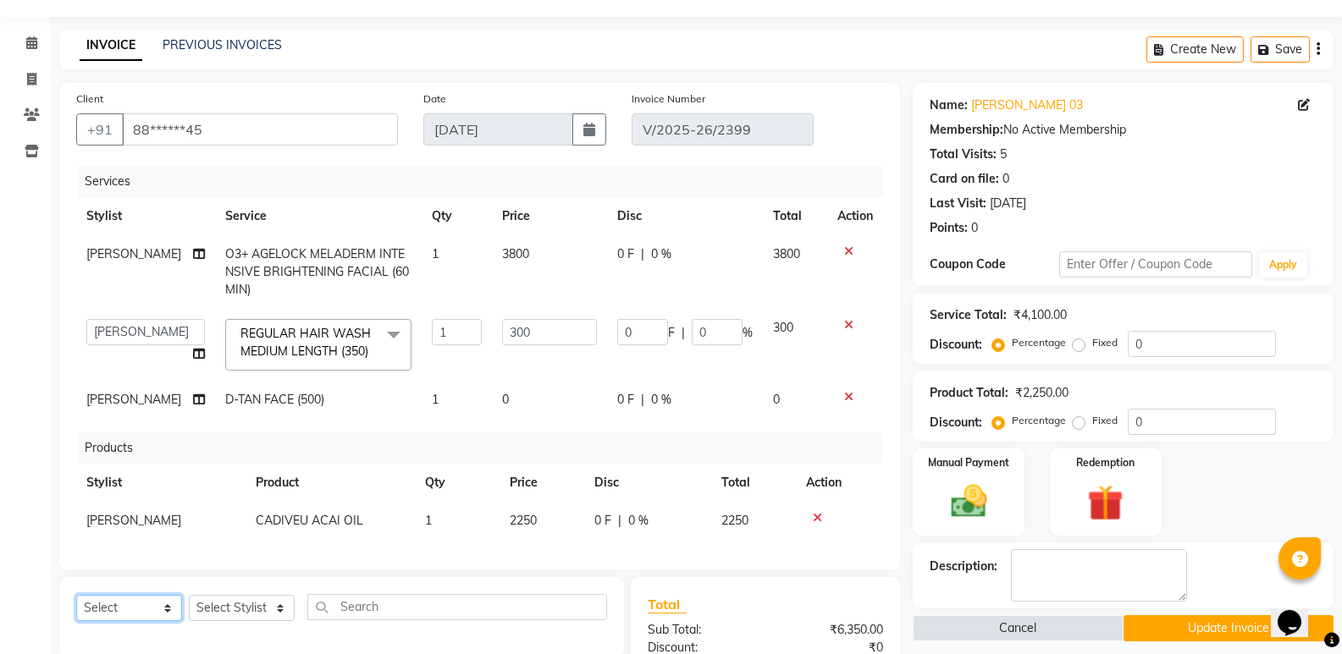
click at [171, 621] on select "Select Service Product Membership Package Voucher Prepaid Gift Card" at bounding box center [129, 608] width 106 height 26
select select "service"
click at [76, 608] on select "Select Service Product Membership Package Voucher Prepaid Gift Card" at bounding box center [129, 608] width 106 height 26
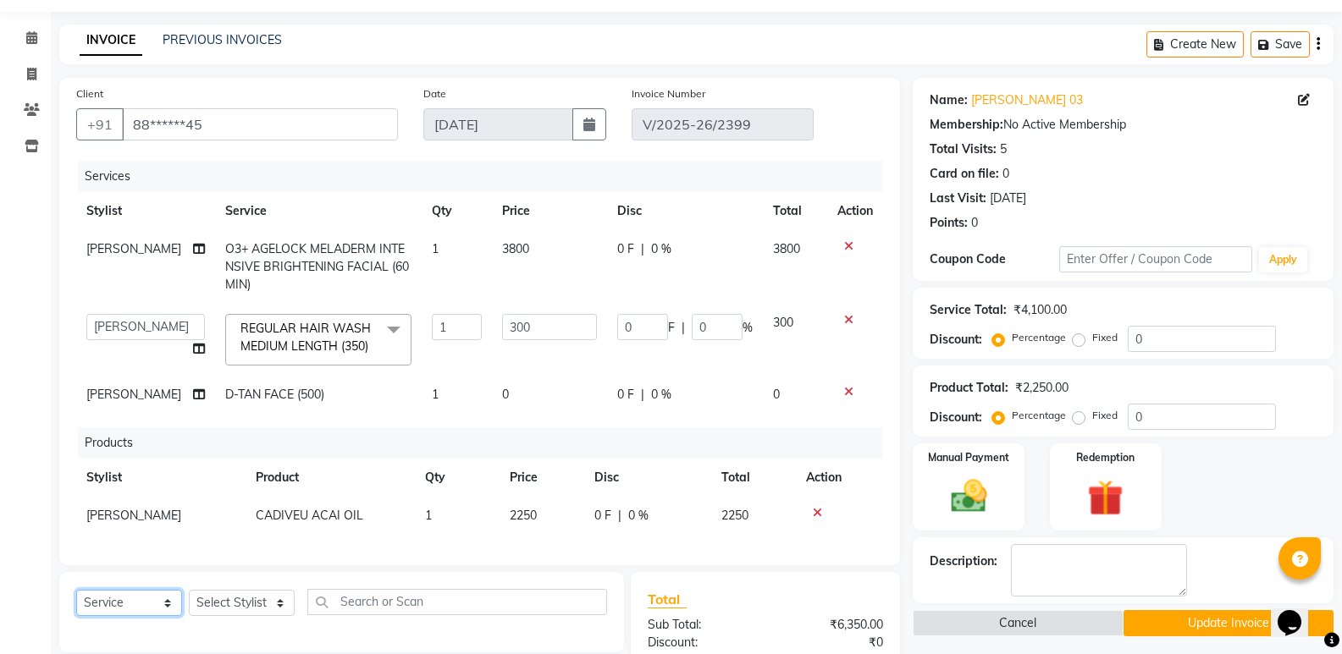
scroll to position [213, 0]
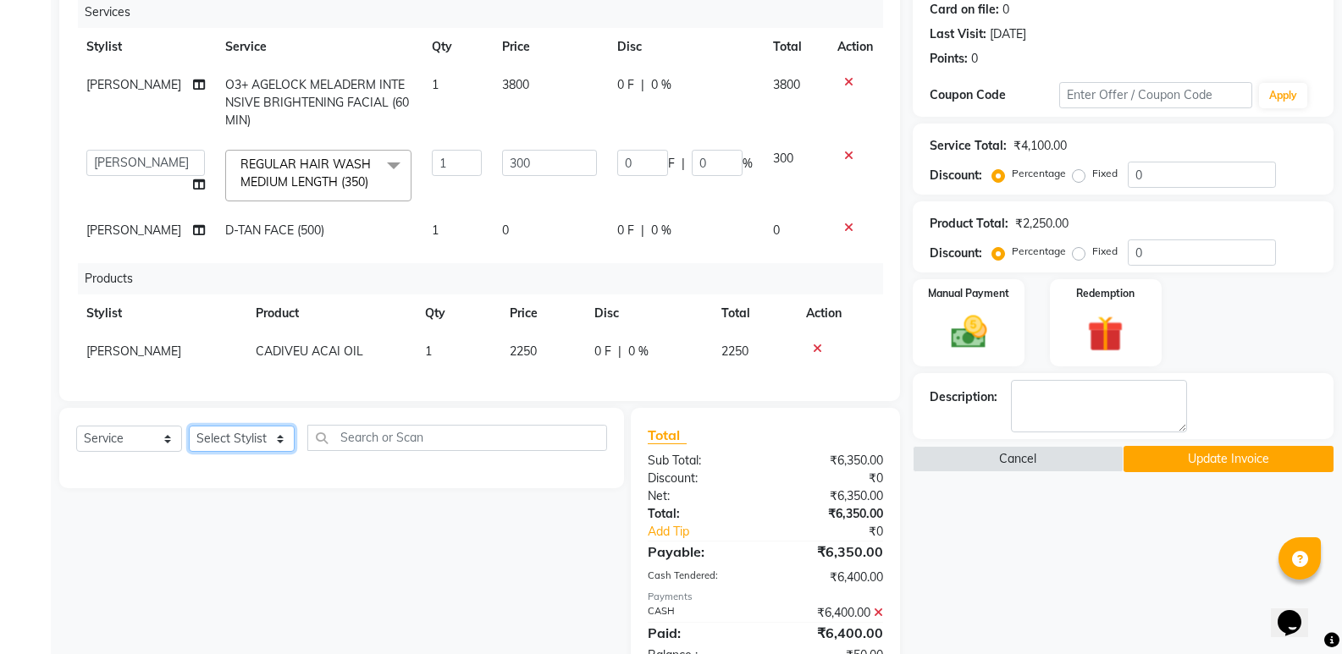
click at [276, 444] on select "Select Stylist [PERSON_NAME] manager [PERSON_NAME] V sagar [PERSON_NAME] [PERSO…" at bounding box center [242, 439] width 106 height 26
select select "77699"
click at [189, 438] on select "Select Stylist [PERSON_NAME] manager [PERSON_NAME] V sagar [PERSON_NAME] [PERSO…" at bounding box center [242, 439] width 106 height 26
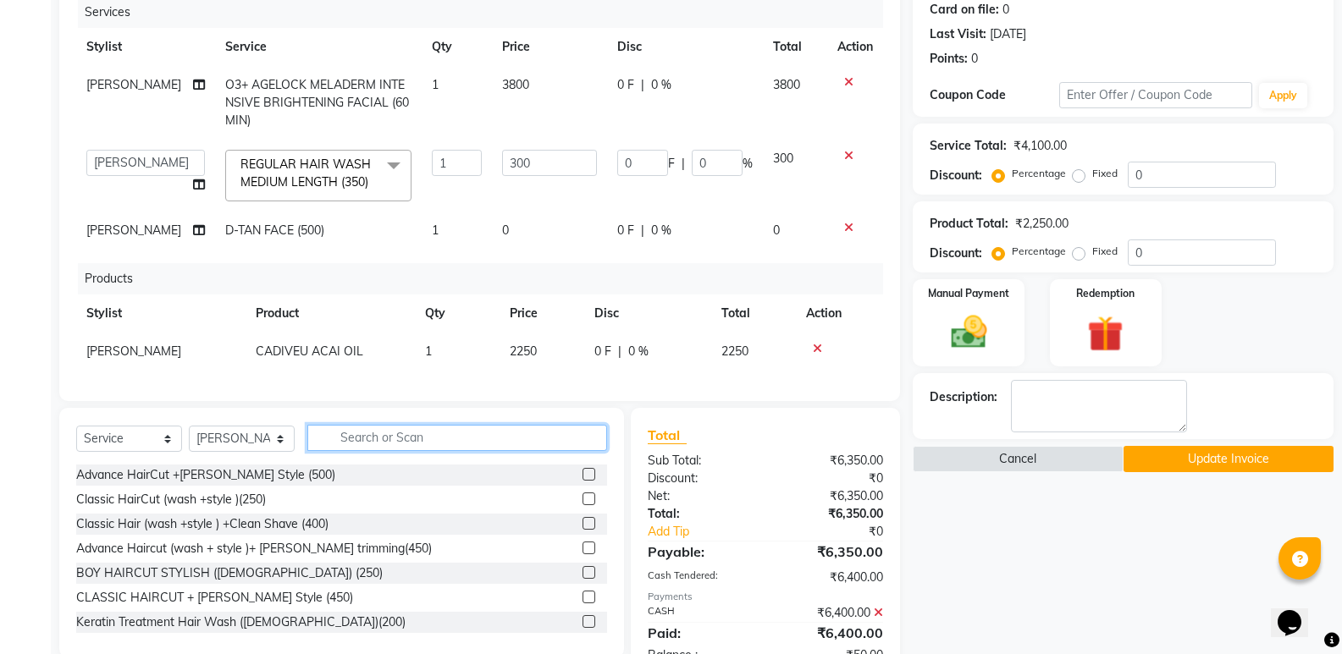
click at [408, 451] on input "text" at bounding box center [457, 438] width 300 height 26
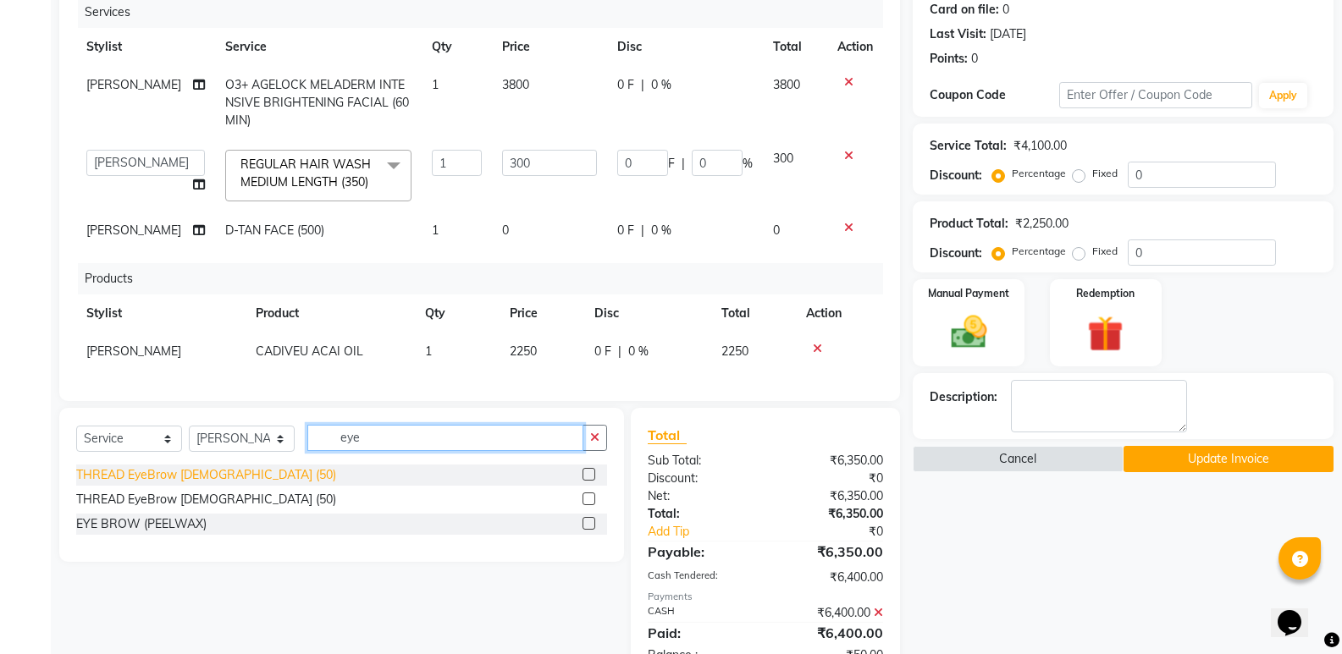
type input "eye"
click at [232, 484] on div "THREAD EyeBrow [DEMOGRAPHIC_DATA] (50)" at bounding box center [206, 475] width 260 height 18
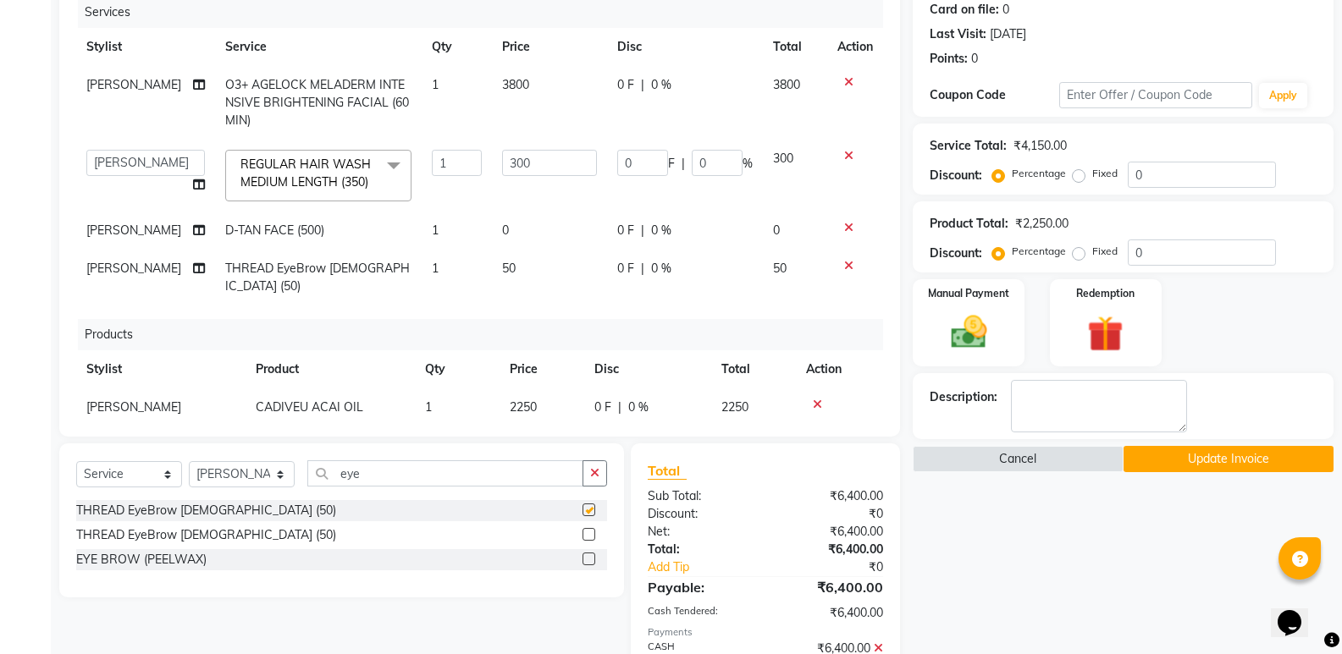
checkbox input "false"
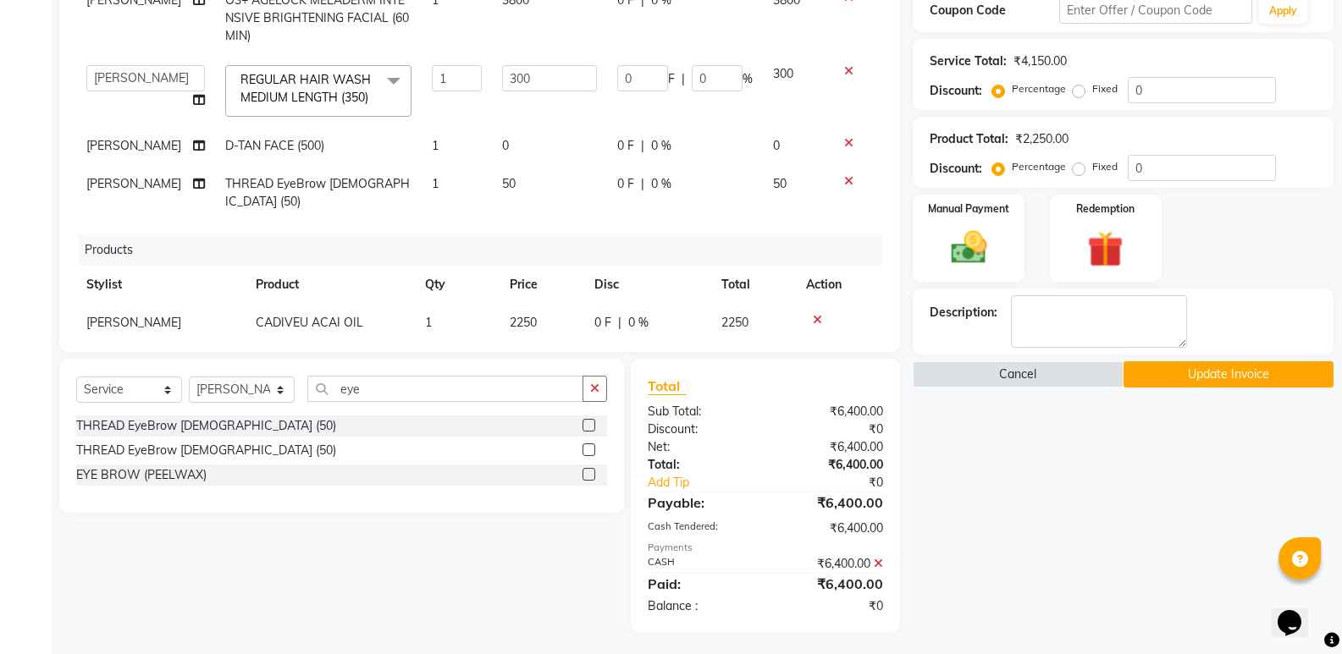
click at [1253, 378] on button "Update Invoice" at bounding box center [1228, 374] width 210 height 26
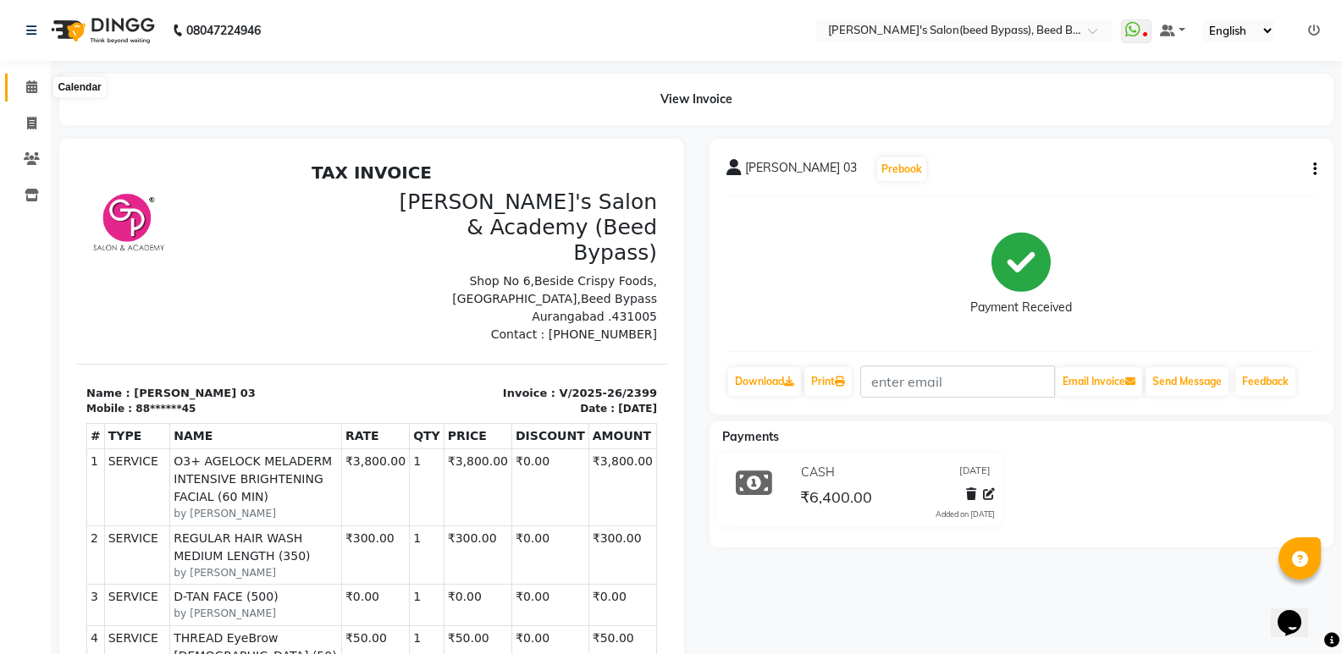
click at [45, 80] on span at bounding box center [32, 87] width 30 height 19
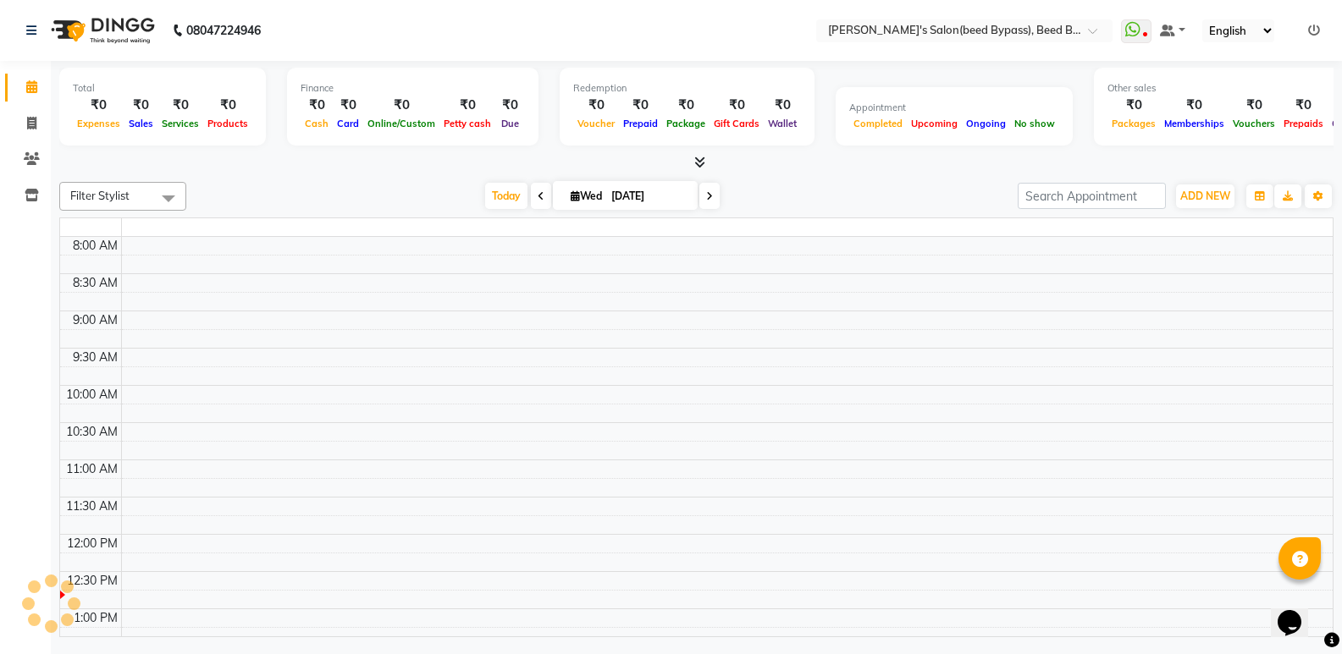
click at [34, 85] on icon at bounding box center [31, 86] width 11 height 13
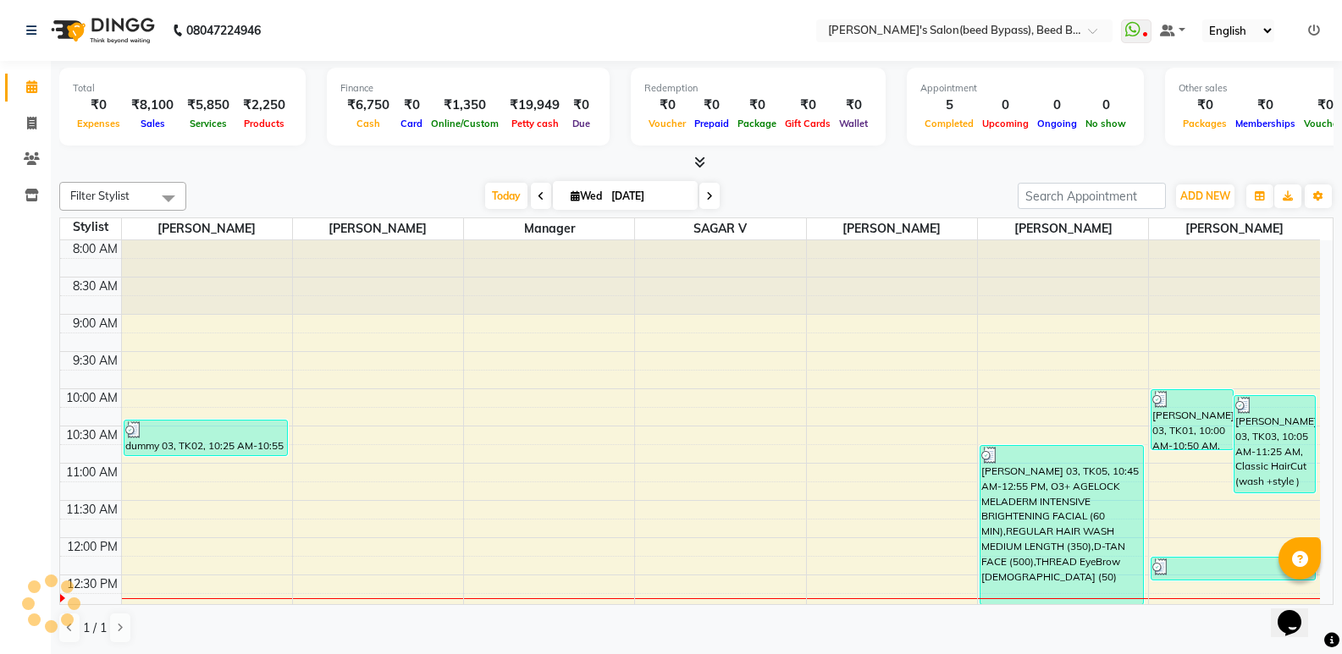
scroll to position [299, 0]
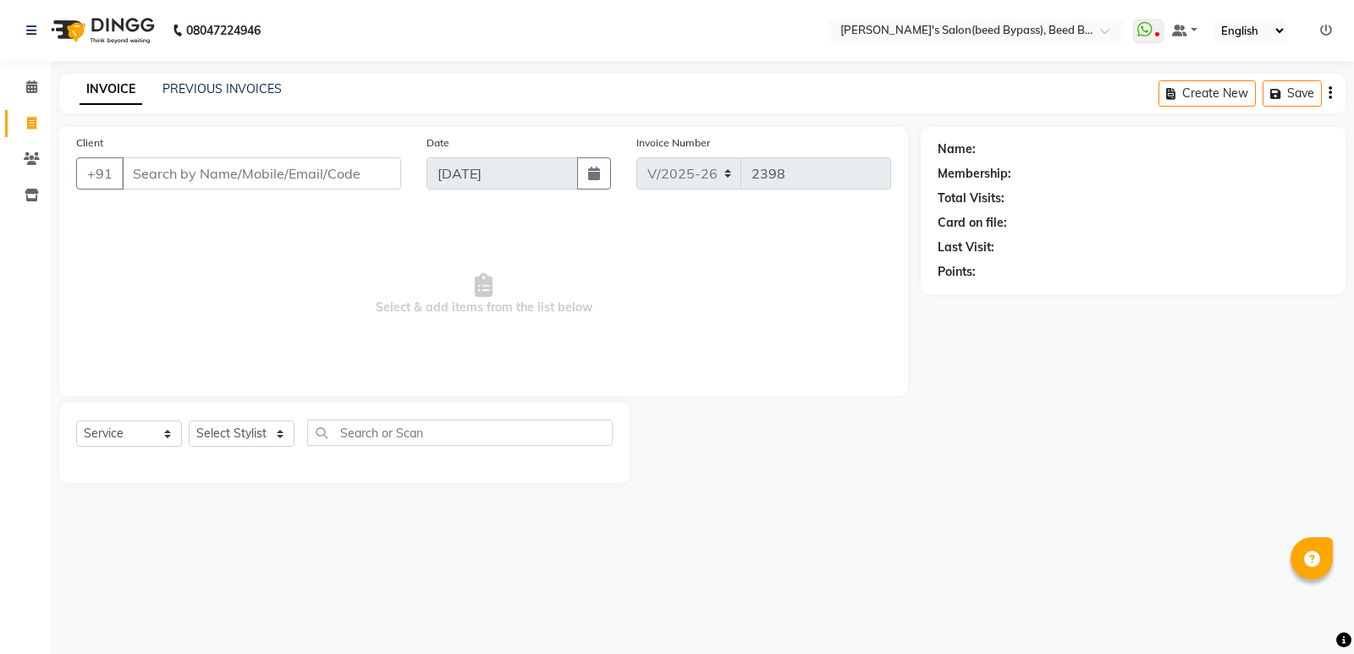
select select "4176"
select select "service"
click at [245, 428] on select "Select Stylist [PERSON_NAME] manager [PERSON_NAME] V sagar [PERSON_NAME] [PERSO…" at bounding box center [242, 434] width 106 height 26
select select "83208"
click at [189, 421] on select "Select Stylist [PERSON_NAME] manager [PERSON_NAME] V sagar [PERSON_NAME] [PERSO…" at bounding box center [242, 434] width 106 height 26
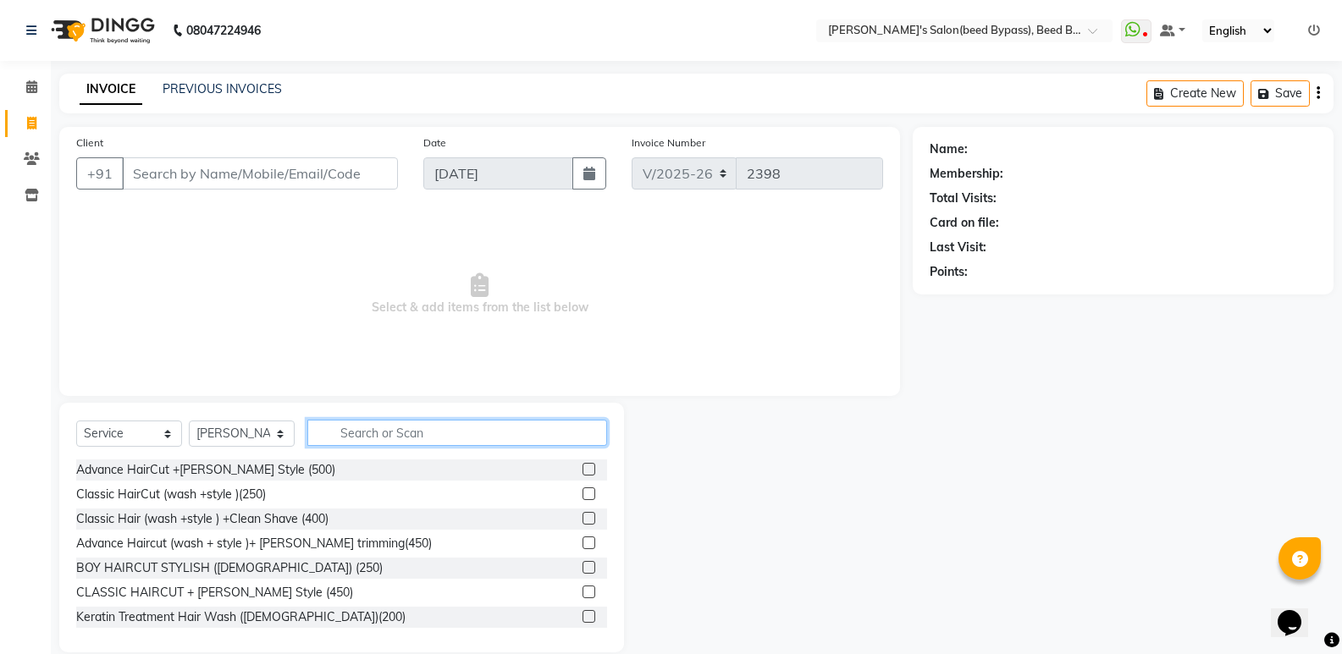
click at [402, 438] on input "text" at bounding box center [457, 433] width 300 height 26
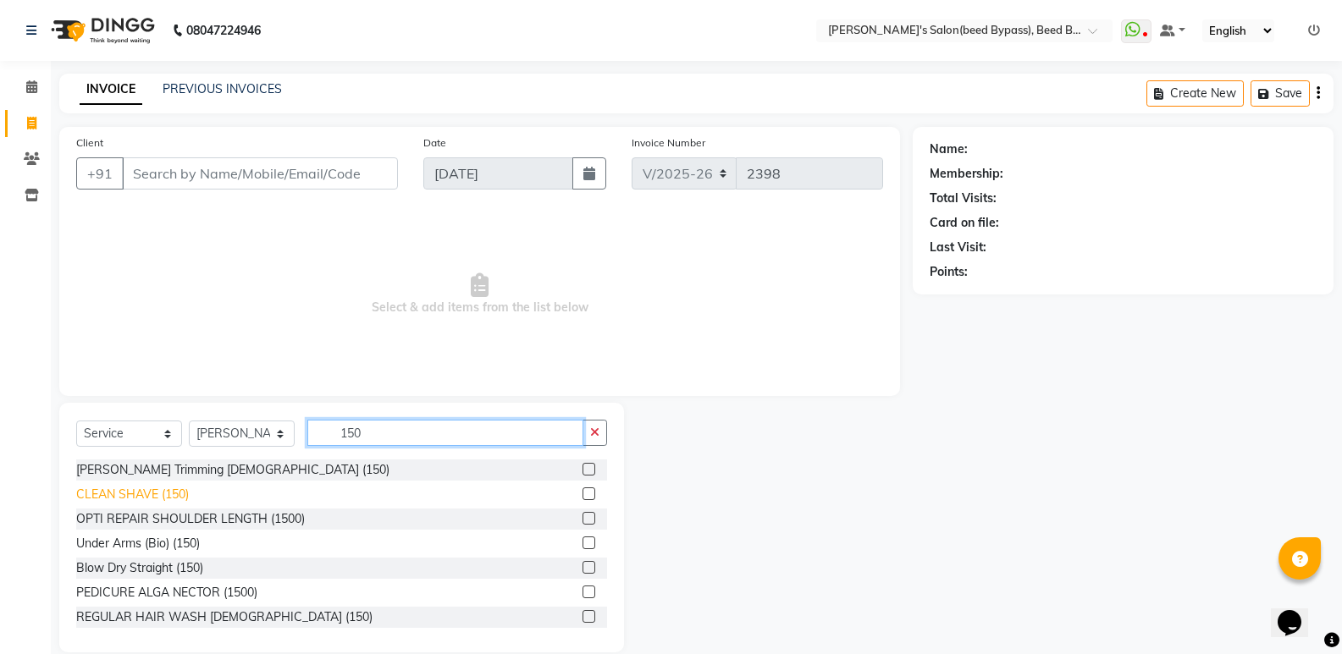
type input "150"
click at [163, 490] on div "CLEAN SHAVE (150)" at bounding box center [132, 495] width 113 height 18
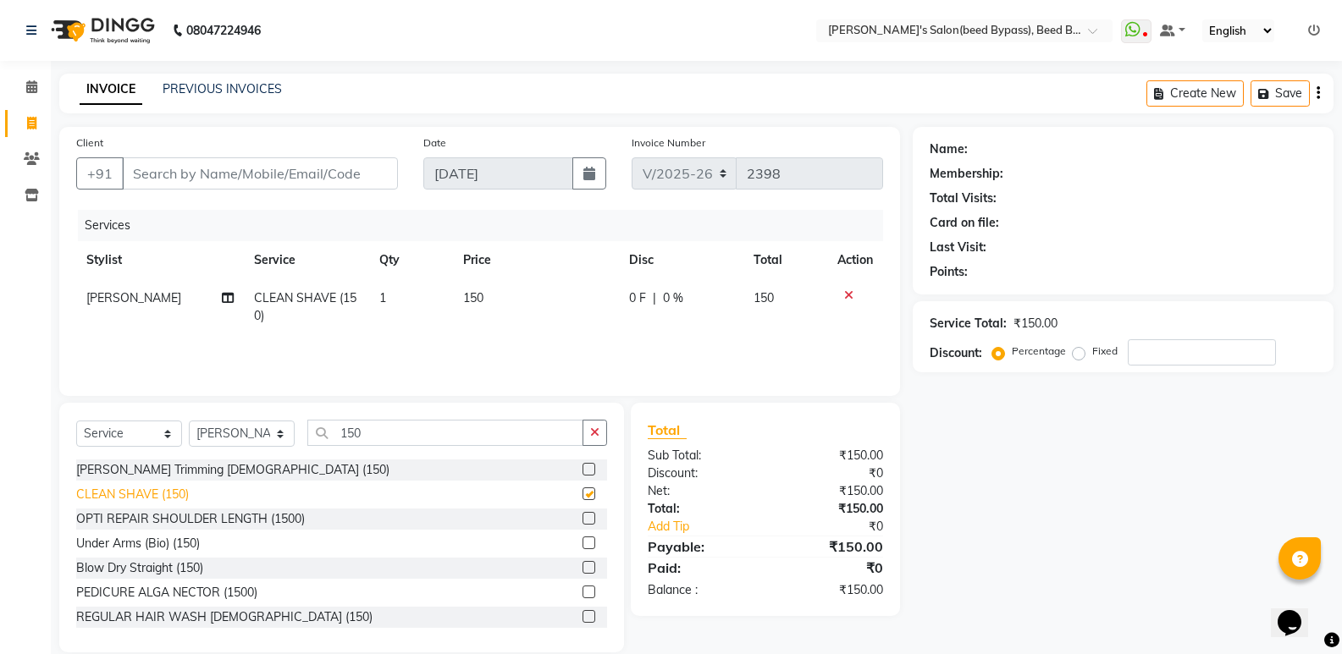
checkbox input "false"
click at [179, 165] on input "Client" at bounding box center [260, 173] width 276 height 32
type input "b"
type input "0"
type input "bhgat sing"
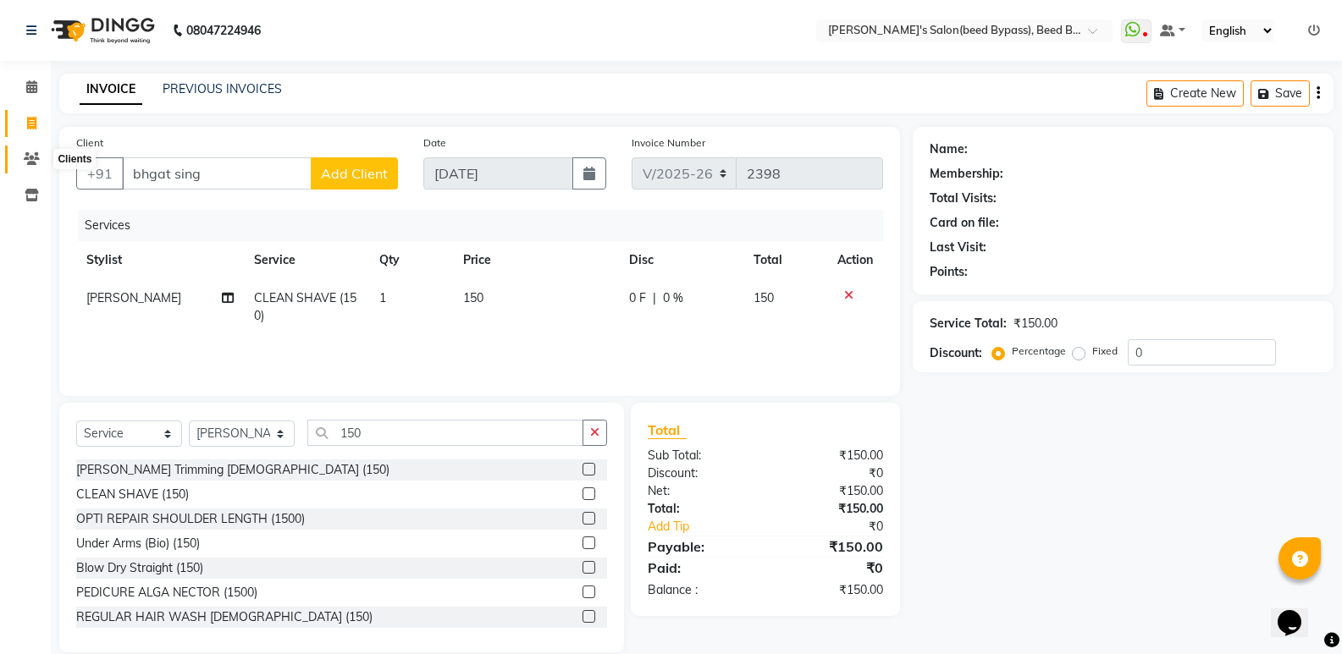
click at [25, 160] on icon at bounding box center [32, 158] width 16 height 13
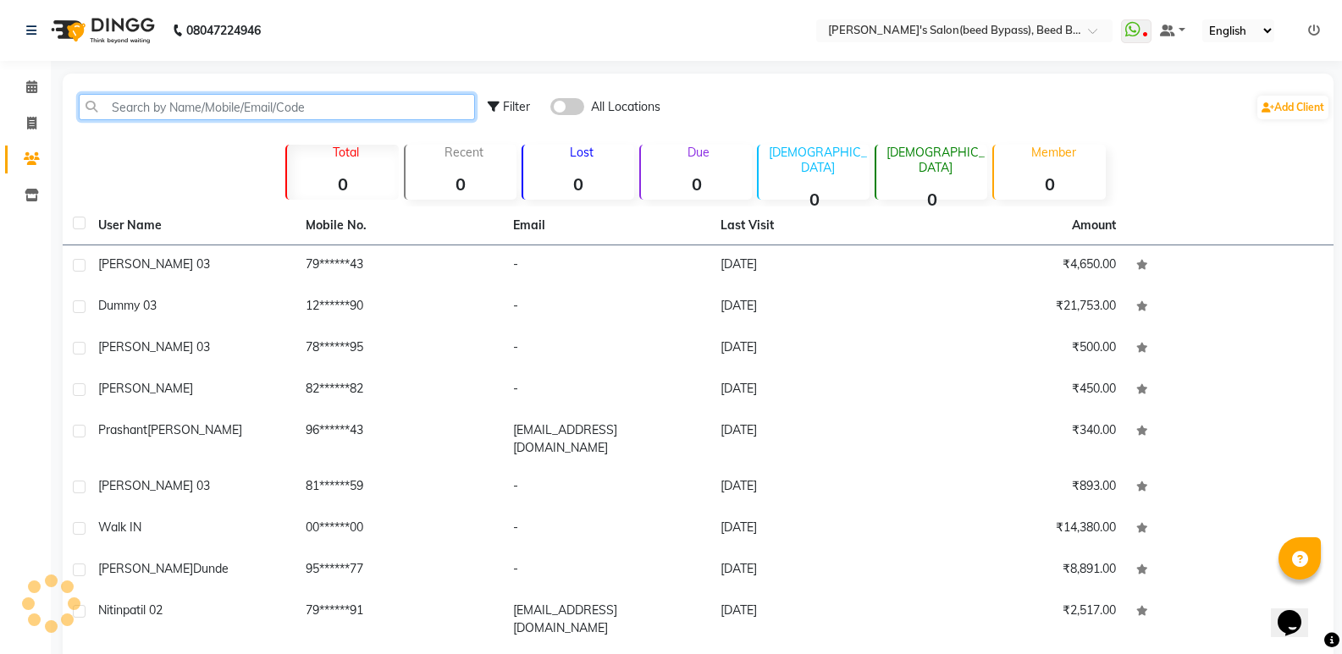
click at [174, 110] on input "text" at bounding box center [277, 107] width 396 height 26
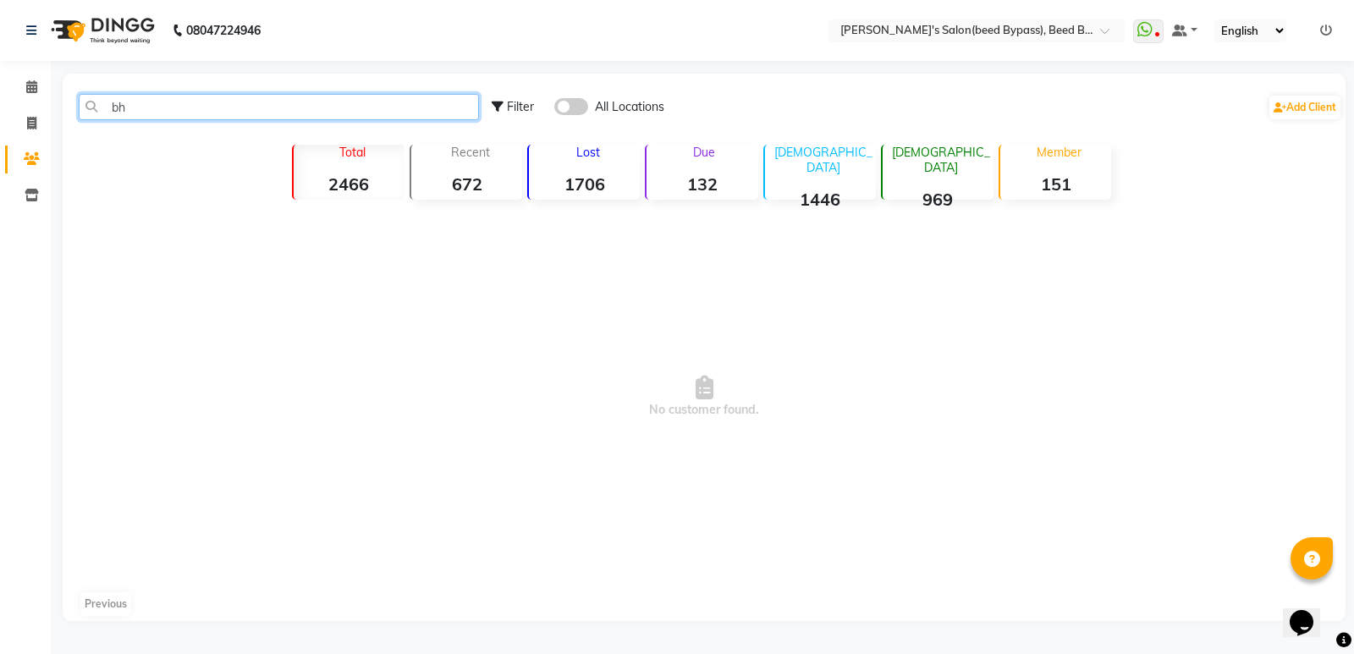
type input "b"
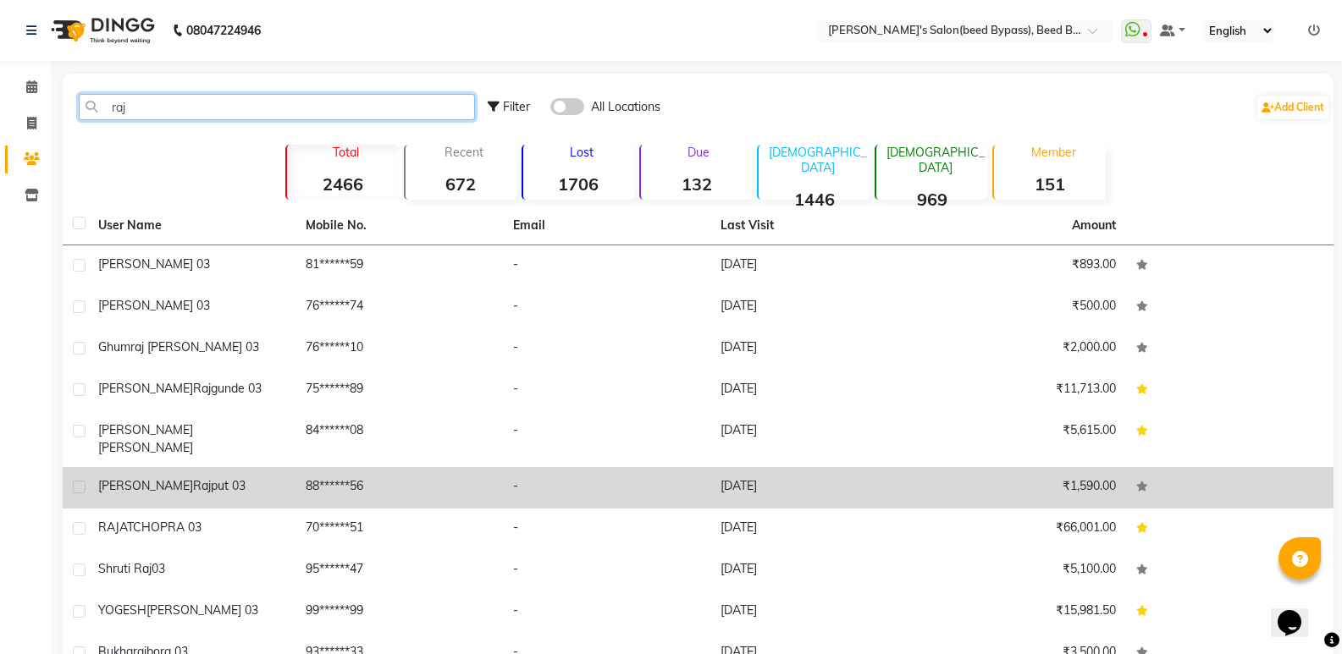
type input "raj"
click at [193, 478] on span "rajput 03" at bounding box center [219, 485] width 52 height 15
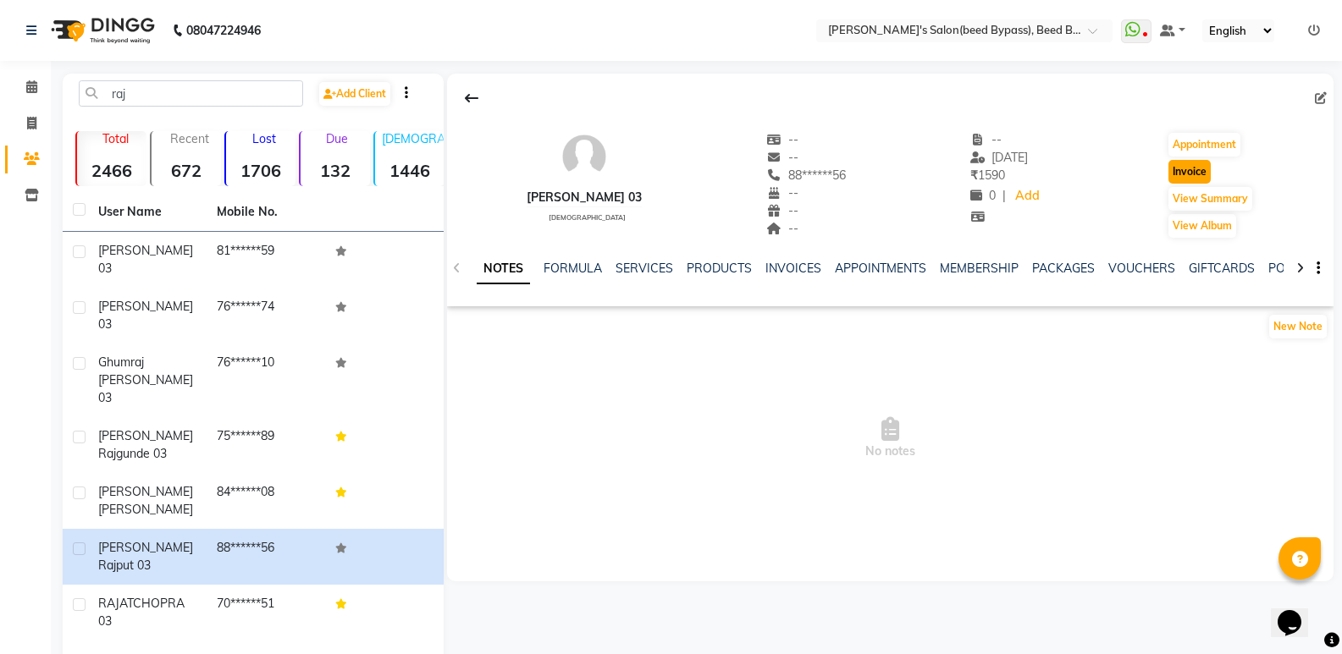
click at [1190, 167] on button "Invoice" at bounding box center [1189, 172] width 42 height 24
select select "service"
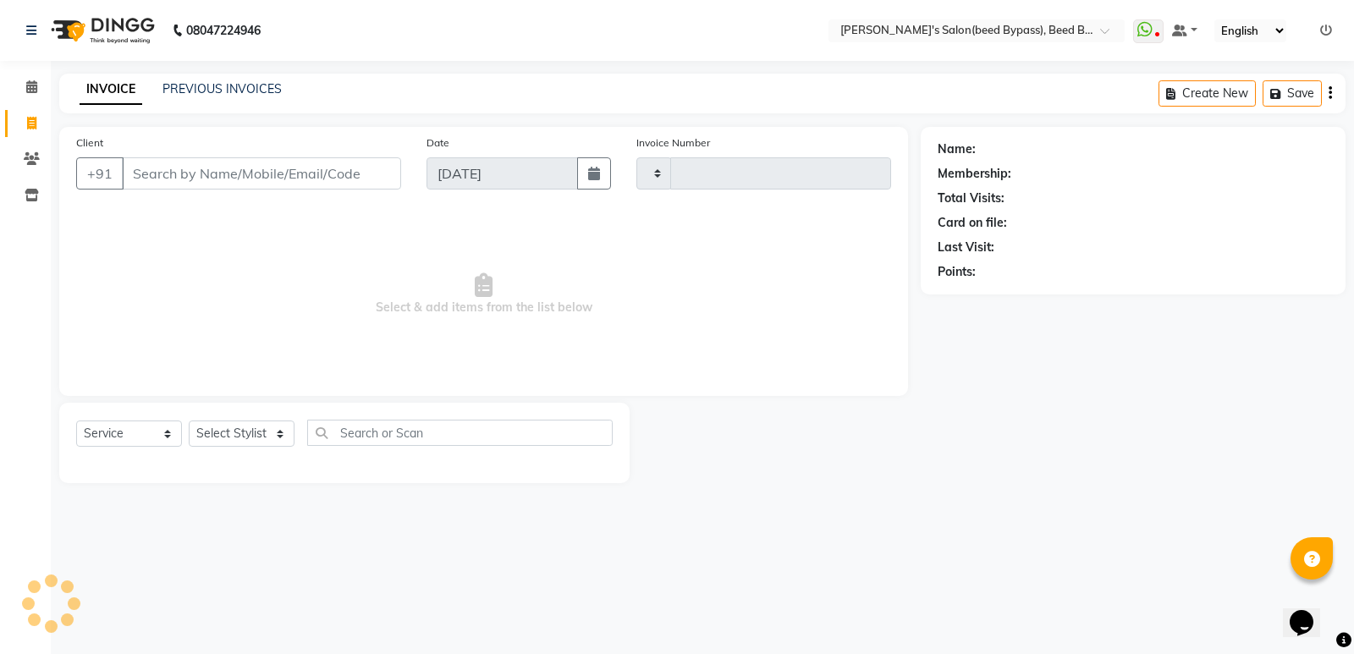
type input "2398"
select select "4176"
type input "88******56"
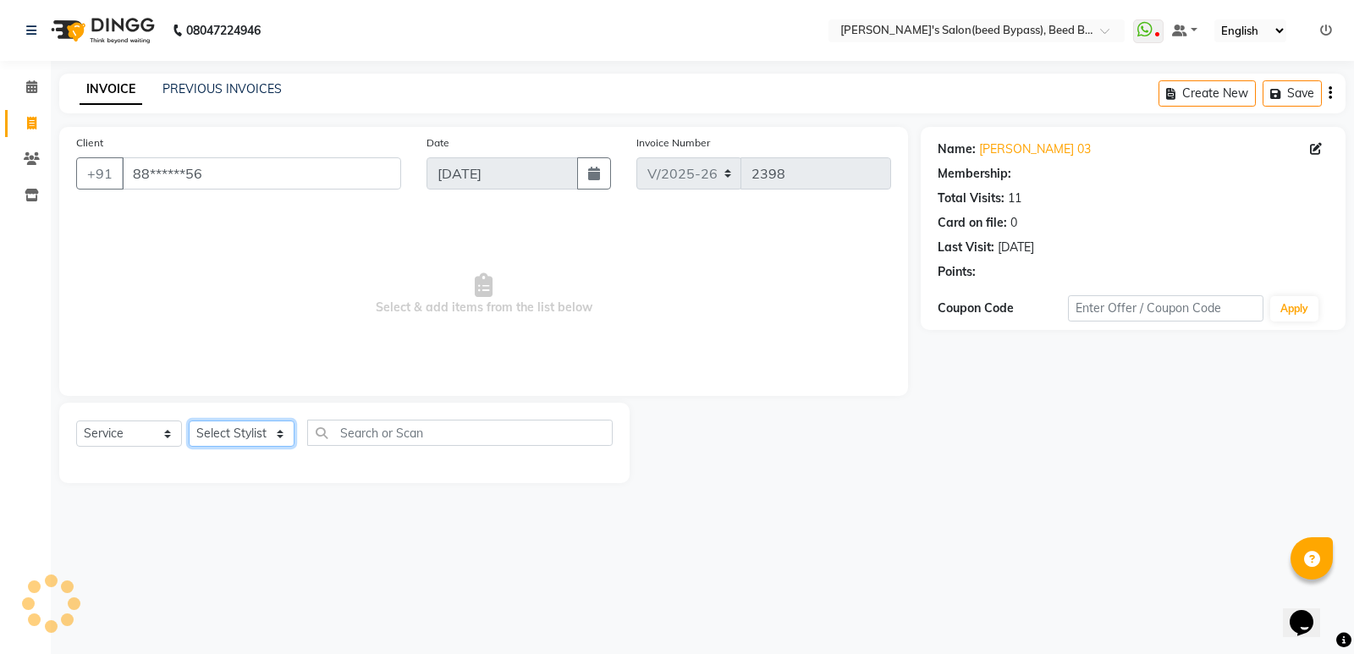
click at [235, 428] on select "Select Stylist [PERSON_NAME] manager [PERSON_NAME] V sagar [PERSON_NAME] [PERSO…" at bounding box center [242, 434] width 106 height 26
select select "83208"
click at [189, 421] on select "Select Stylist [PERSON_NAME] manager [PERSON_NAME] V sagar [PERSON_NAME] [PERSO…" at bounding box center [242, 434] width 106 height 26
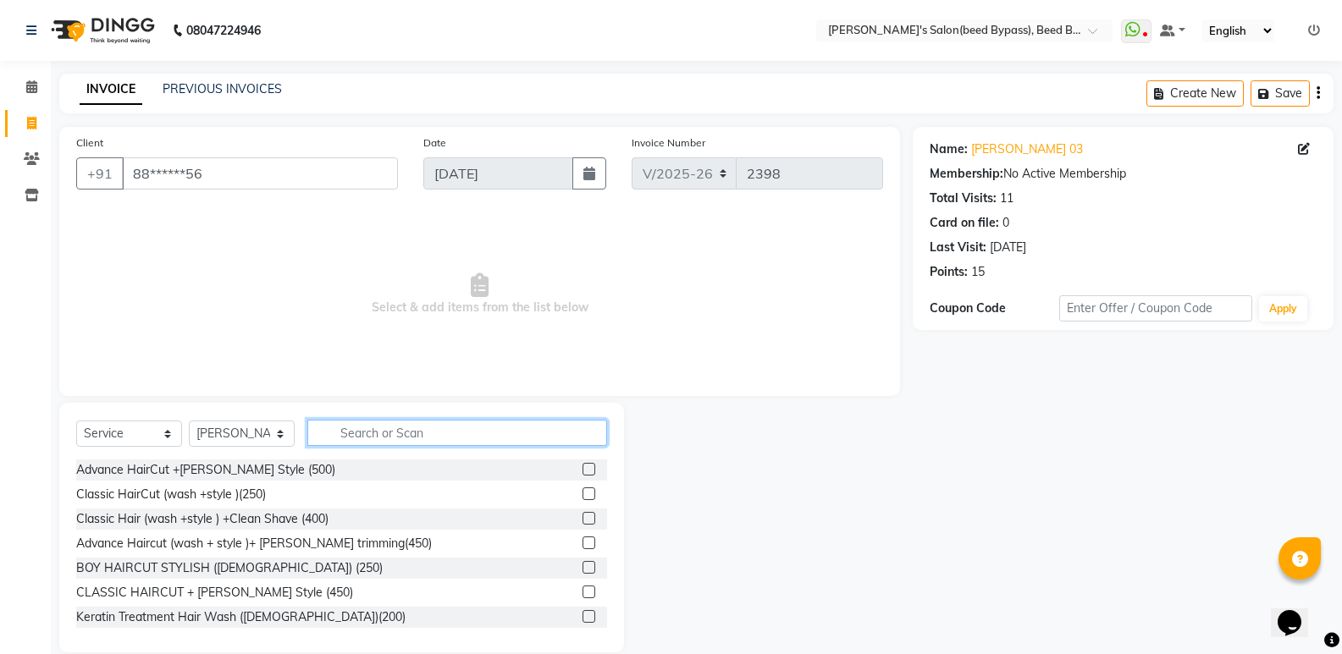
click at [412, 426] on input "text" at bounding box center [457, 433] width 300 height 26
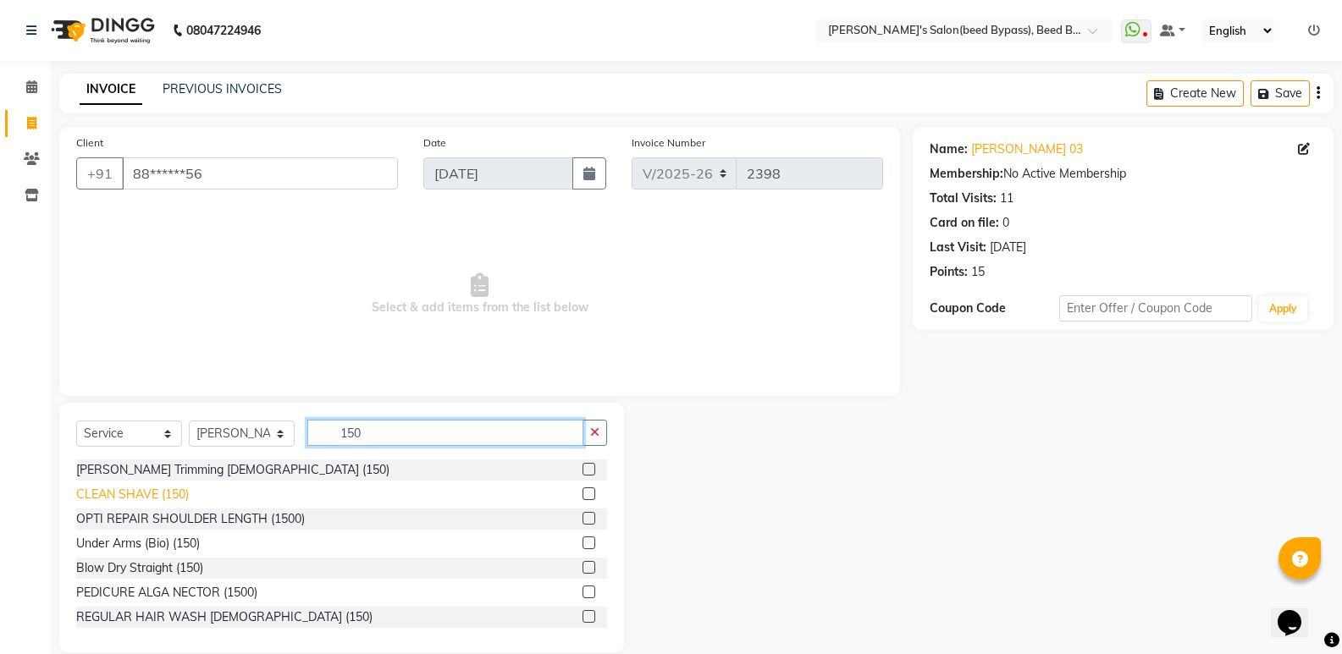
type input "150"
click at [183, 495] on div "CLEAN SHAVE (150)" at bounding box center [132, 495] width 113 height 18
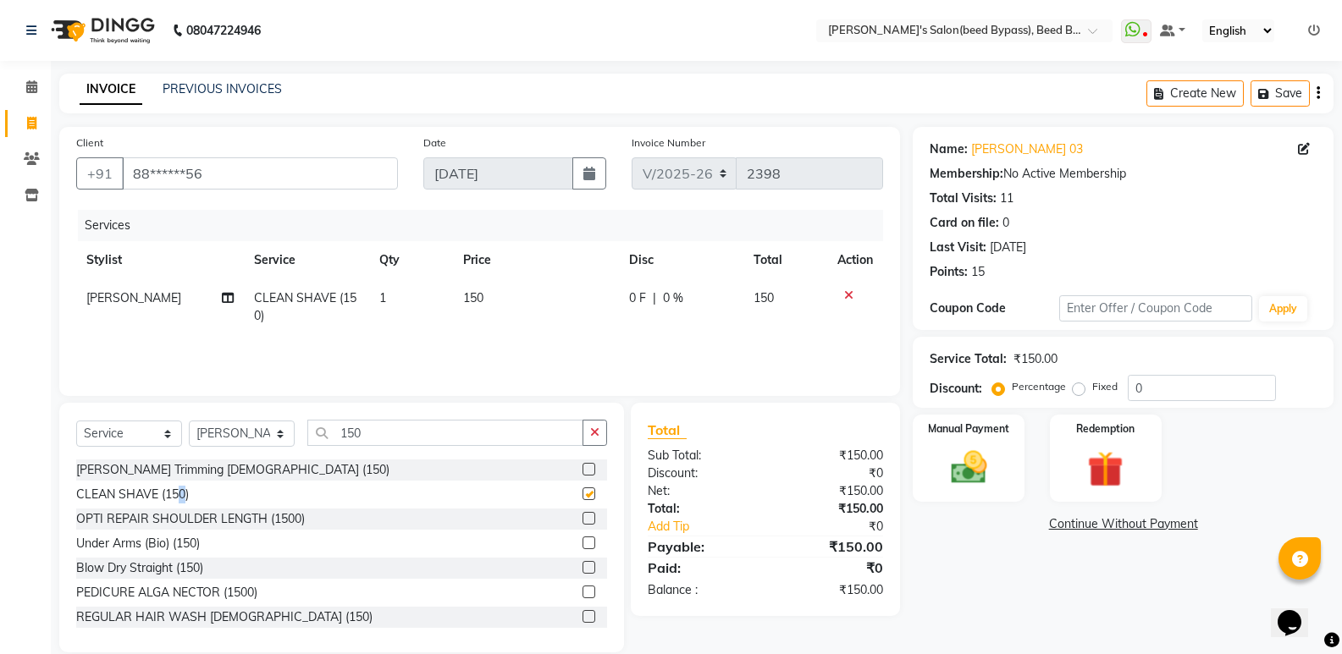
checkbox input "false"
click at [961, 475] on img at bounding box center [968, 467] width 60 height 43
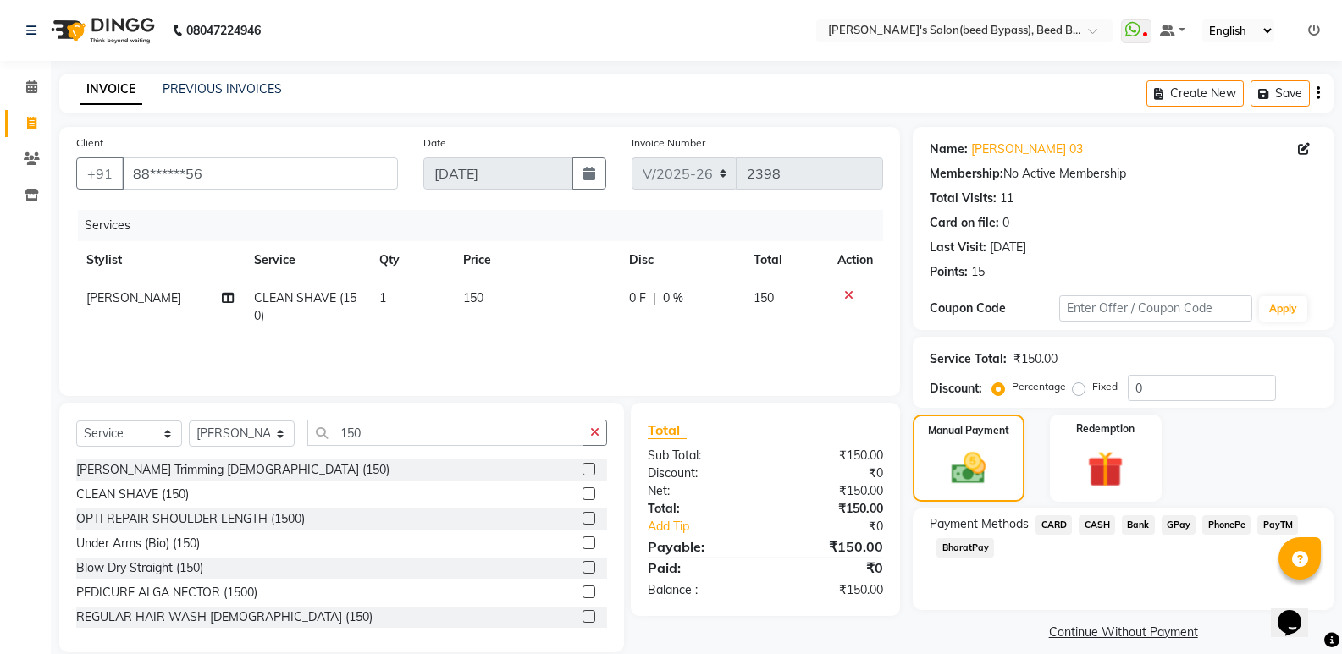
click at [1101, 521] on span "CASH" at bounding box center [1096, 524] width 36 height 19
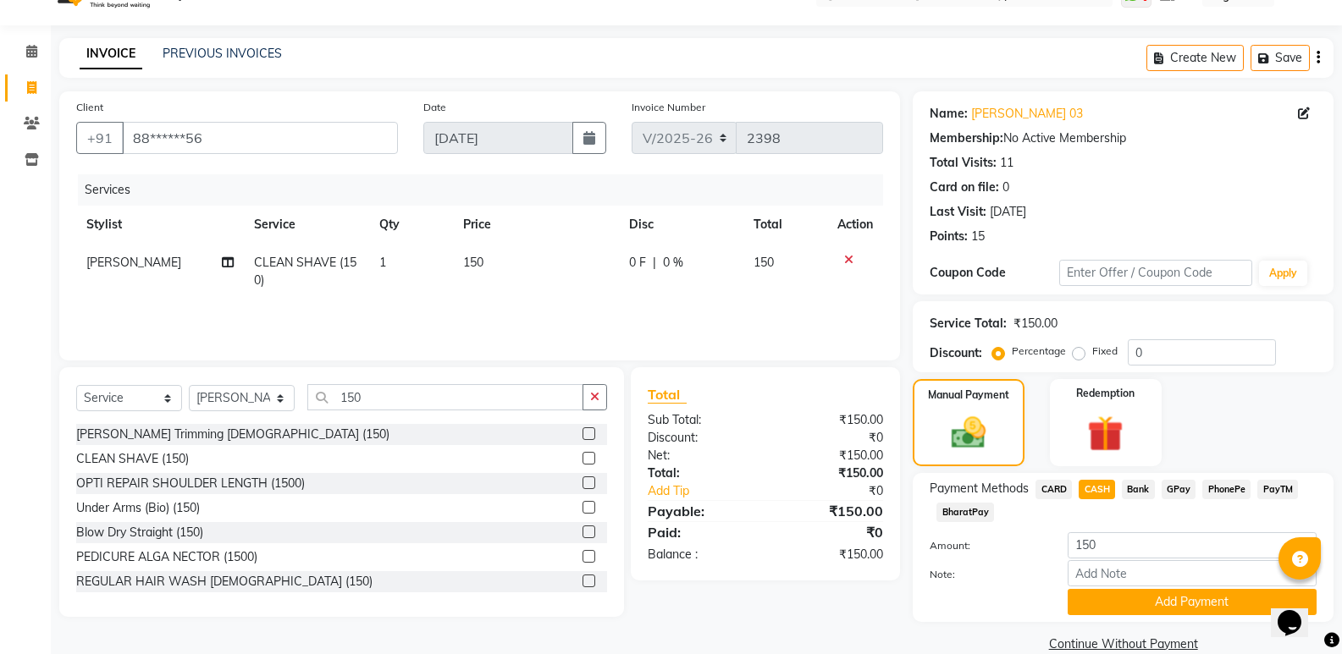
scroll to position [63, 0]
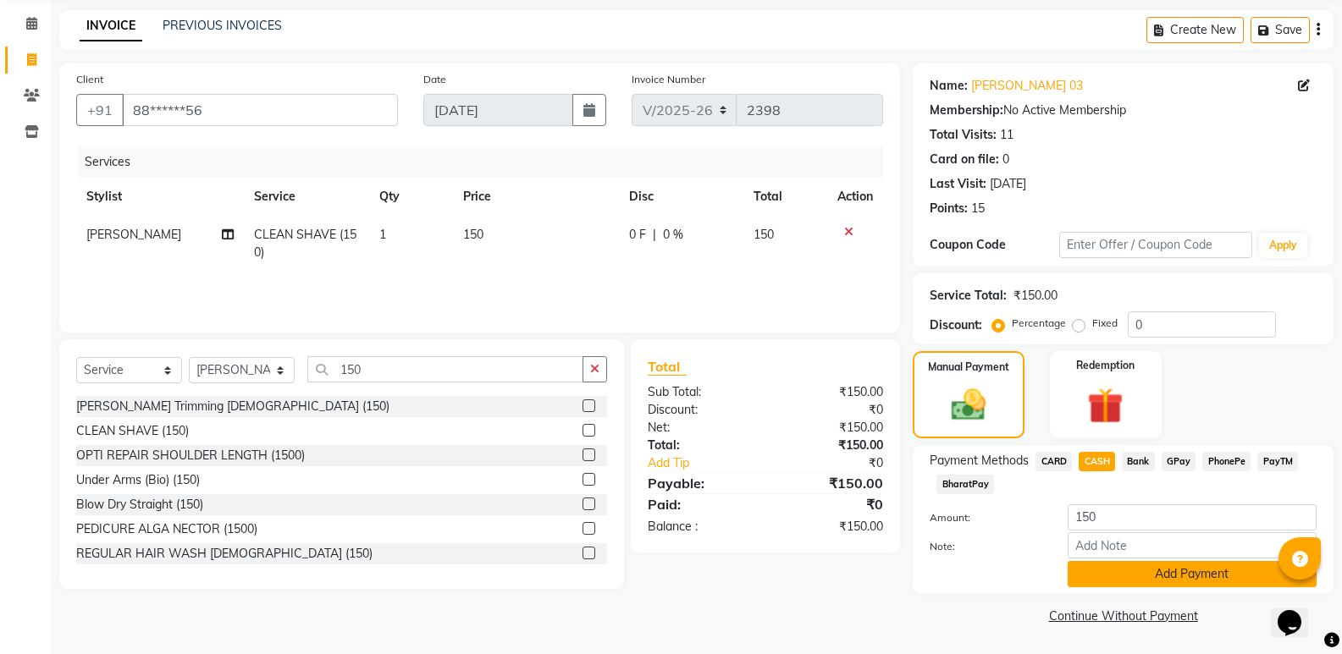
click at [1188, 576] on button "Add Payment" at bounding box center [1191, 574] width 249 height 26
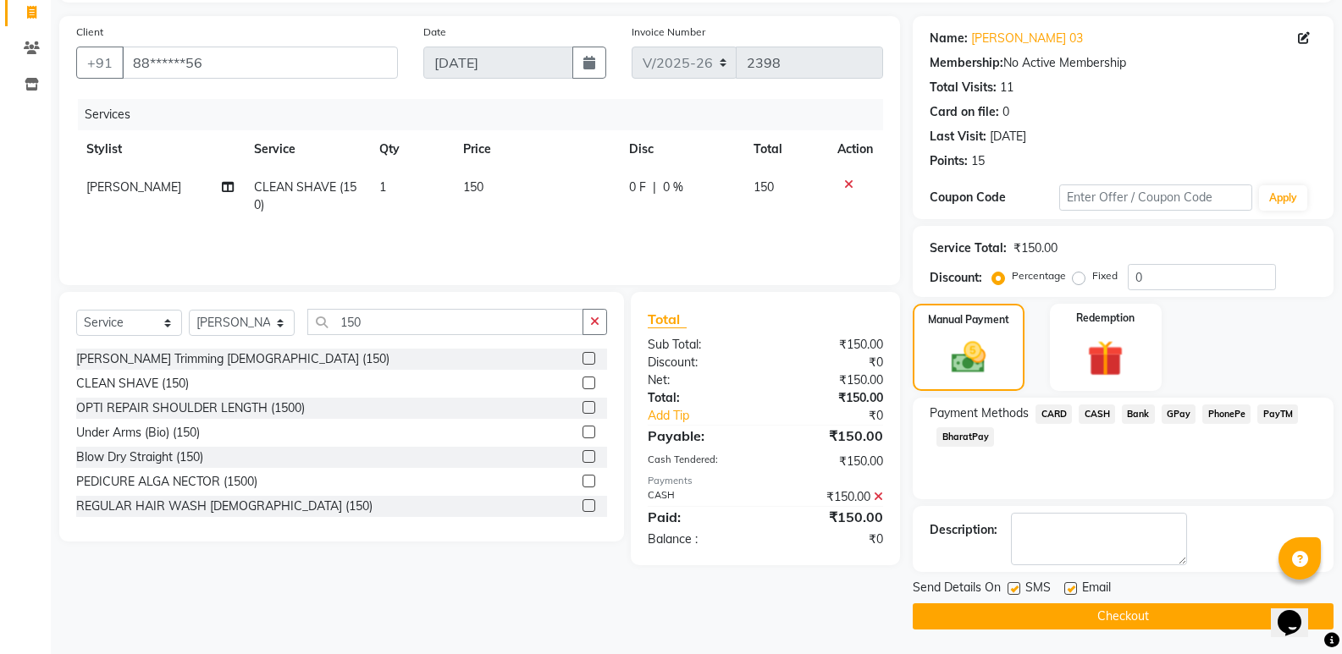
scroll to position [112, 0]
click at [1185, 618] on button "Checkout" at bounding box center [1122, 616] width 421 height 26
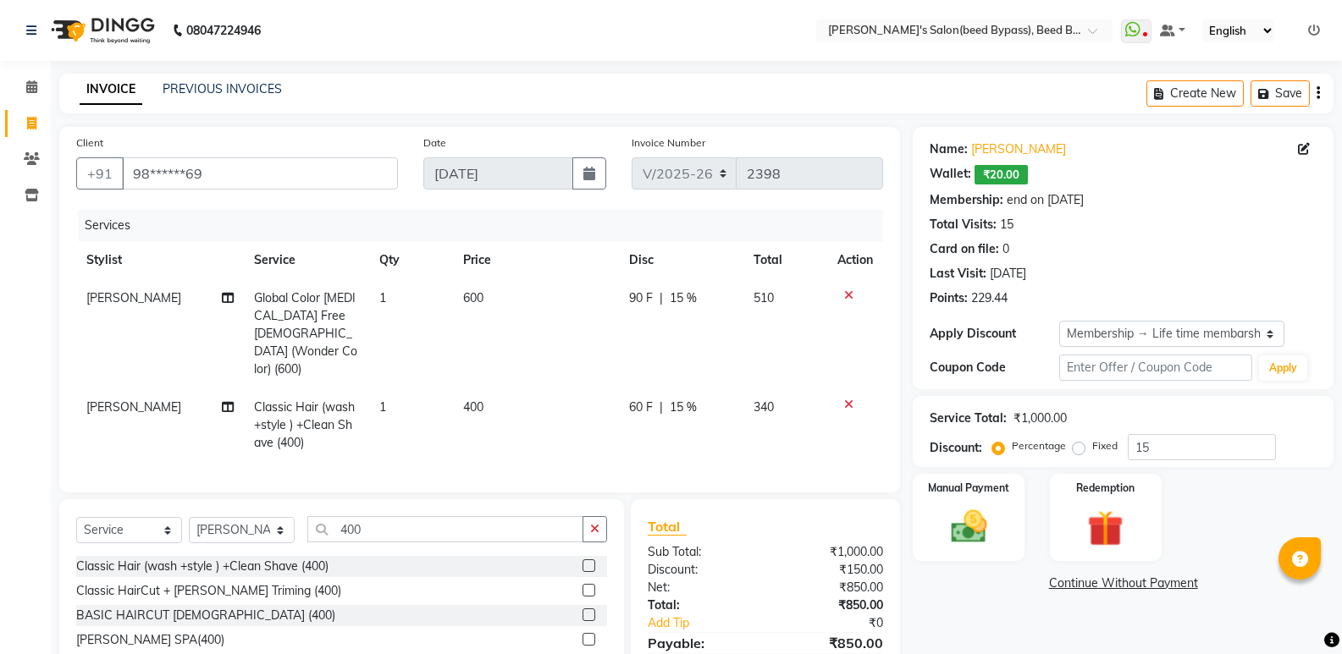
select select "4176"
select select "service"
select select "22808"
select select "1: Object"
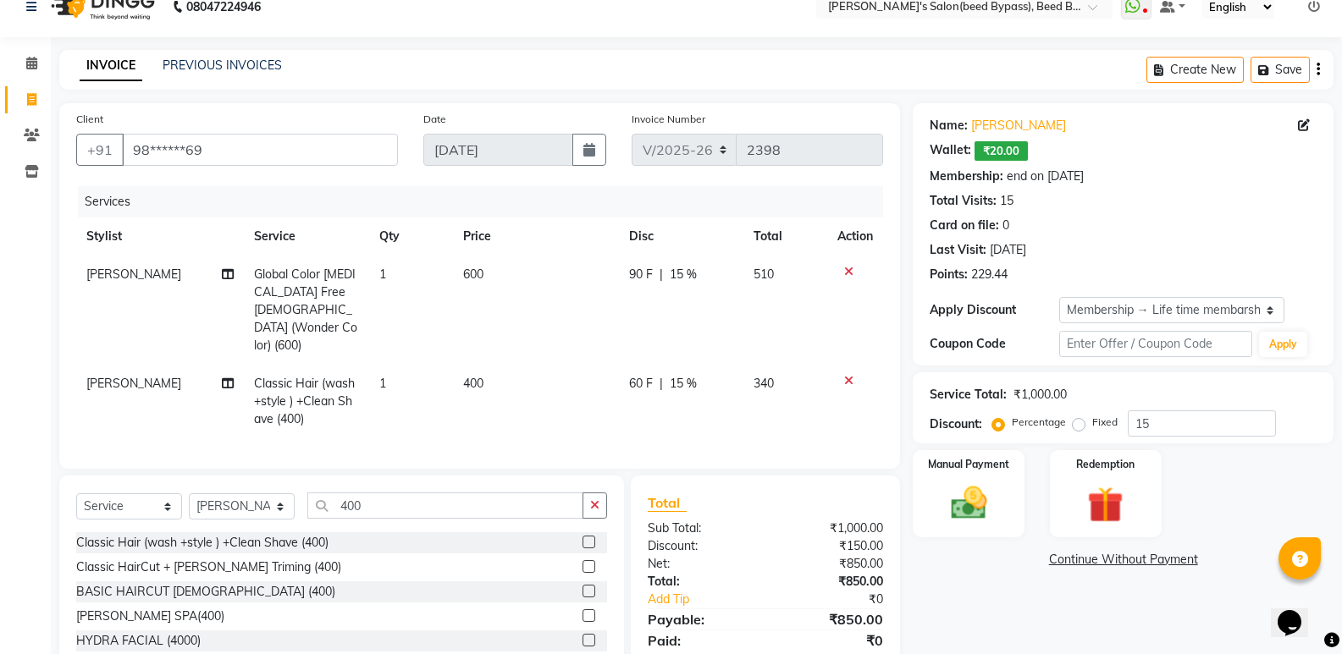
scroll to position [24, 0]
click at [846, 375] on icon at bounding box center [848, 381] width 9 height 12
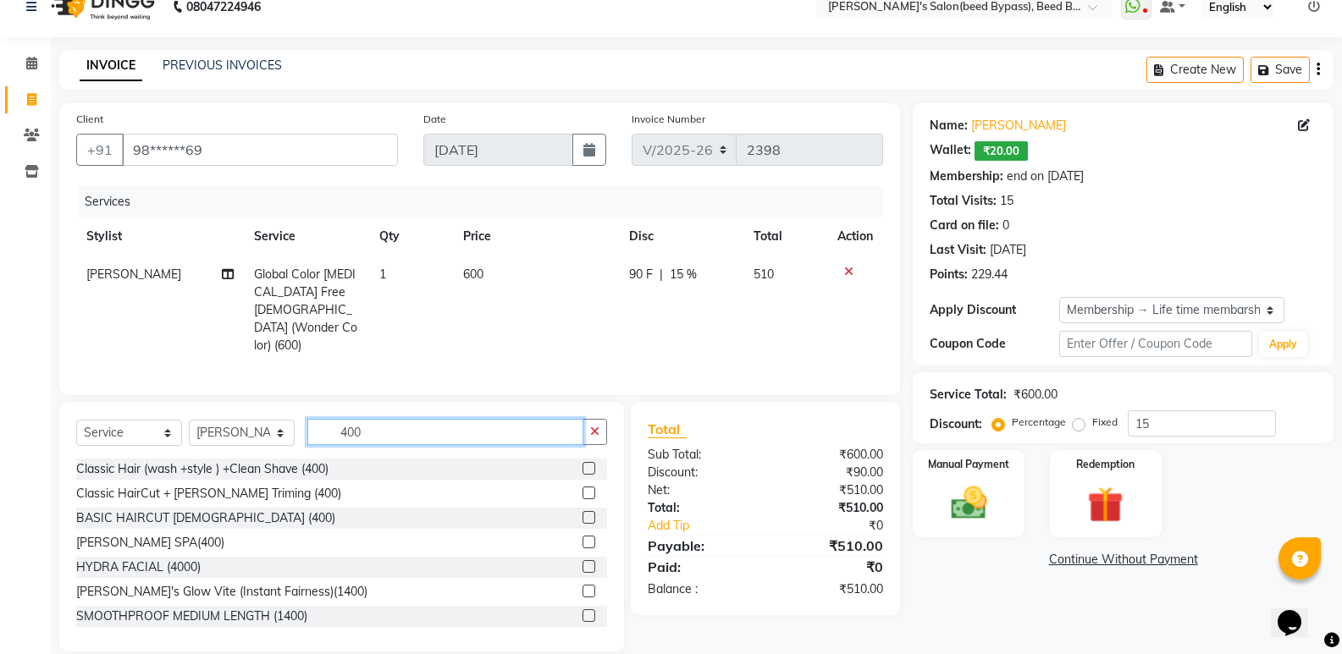
click at [426, 419] on input "400" at bounding box center [445, 432] width 276 height 26
type input "4"
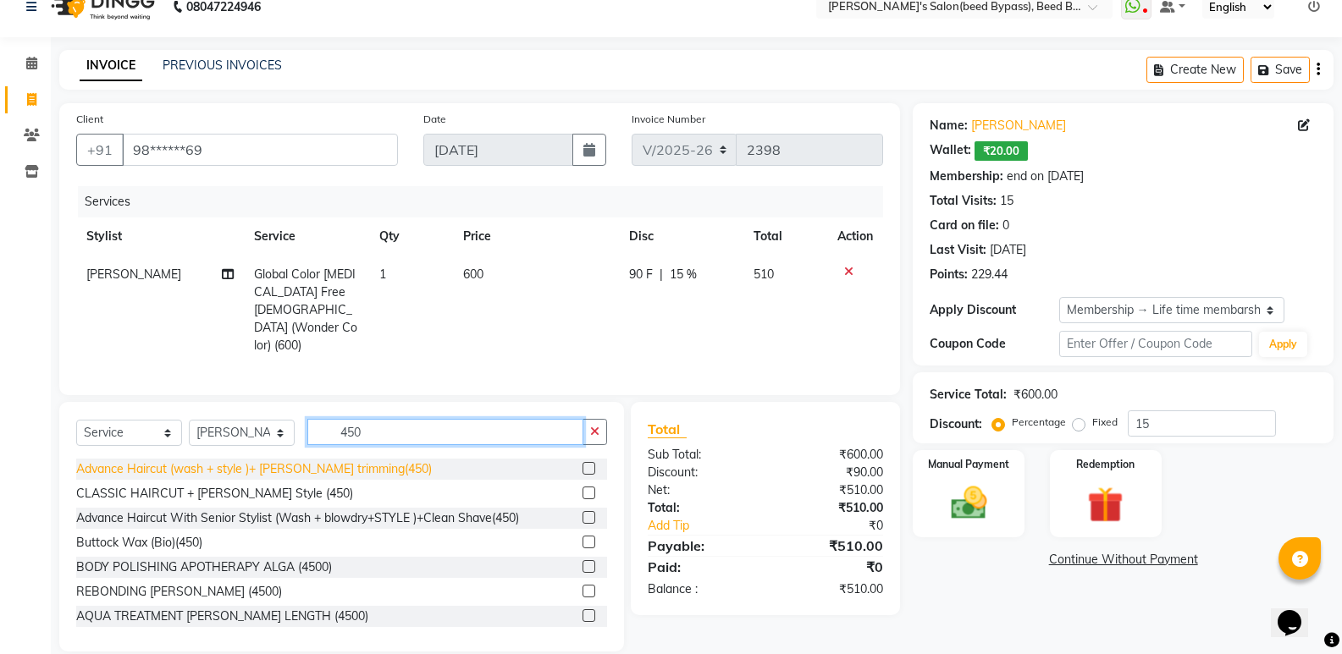
type input "450"
click at [316, 460] on div "Advance Haircut (wash + style )+ [PERSON_NAME] trimming(450)" at bounding box center [254, 469] width 356 height 18
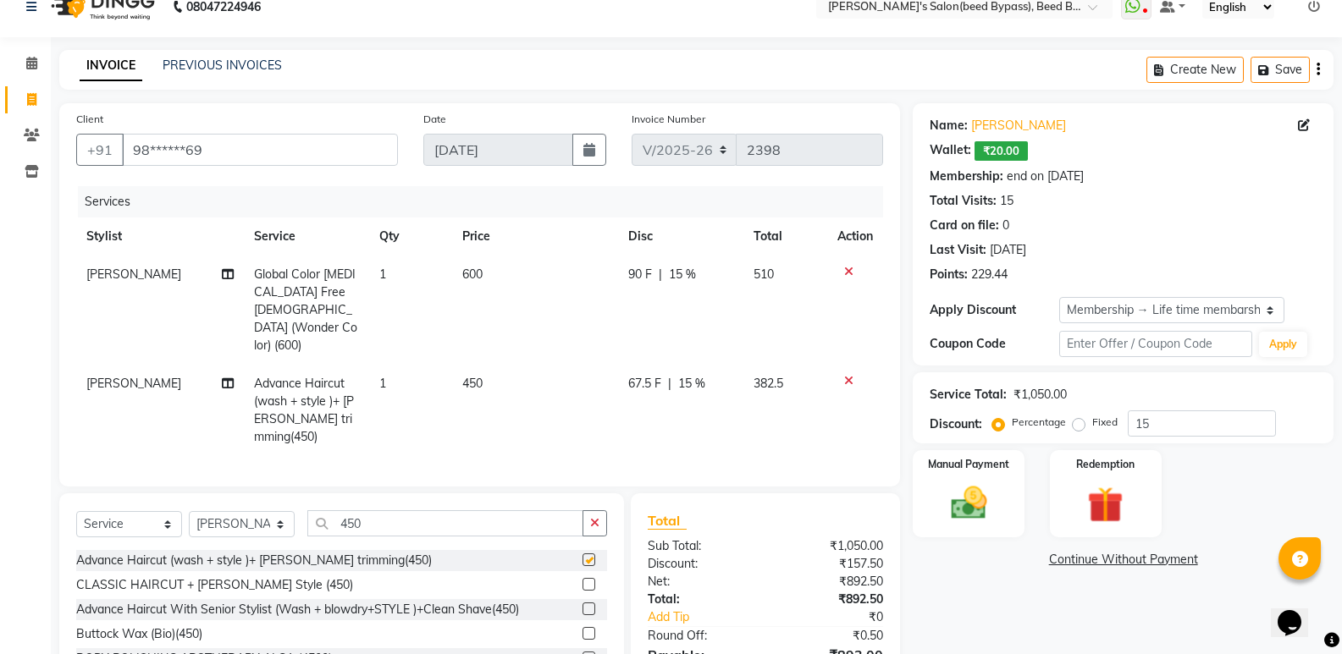
checkbox input "false"
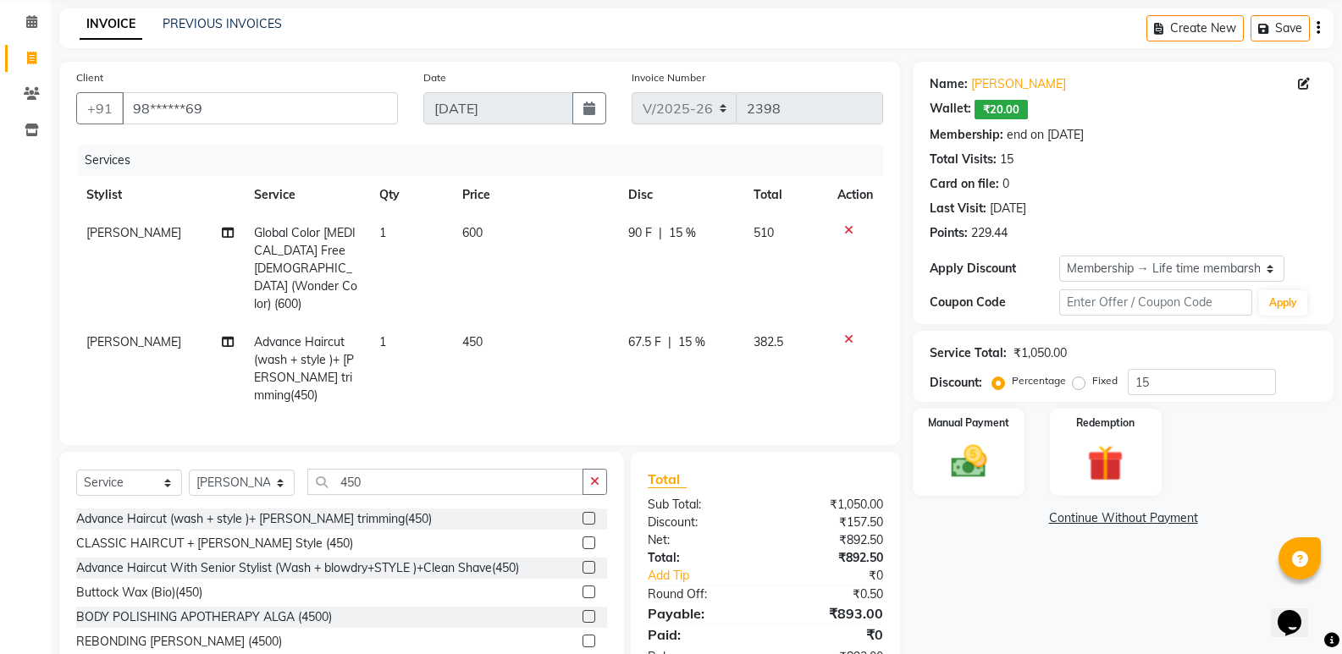
scroll to position [97, 0]
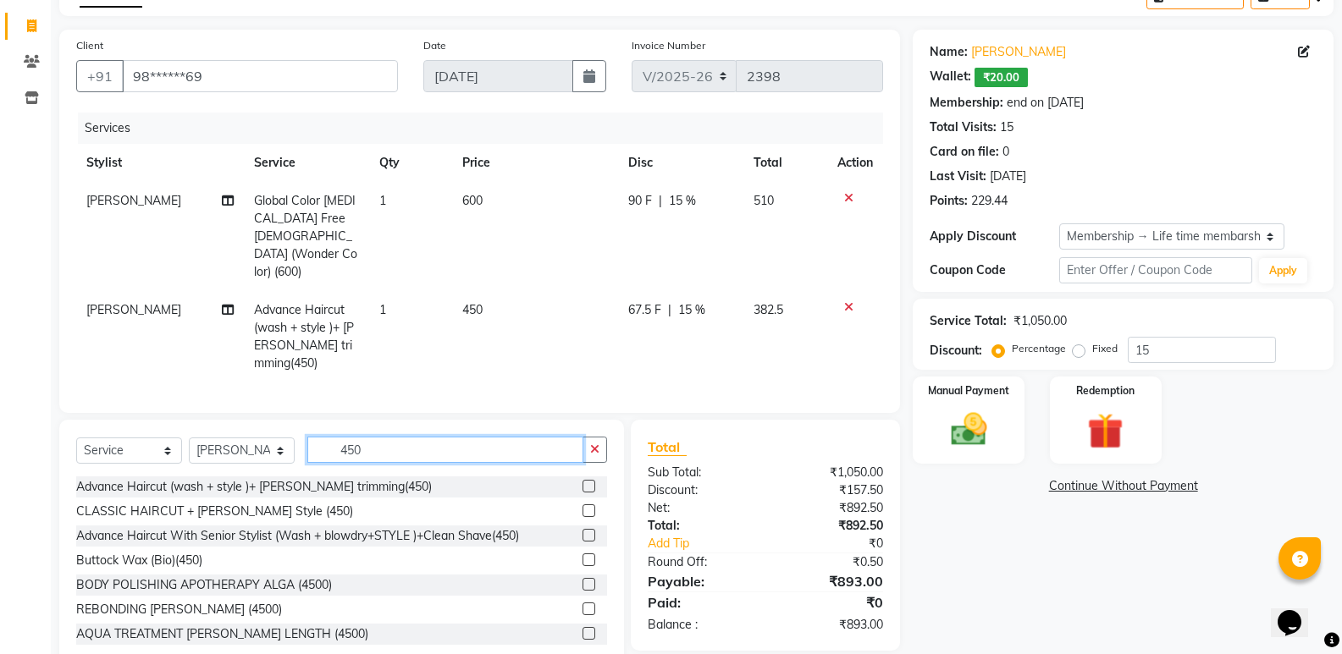
click at [480, 437] on input "450" at bounding box center [445, 450] width 276 height 26
type input "4"
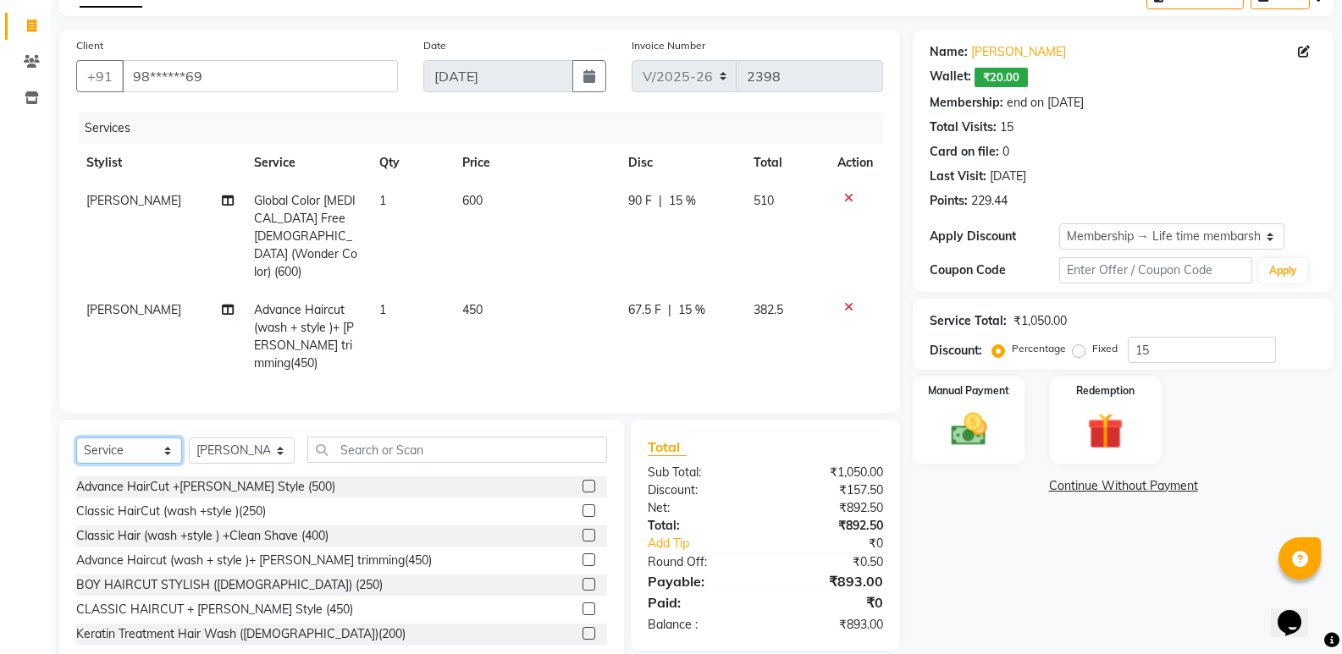
click at [131, 438] on select "Select Service Product Membership Package Voucher Prepaid Gift Card" at bounding box center [129, 451] width 106 height 26
select select "product"
click at [76, 438] on select "Select Service Product Membership Package Voucher Prepaid Gift Card" at bounding box center [129, 451] width 106 height 26
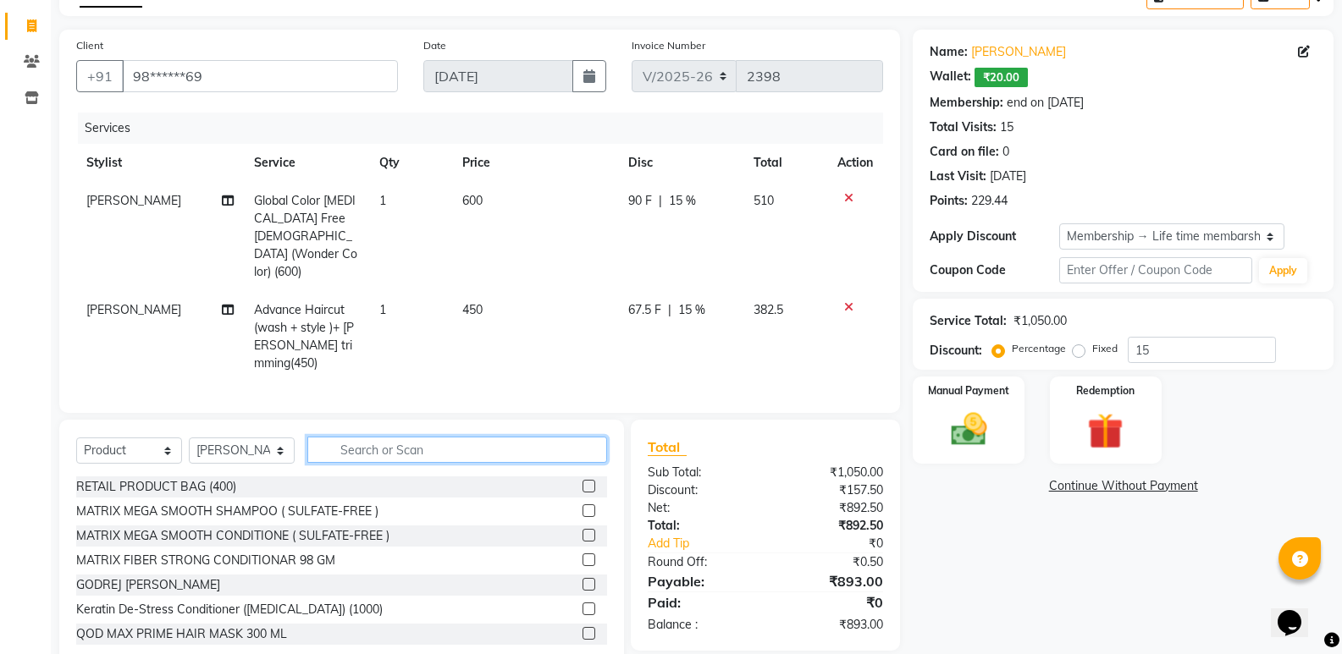
click at [493, 437] on input "text" at bounding box center [457, 450] width 300 height 26
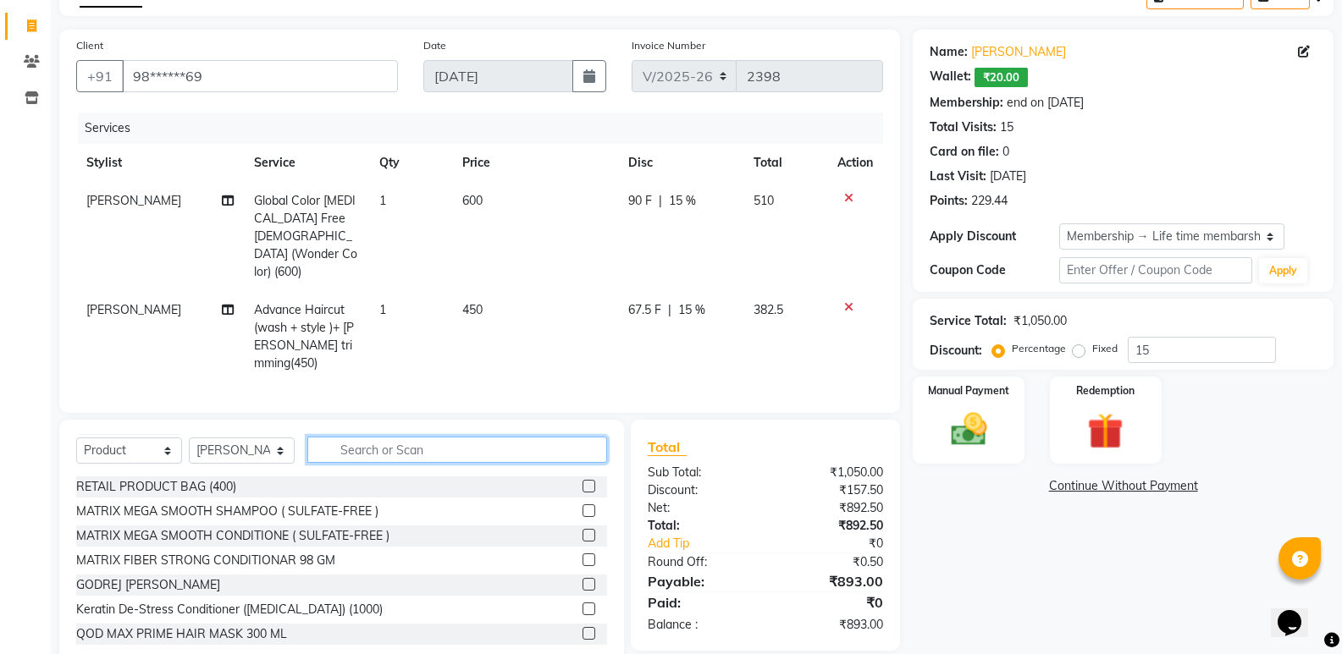
click at [493, 437] on input "text" at bounding box center [457, 450] width 300 height 26
click at [471, 437] on input "text" at bounding box center [457, 450] width 300 height 26
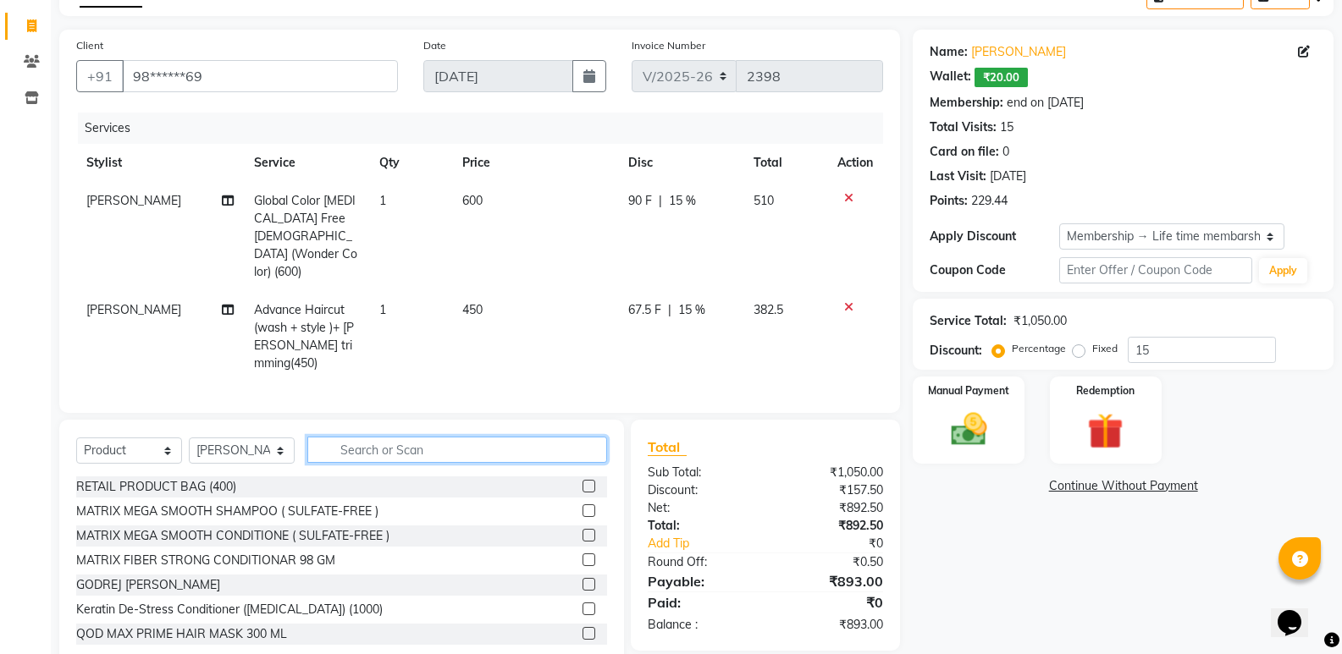
click at [471, 437] on input "text" at bounding box center [457, 450] width 300 height 26
type input "7"
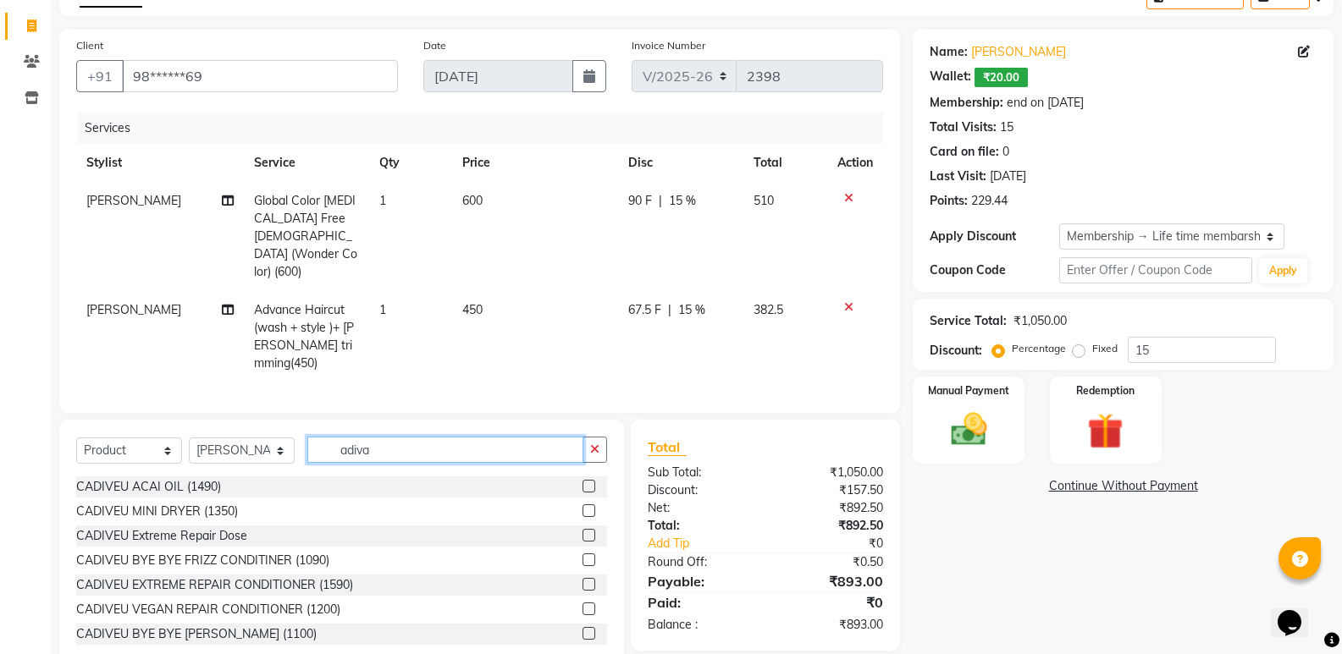
scroll to position [79, 0]
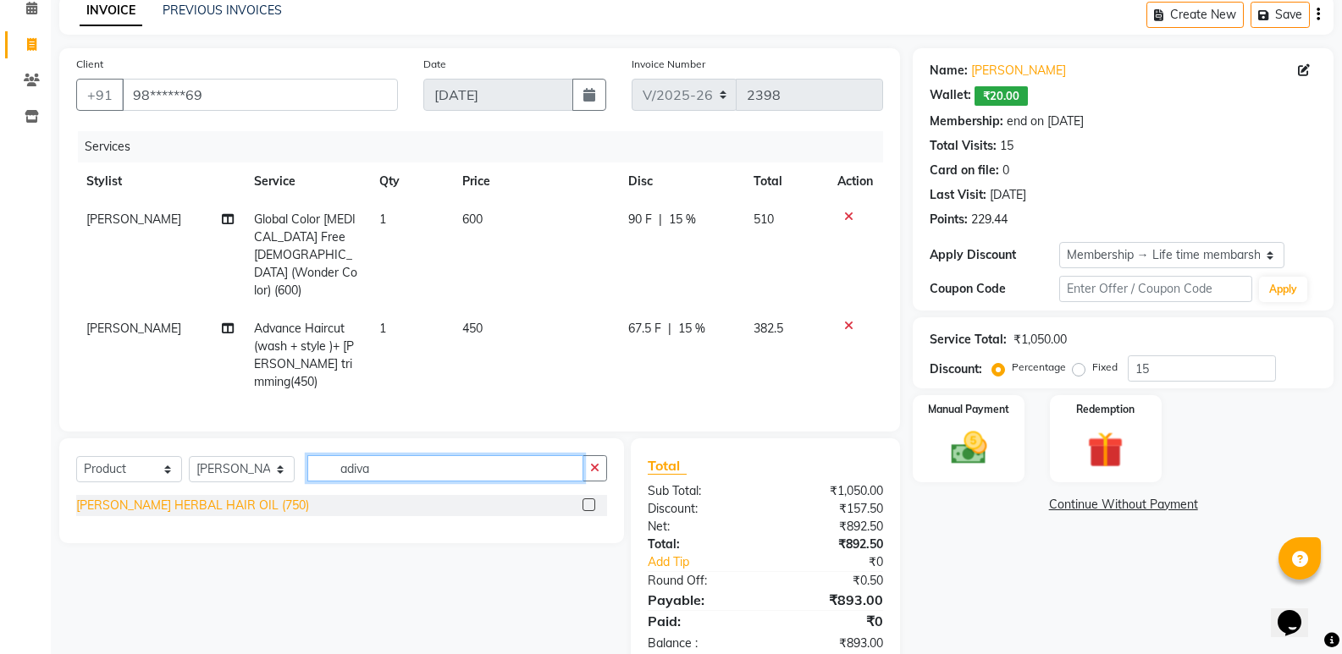
type input "adiva"
click at [221, 497] on div "SUDESH ADIVASI HERBAL HAIR OIL (750)" at bounding box center [192, 506] width 233 height 18
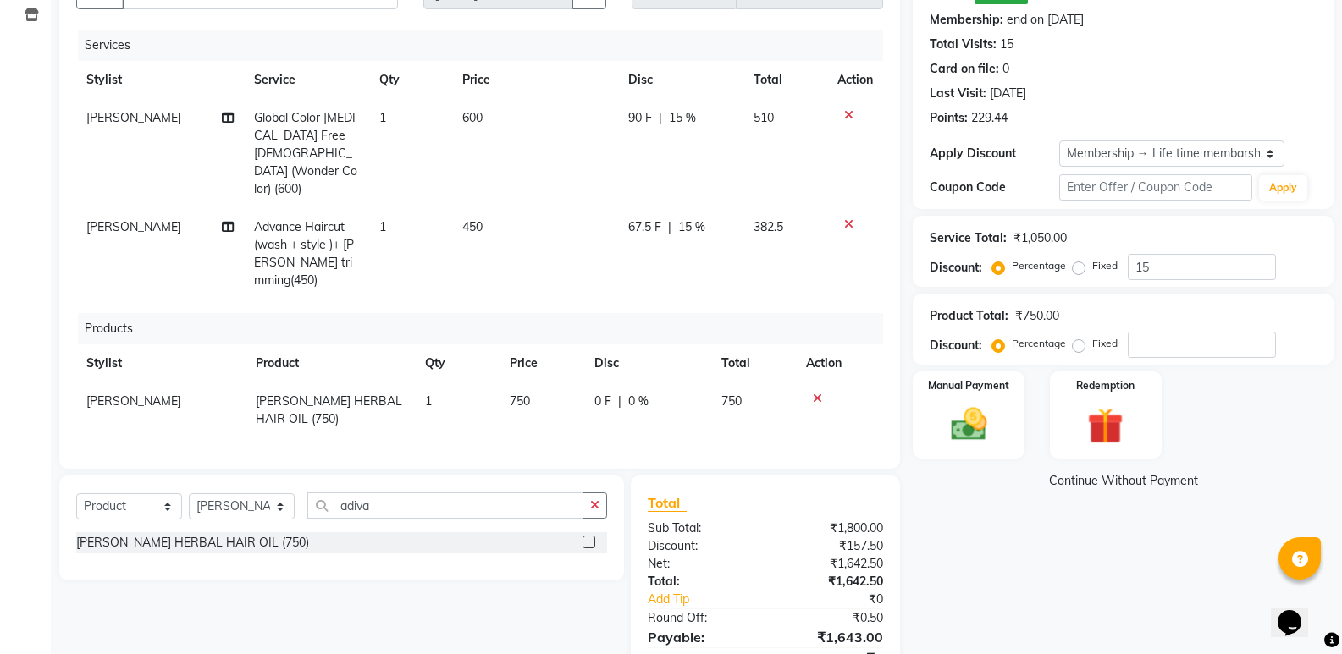
scroll to position [218, 0]
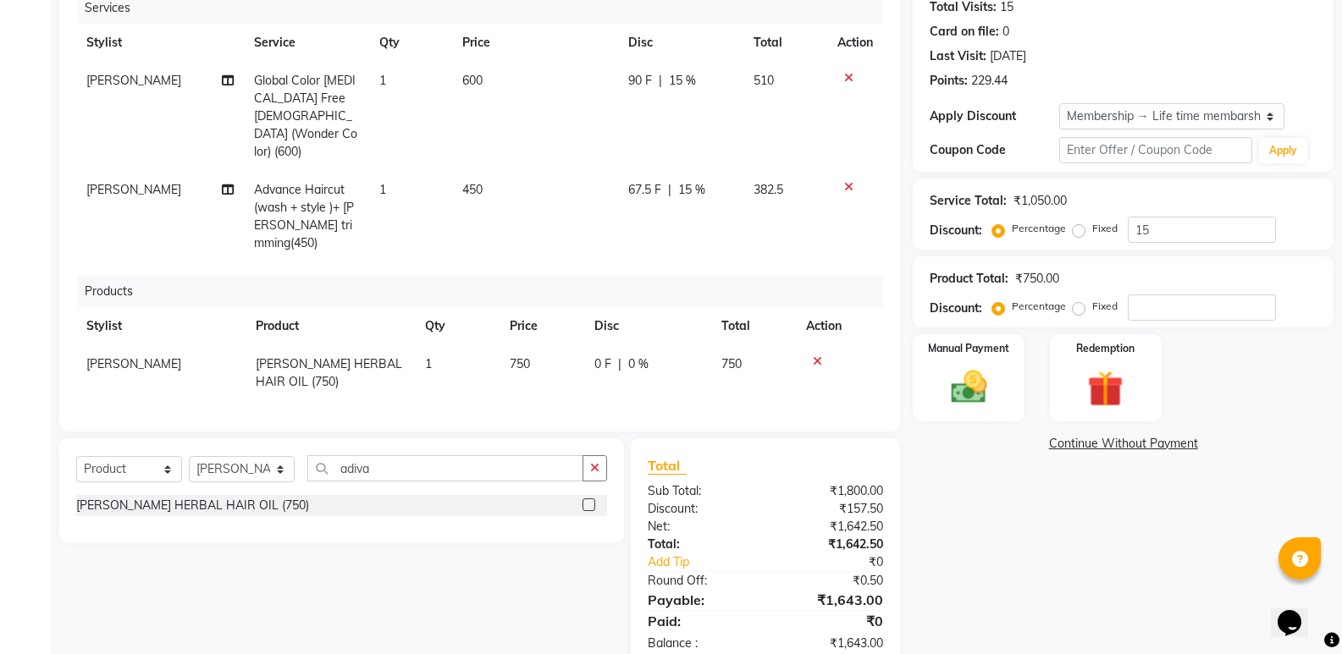
click at [816, 356] on icon at bounding box center [817, 362] width 9 height 12
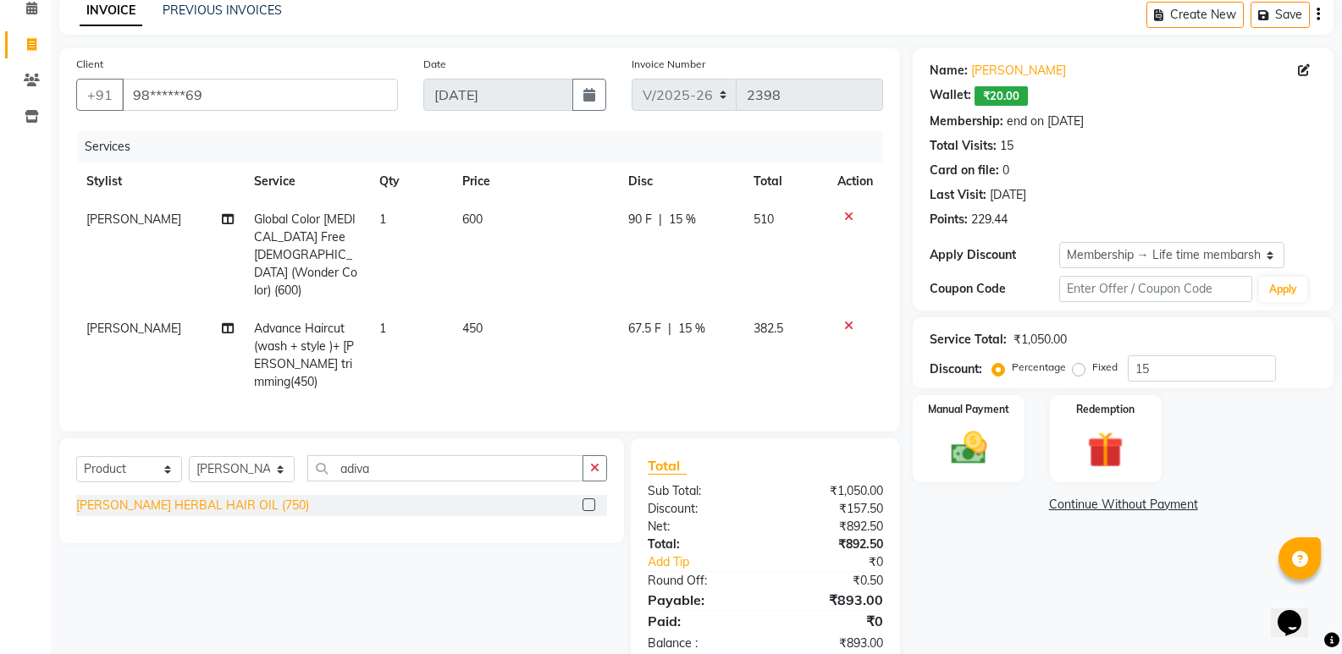
click at [235, 497] on div "SUDESH ADIVASI HERBAL HAIR OIL (750)" at bounding box center [192, 506] width 233 height 18
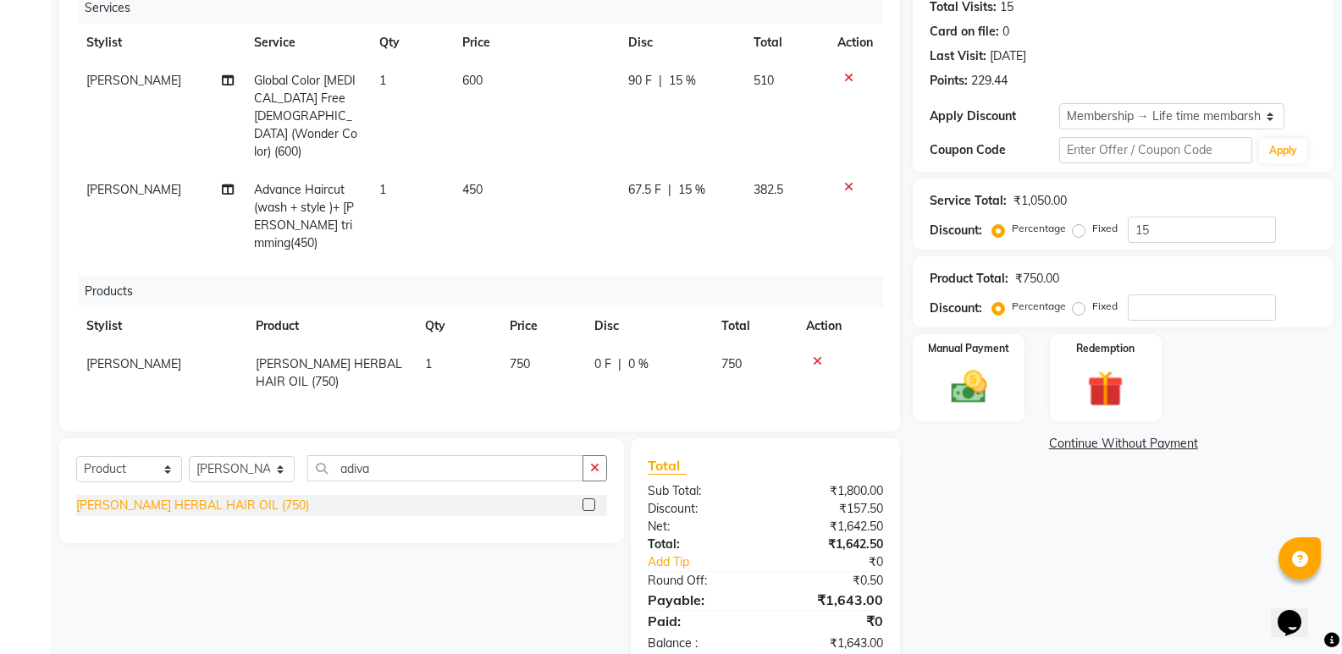
checkbox input "false"
click at [957, 381] on img at bounding box center [968, 387] width 60 height 43
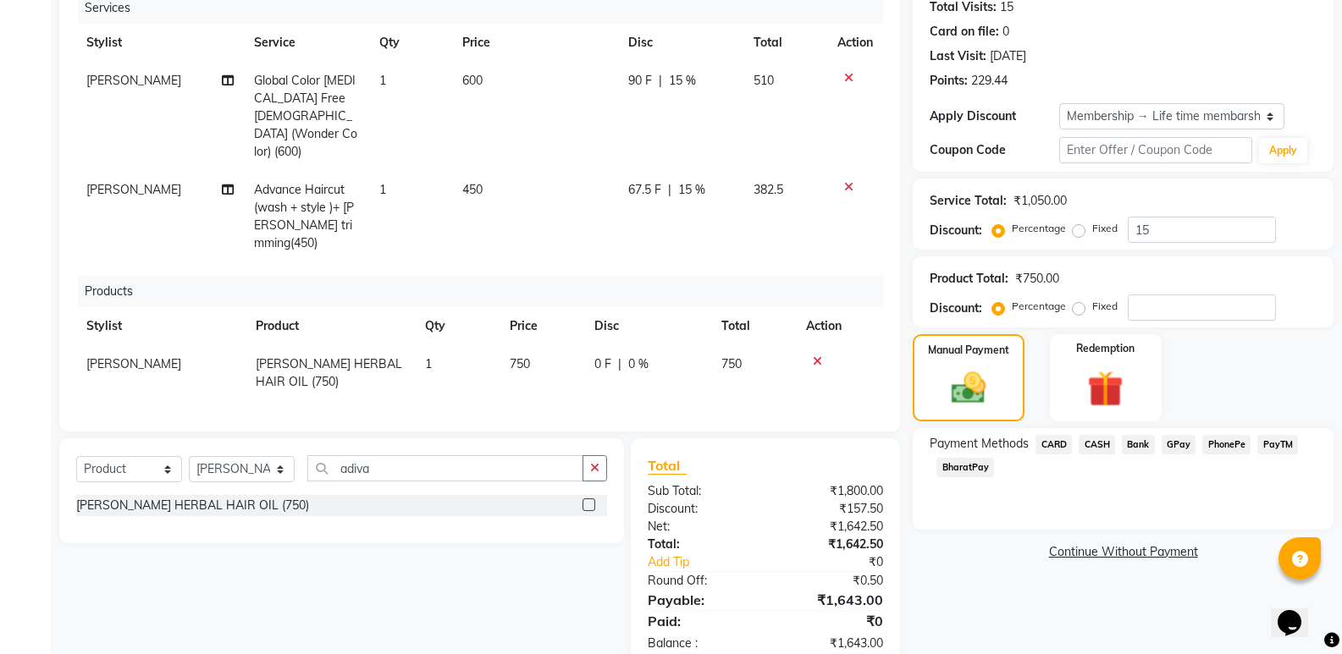
click at [1093, 440] on span "CASH" at bounding box center [1096, 444] width 36 height 19
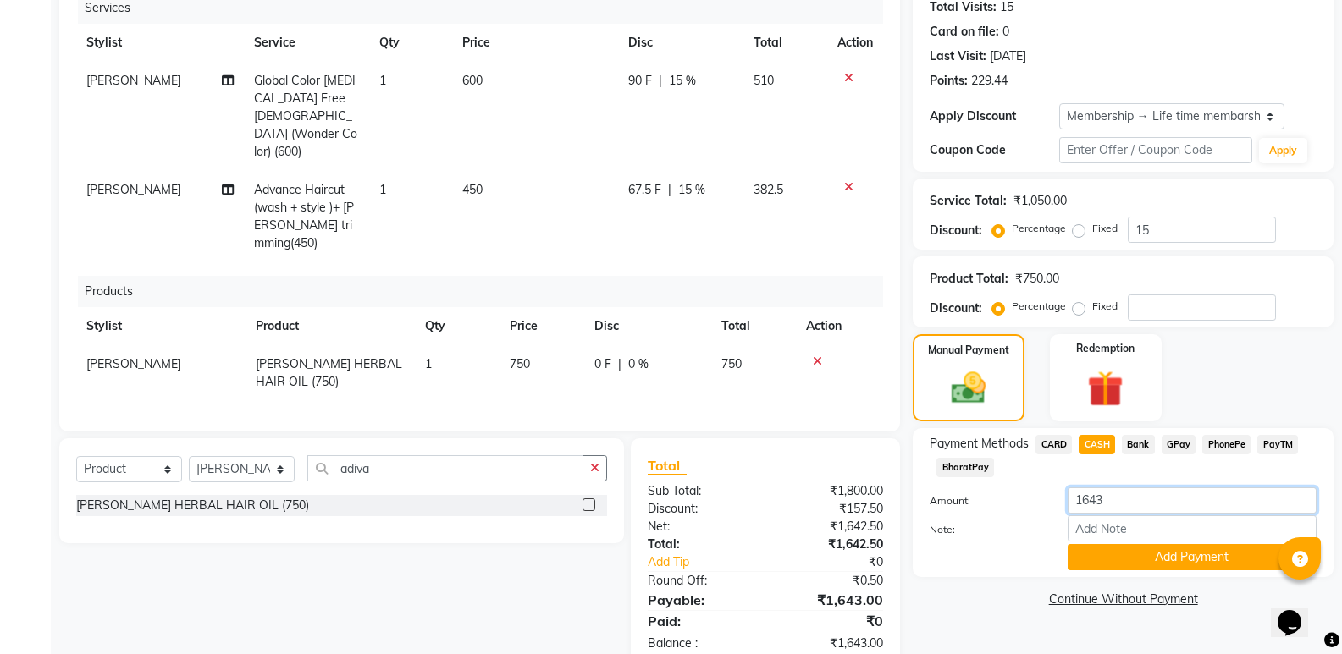
click at [1136, 499] on input "1643" at bounding box center [1191, 501] width 249 height 26
type input "1700"
click at [1175, 558] on button "Add Payment" at bounding box center [1191, 557] width 249 height 26
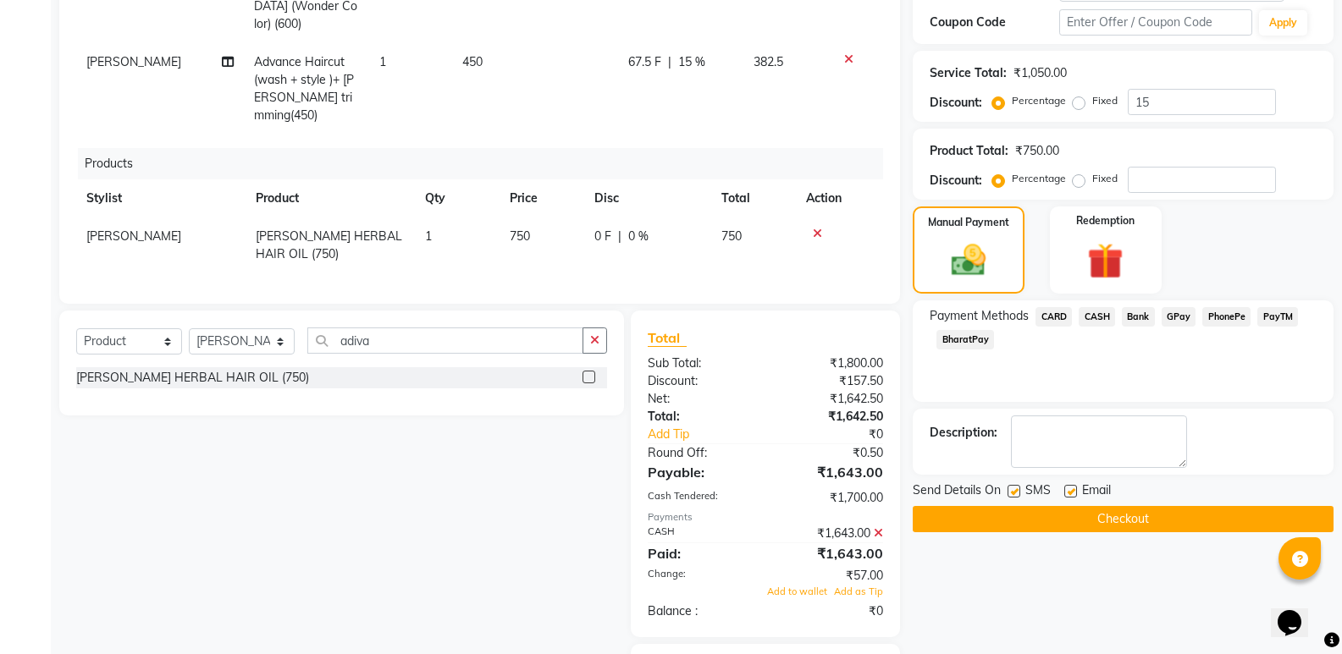
scroll to position [397, 0]
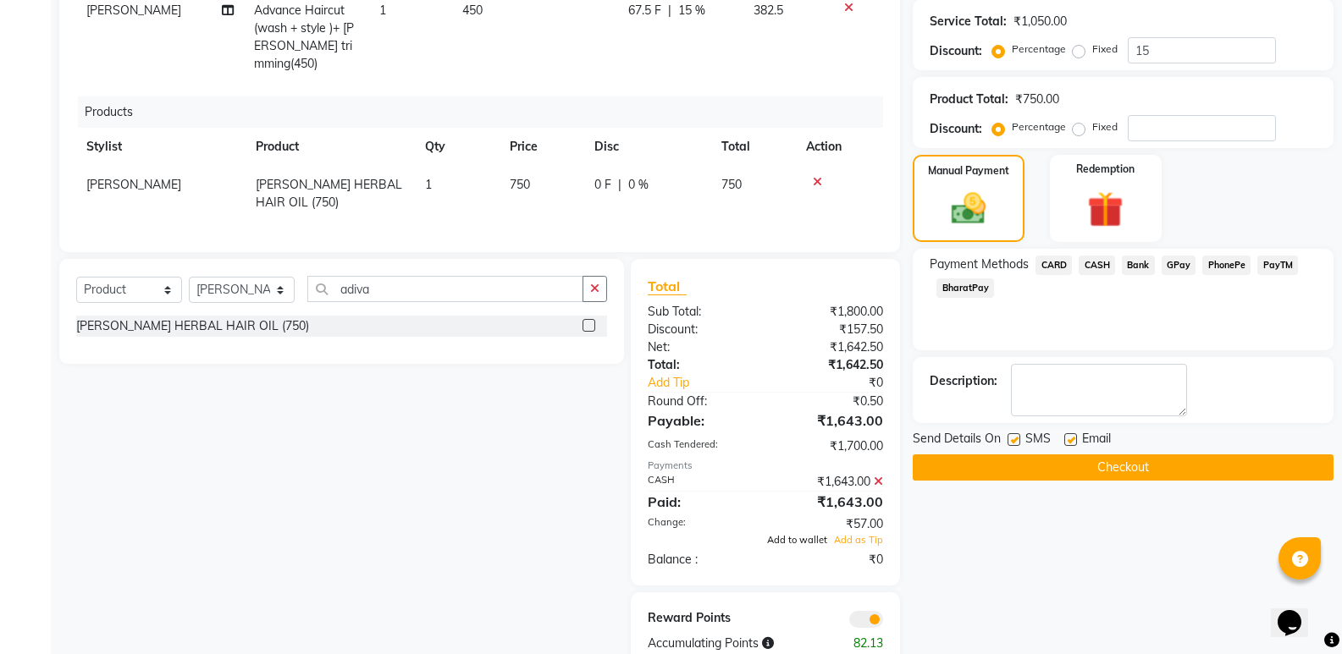
click at [783, 534] on span "Add to wallet" at bounding box center [797, 540] width 60 height 12
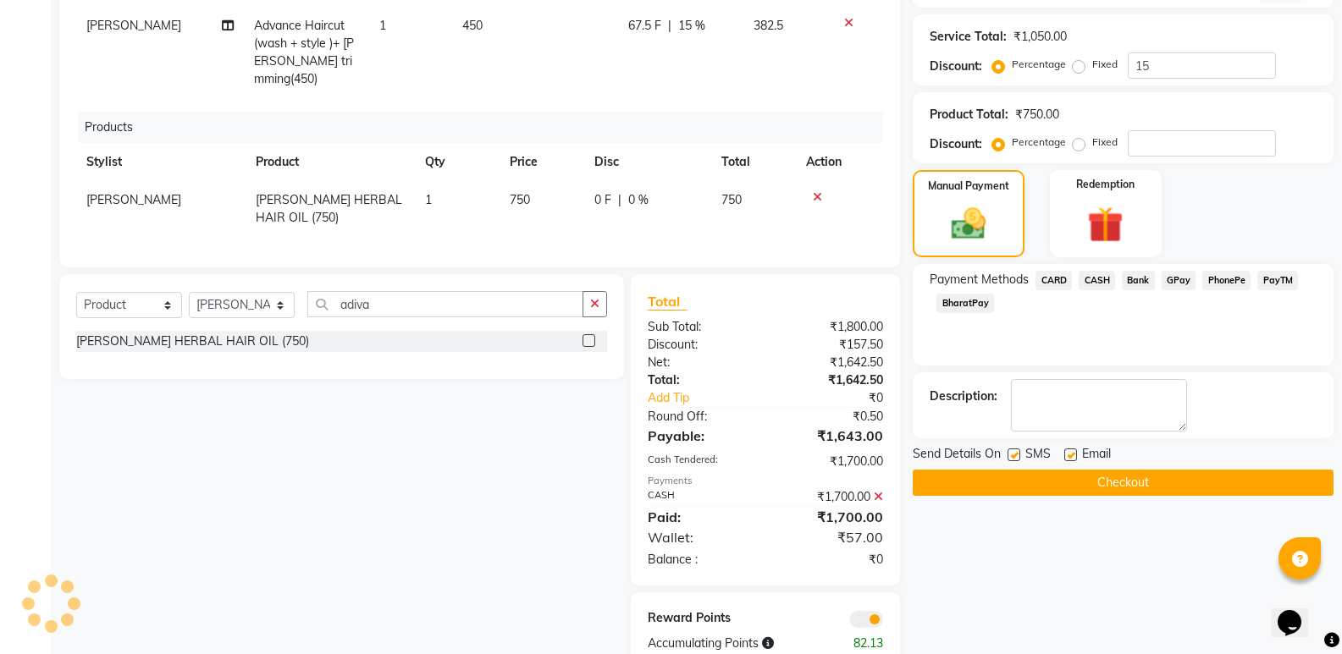
click at [1044, 489] on button "Checkout" at bounding box center [1122, 483] width 421 height 26
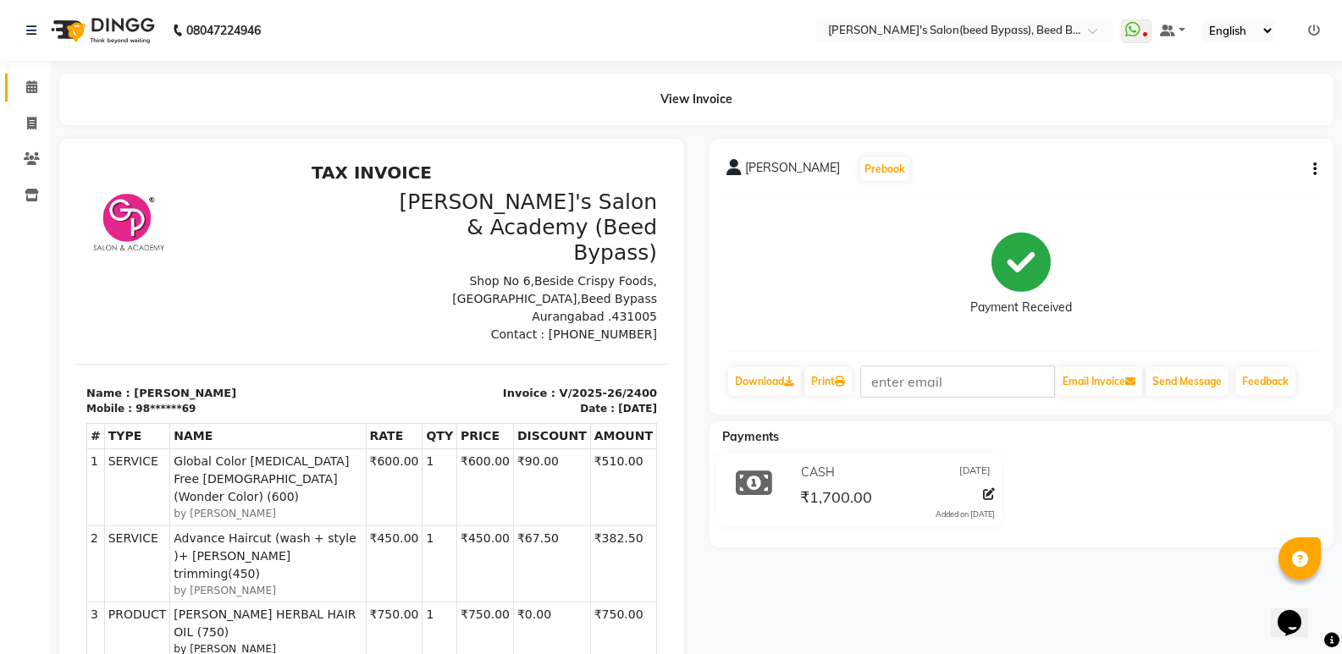
click at [32, 97] on link "Calendar" at bounding box center [25, 88] width 41 height 28
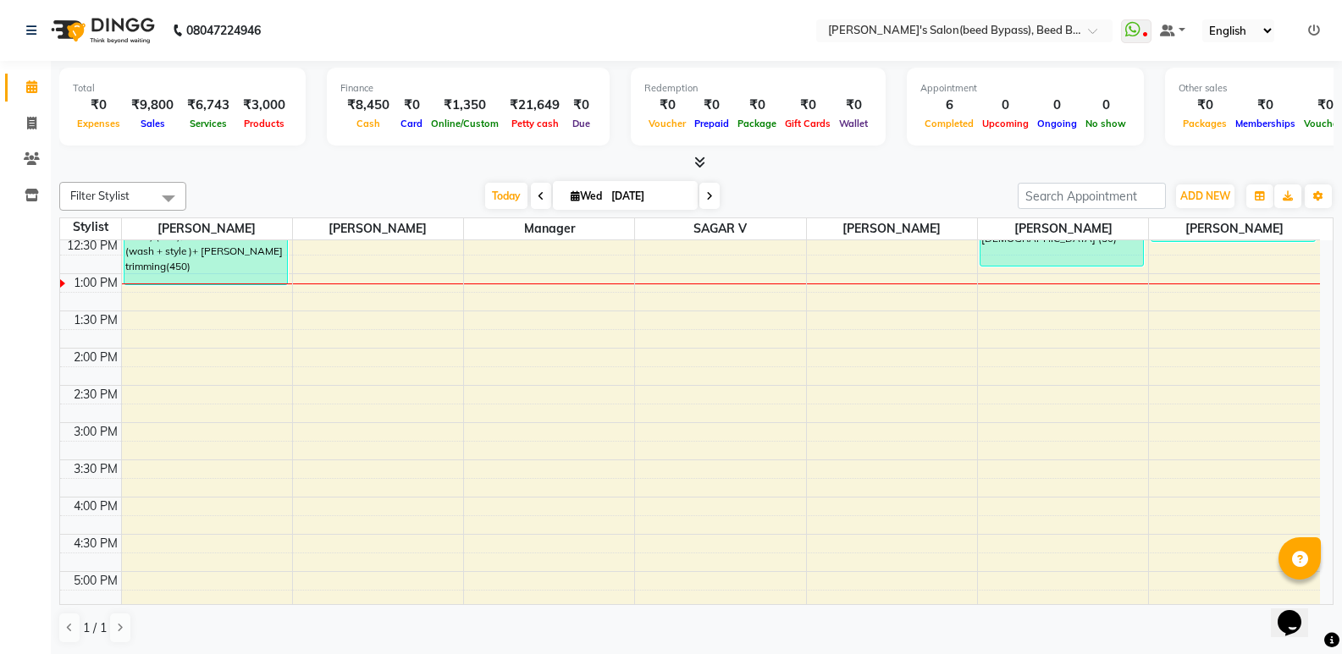
scroll to position [169, 0]
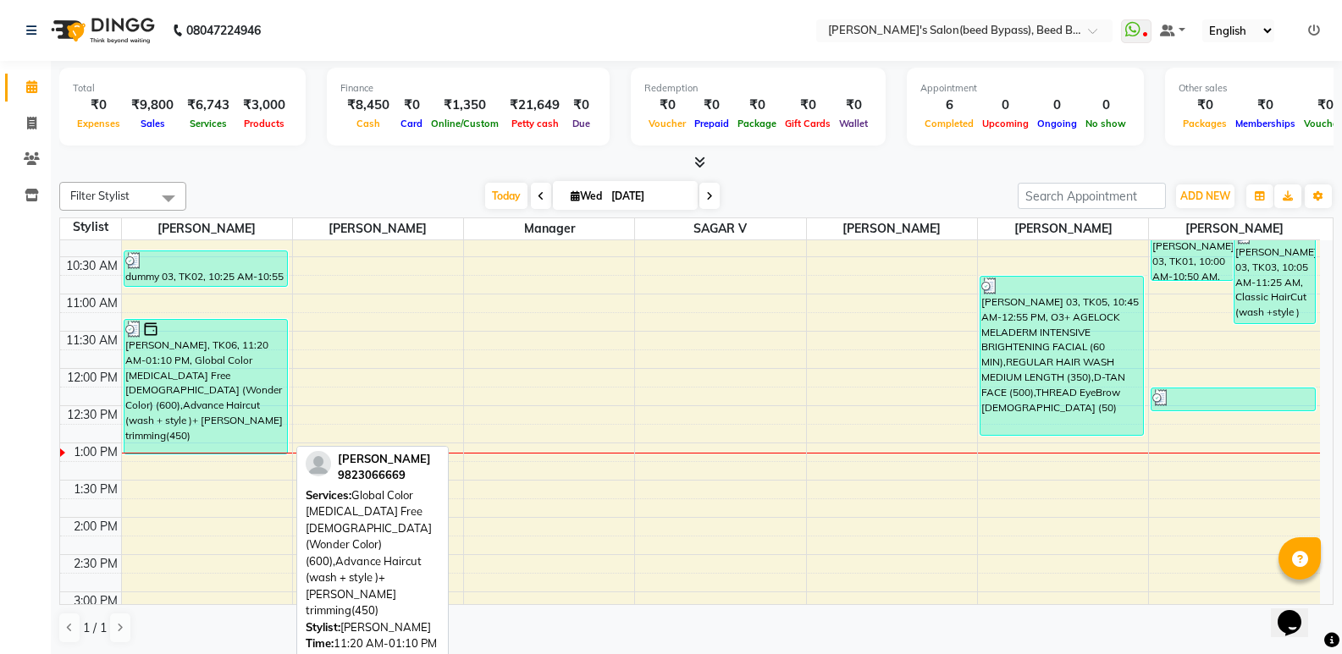
click at [246, 382] on div "Srikant upadhyay, TK06, 11:20 AM-01:10 PM, Global Color Ammonia Free Male (Wond…" at bounding box center [205, 387] width 163 height 134
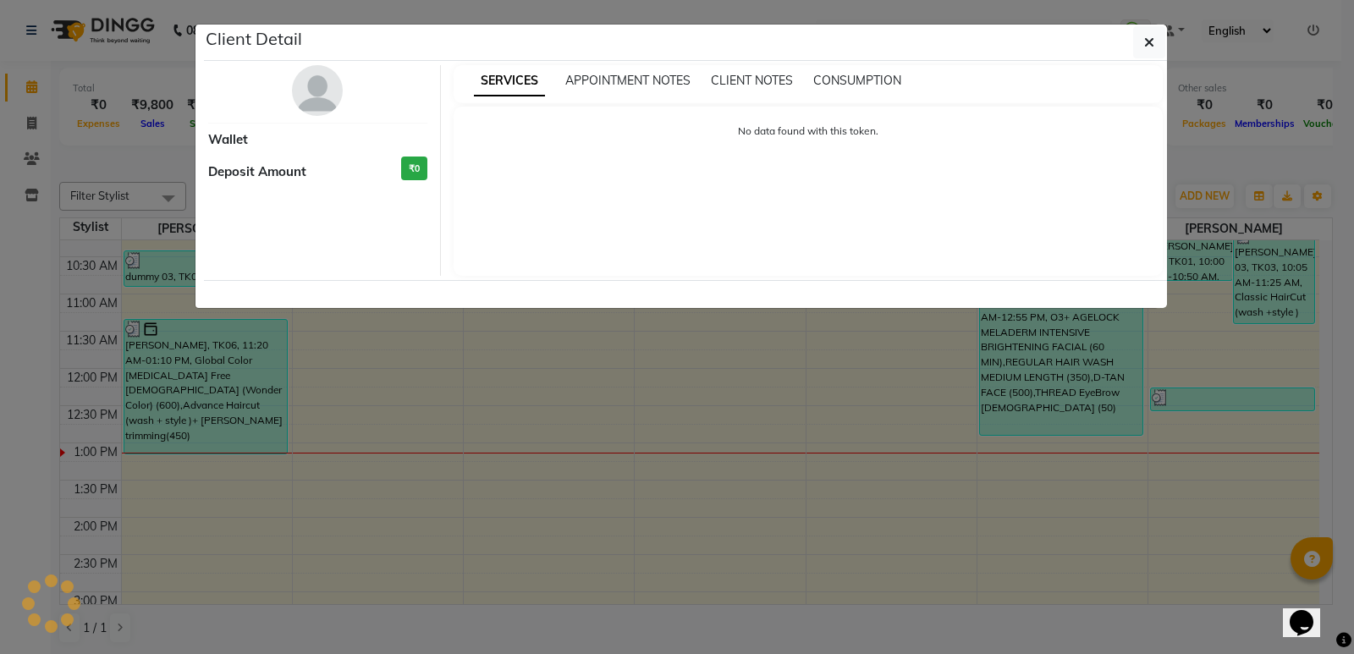
select select "3"
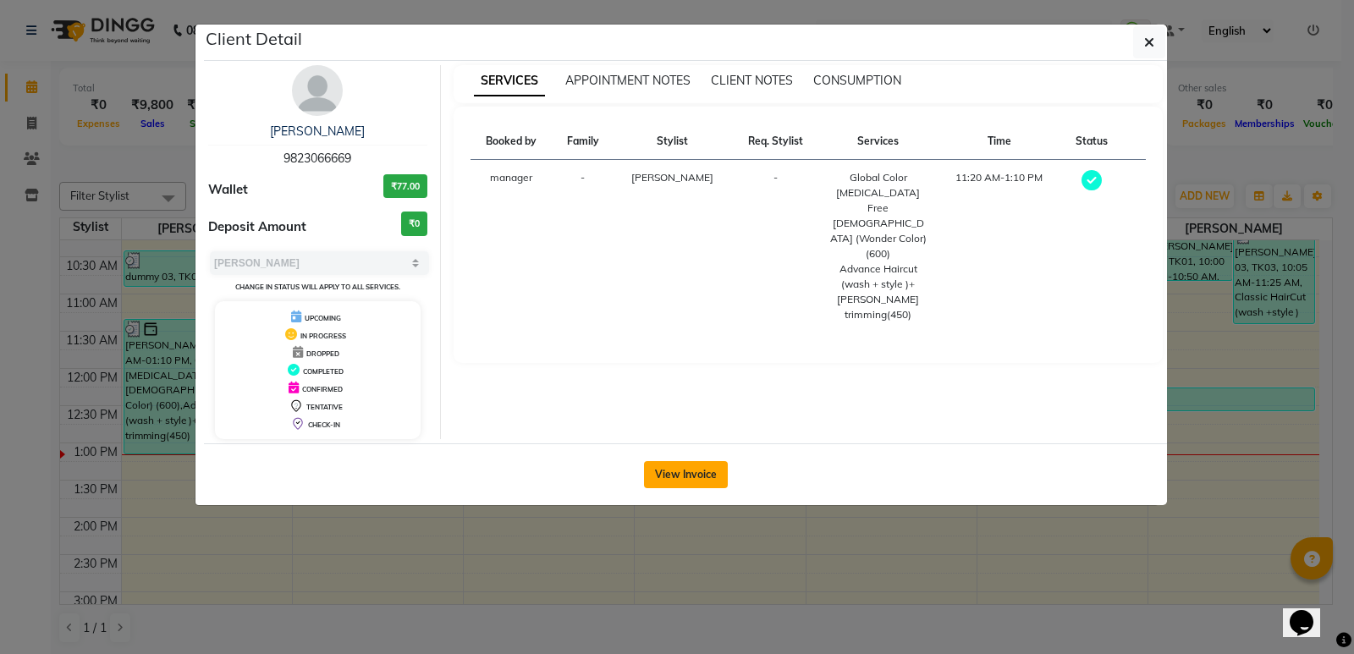
click at [696, 471] on button "View Invoice" at bounding box center [686, 474] width 84 height 27
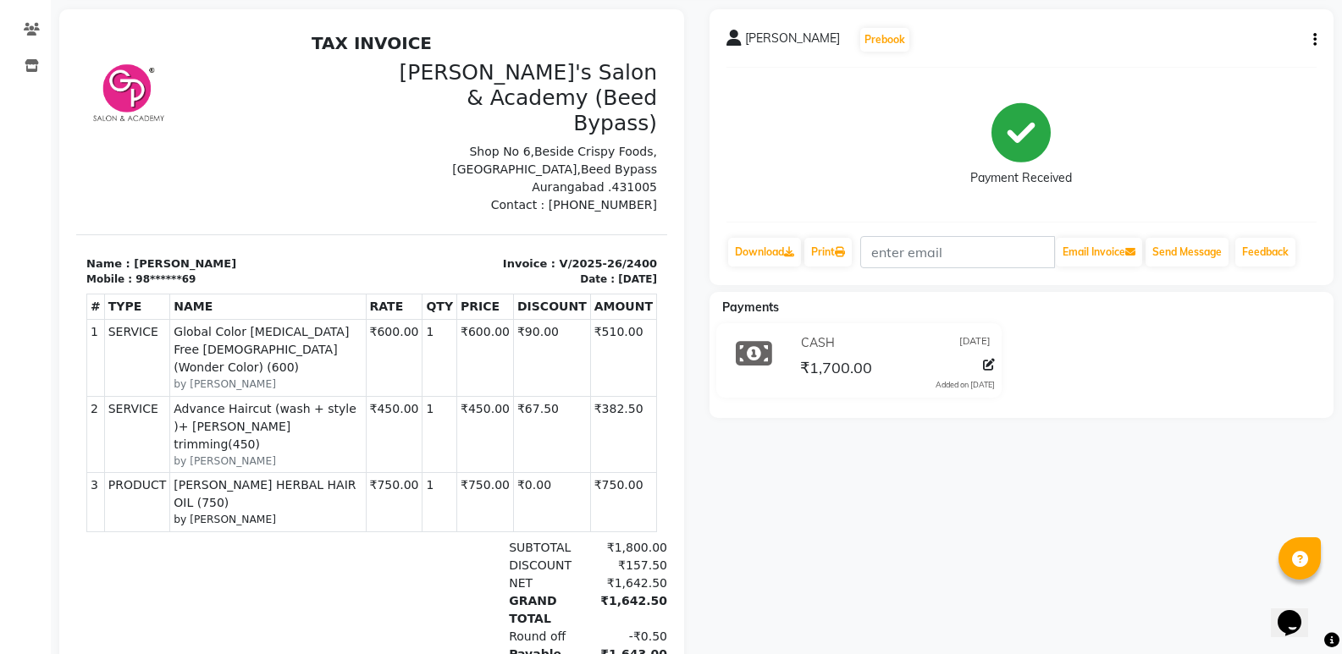
scroll to position [85, 0]
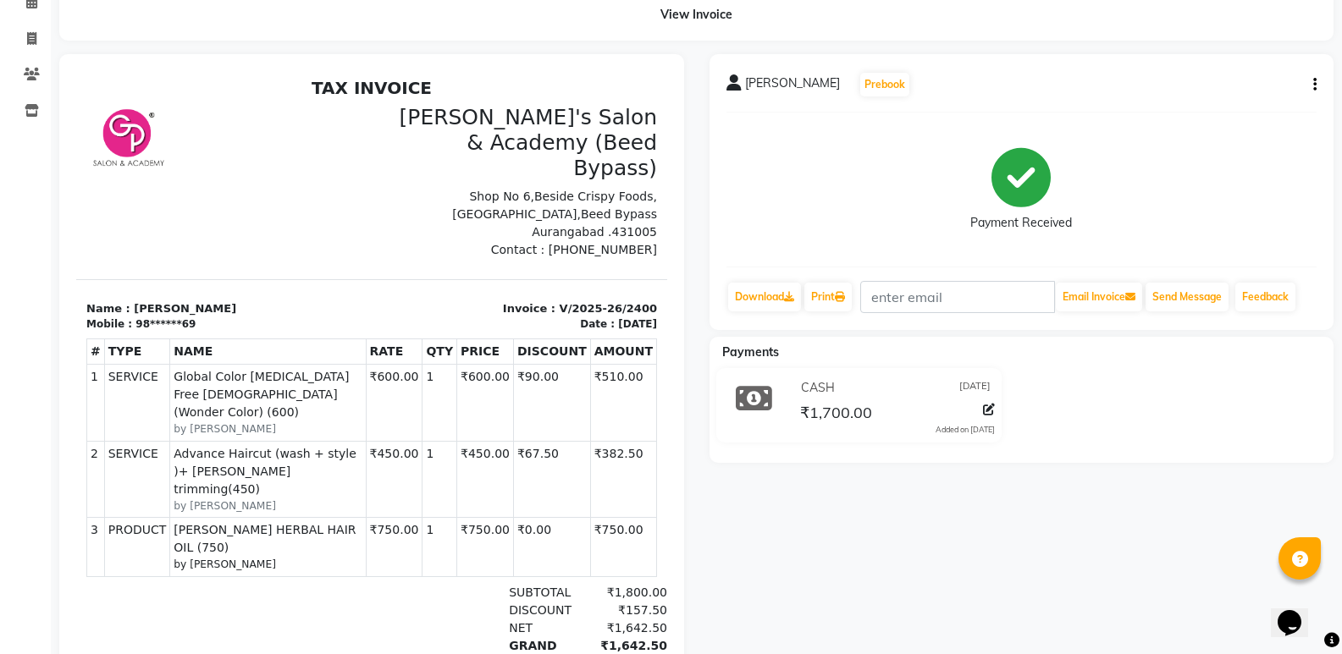
click at [1313, 85] on icon "button" at bounding box center [1314, 85] width 3 height 1
click at [1239, 113] on div "Edit Invoice" at bounding box center [1230, 116] width 116 height 21
select select "service"
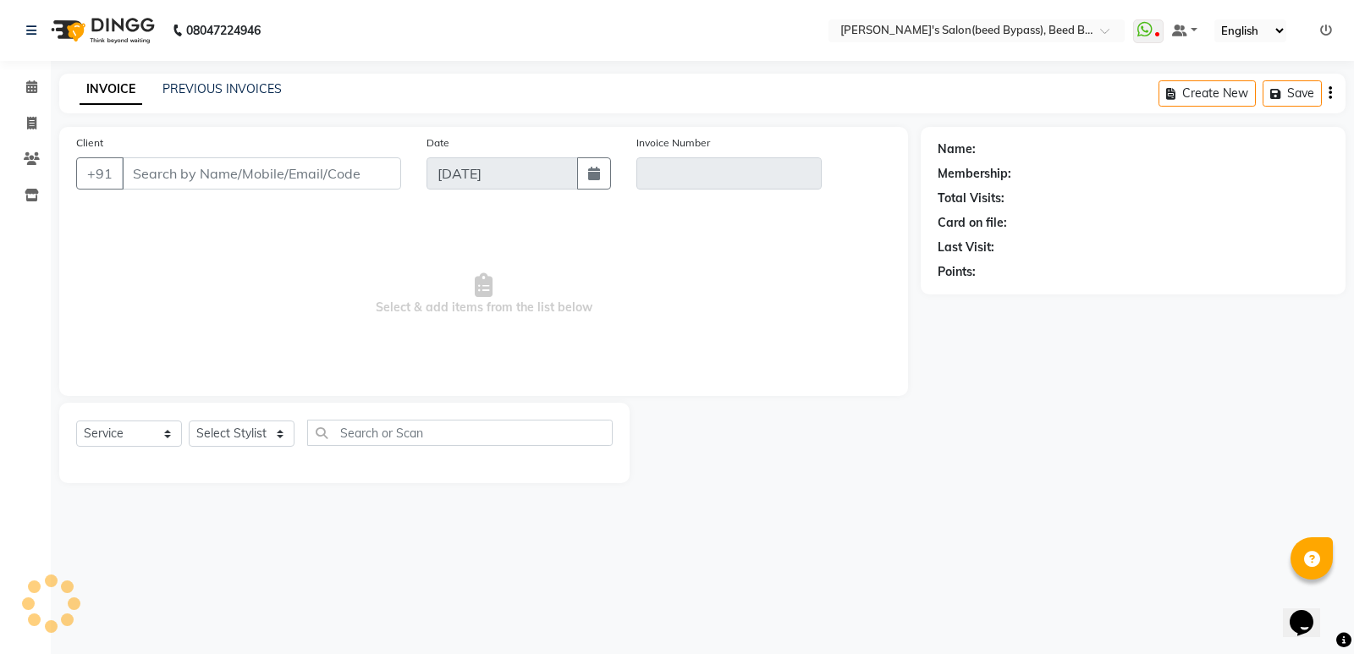
type input "98******69"
type input "V/2025-26/2400"
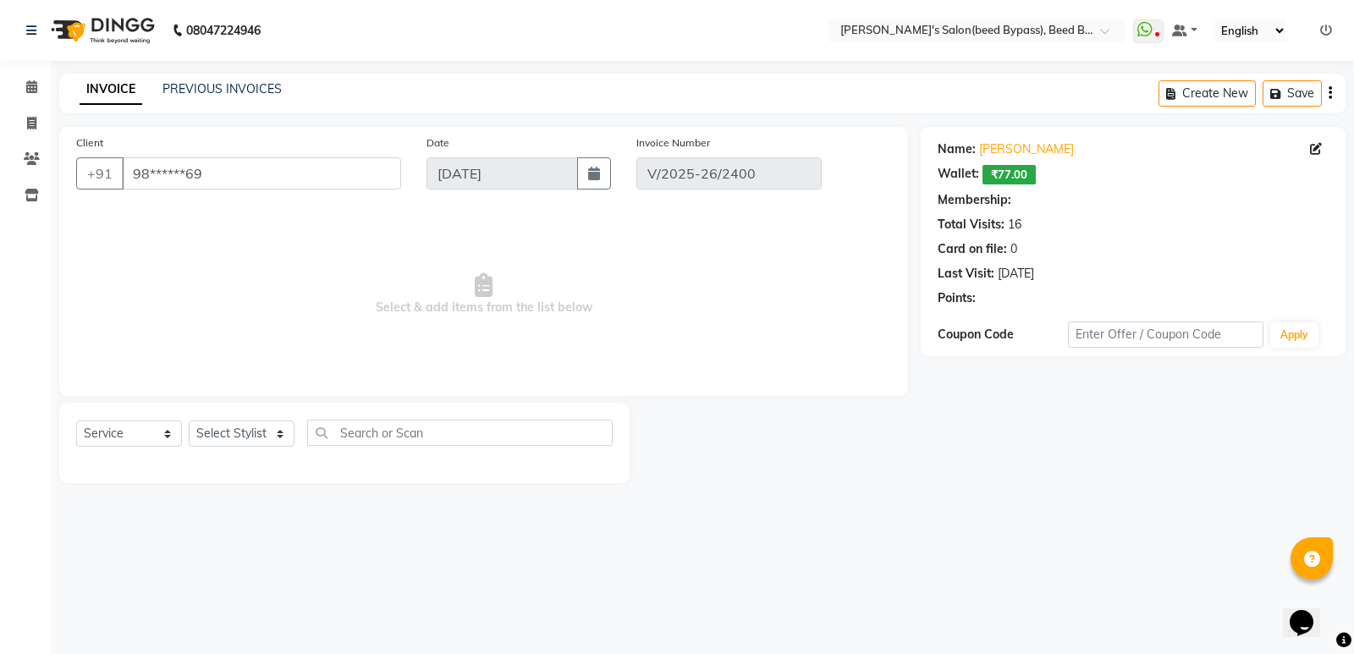
select select "1: Object"
select select "select"
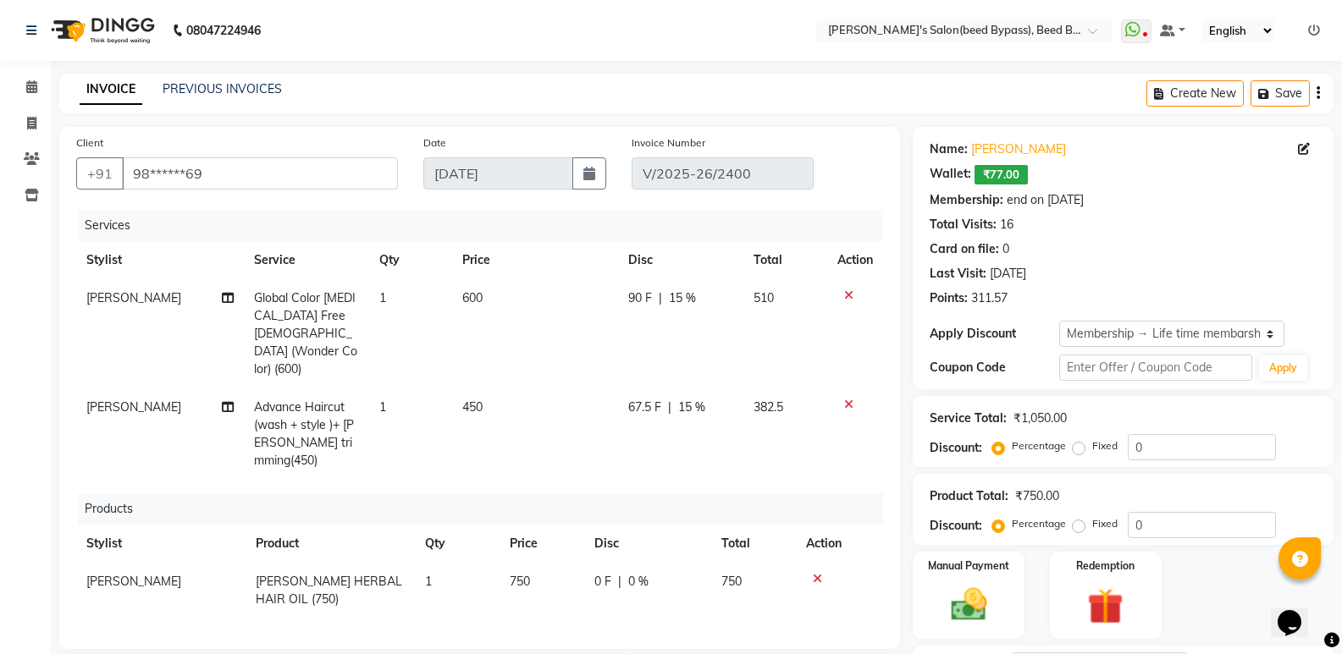
type input "15"
click at [39, 91] on span at bounding box center [32, 87] width 30 height 19
